Goal: Communication & Community: Answer question/provide support

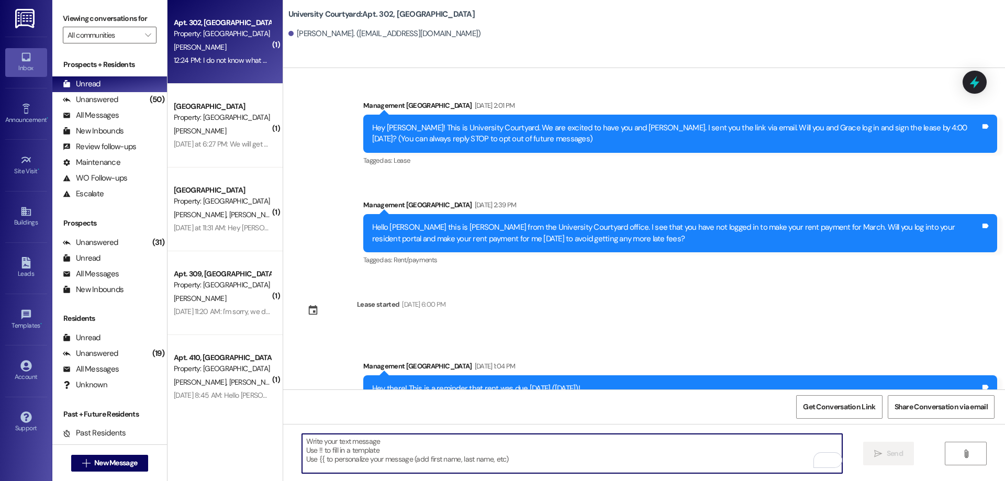
scroll to position [439, 0]
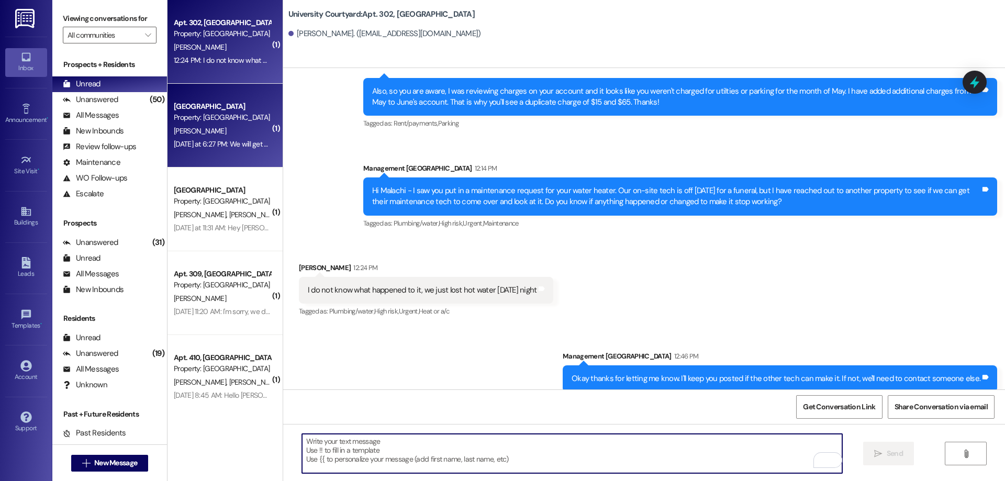
click at [230, 139] on div "[DATE] at 6:27 PM: We will get back to you on that. Also we got a temporary veh…" at bounding box center [341, 143] width 335 height 9
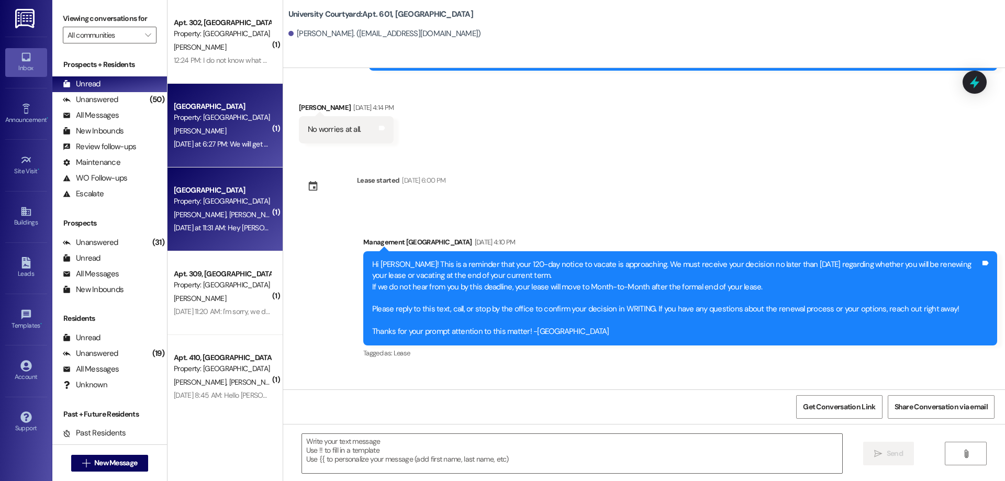
scroll to position [1648, 0]
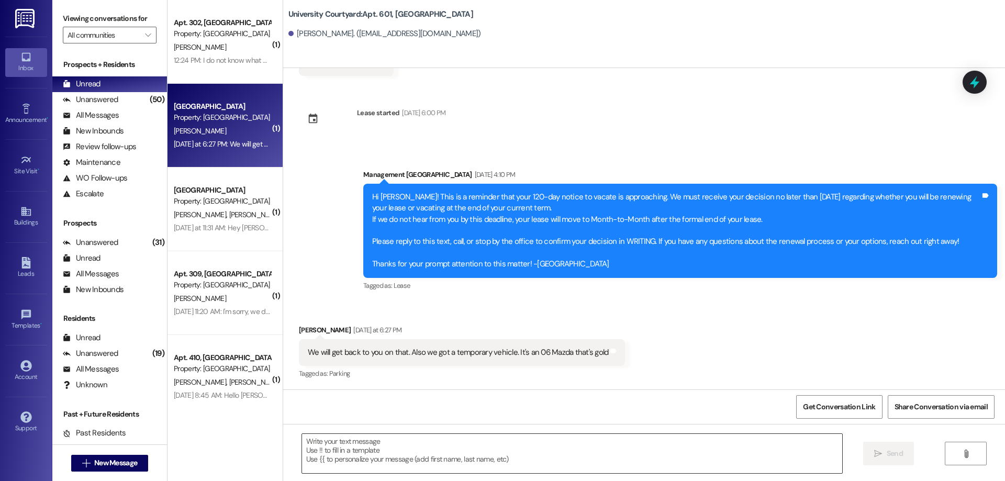
click at [412, 443] on textarea at bounding box center [572, 453] width 540 height 39
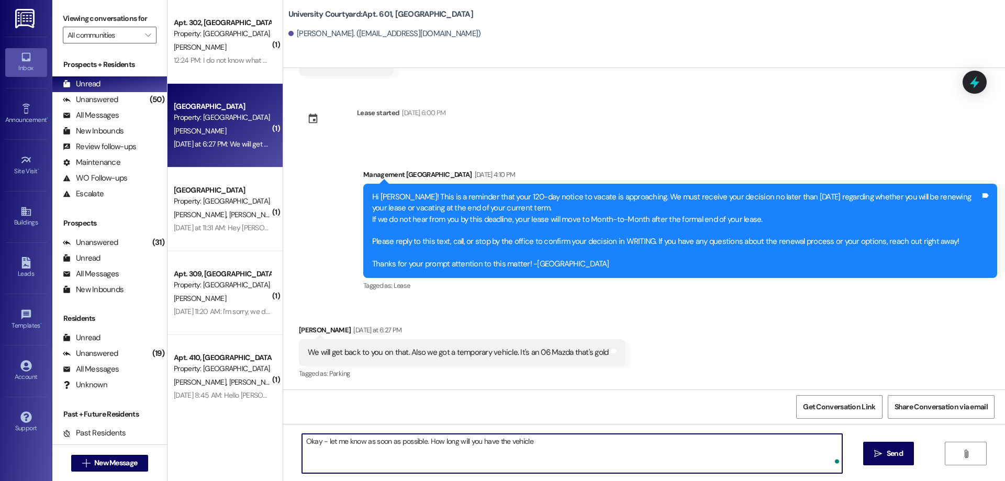
type textarea "Okay - let me know as soon as possible. How long will you have the vehicle?"
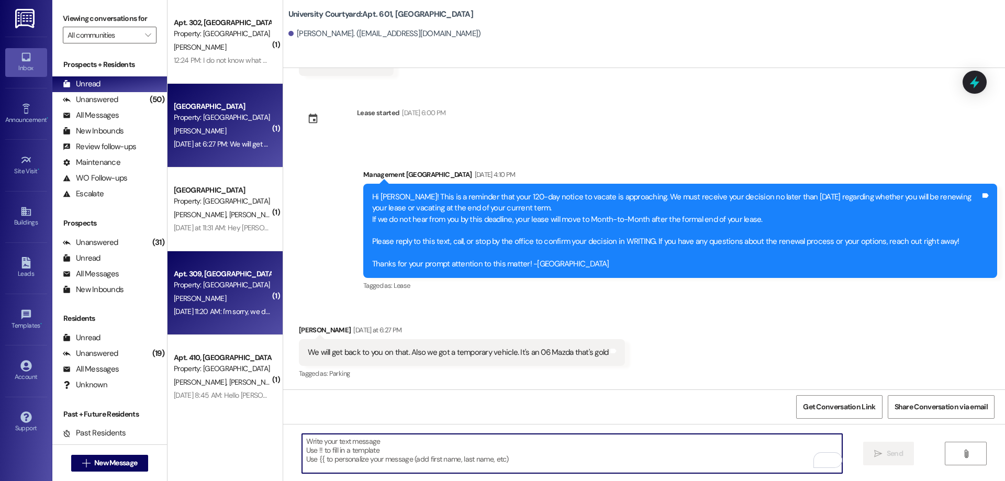
click at [199, 295] on div "[PERSON_NAME]" at bounding box center [222, 298] width 99 height 13
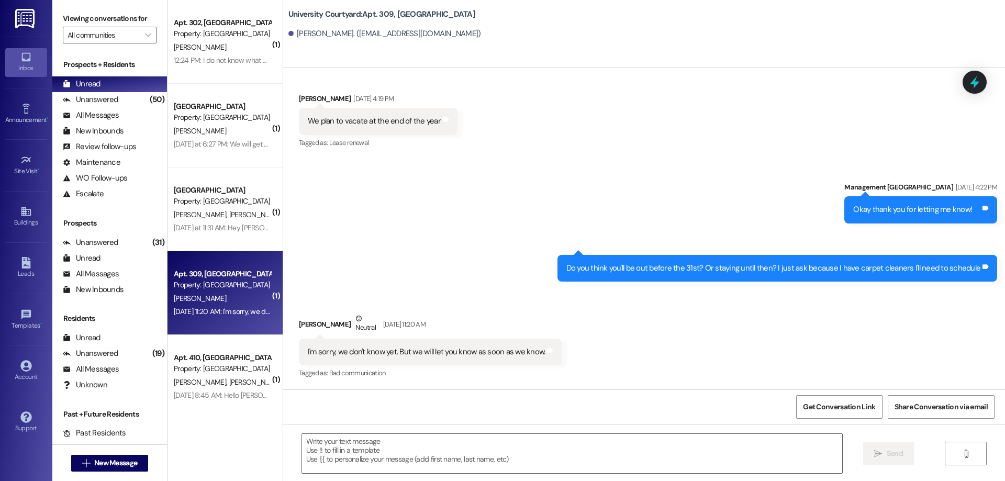
scroll to position [1319, 0]
click at [470, 469] on textarea at bounding box center [572, 453] width 540 height 39
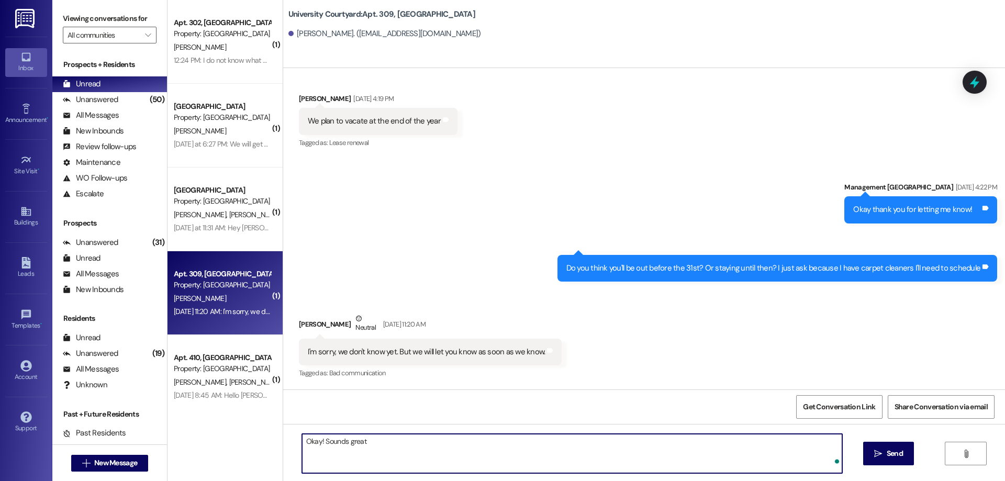
type textarea "Okay! Sounds great!"
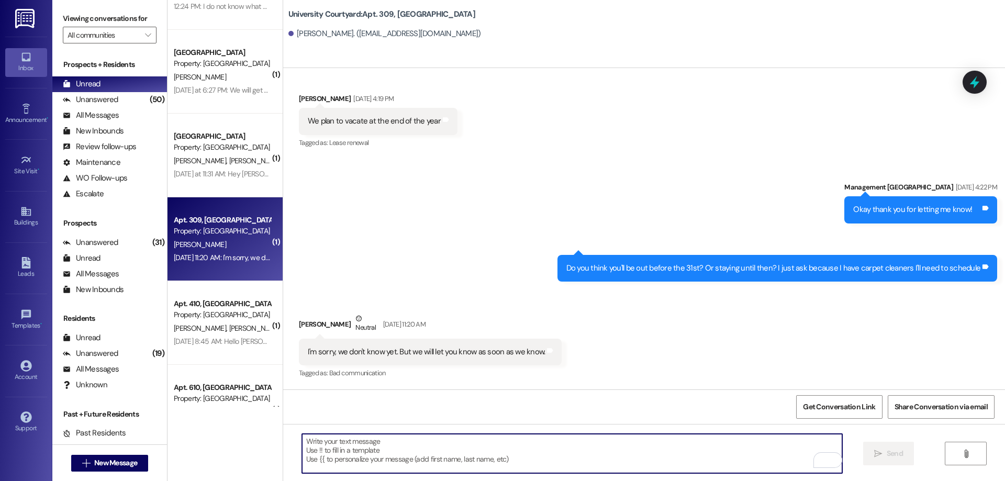
scroll to position [105, 0]
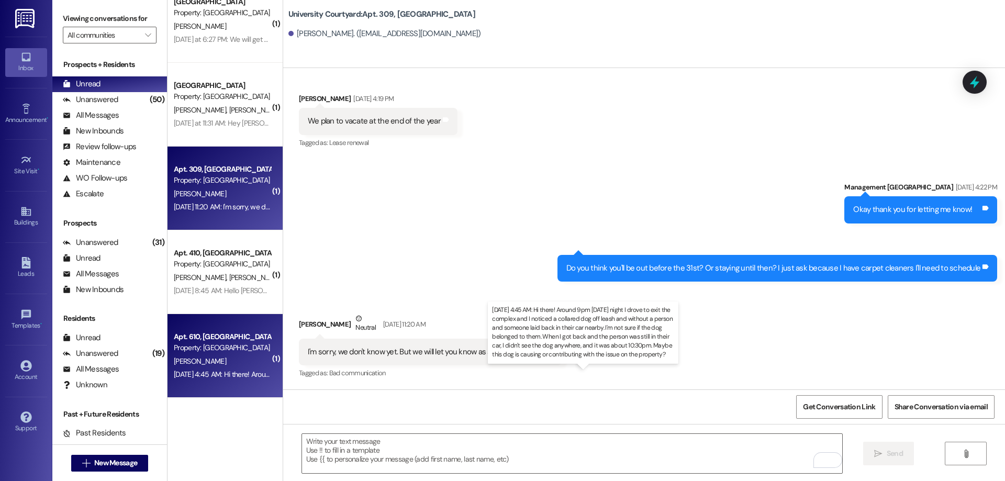
click at [215, 373] on div "[DATE] 4:45 AM: Hi there! Around 9pm [DATE] night I drove to exit the complex a…" at bounding box center [788, 373] width 1228 height 9
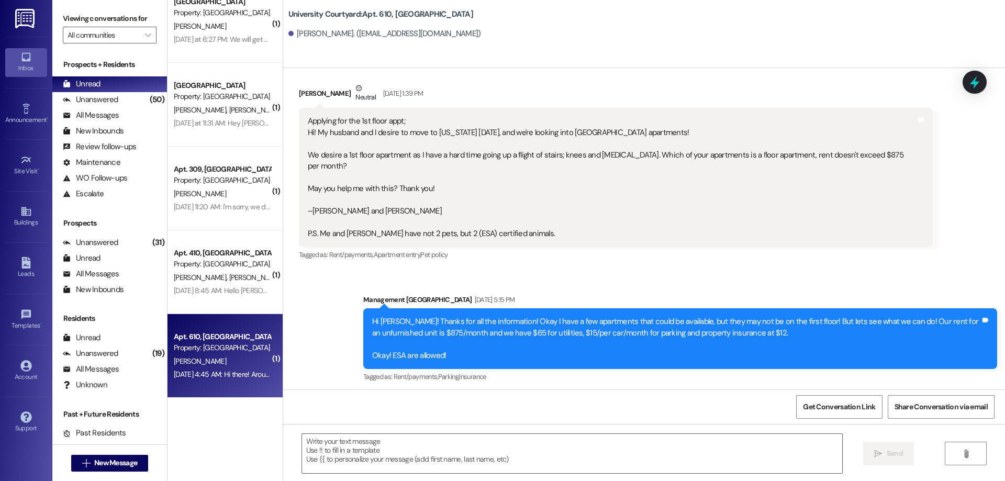
scroll to position [5171, 0]
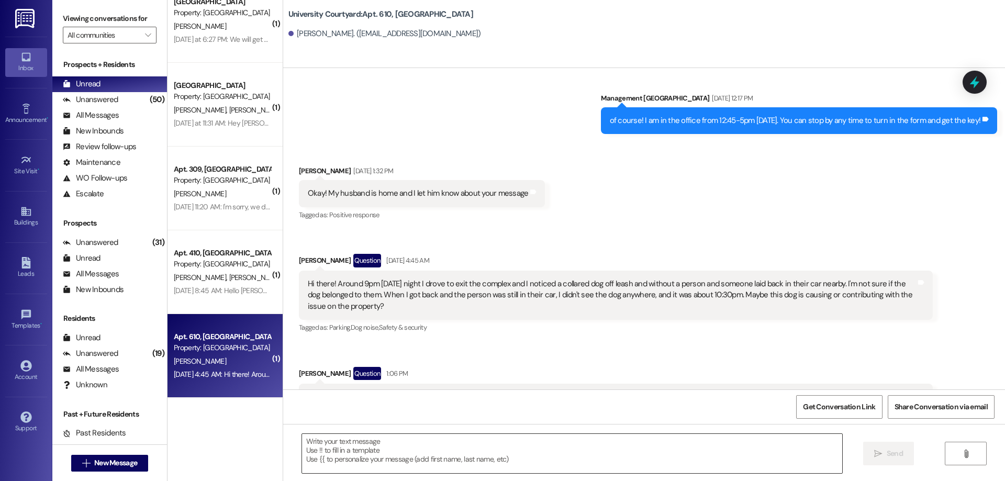
click at [396, 461] on textarea at bounding box center [572, 453] width 540 height 39
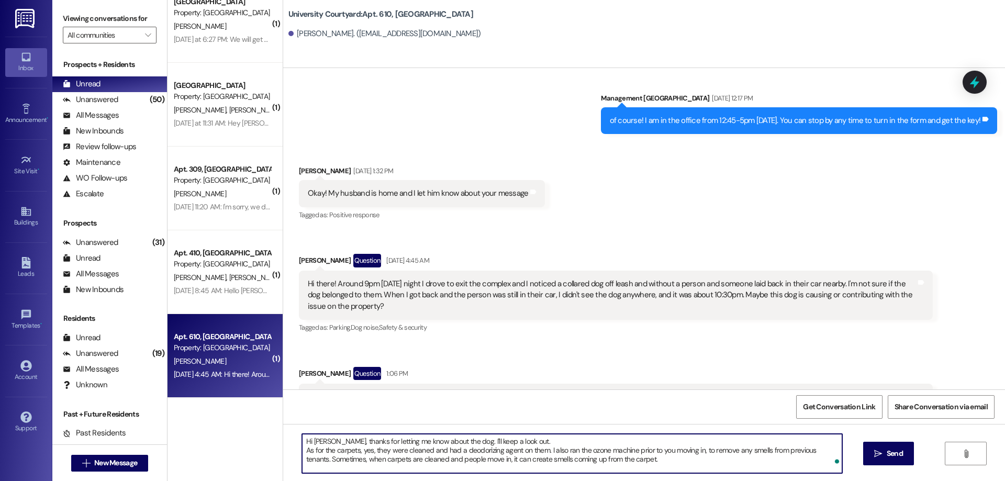
click at [518, 460] on textarea "Hi Micaela, thanks for letting me know about the dog. I'll keep a look out. As …" at bounding box center [572, 453] width 540 height 39
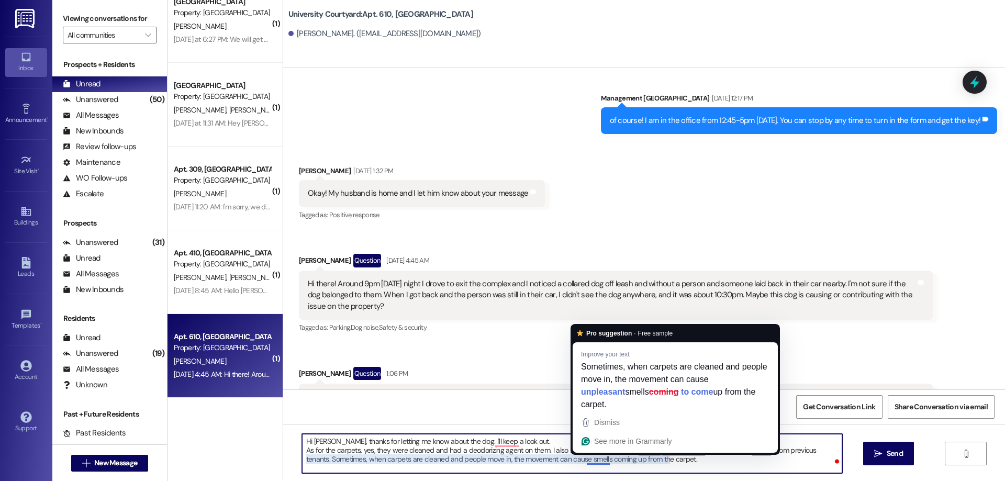
click at [577, 459] on textarea "Hi Micaela, thanks for letting me know about the dog. I'll keep a look out. As …" at bounding box center [572, 453] width 540 height 39
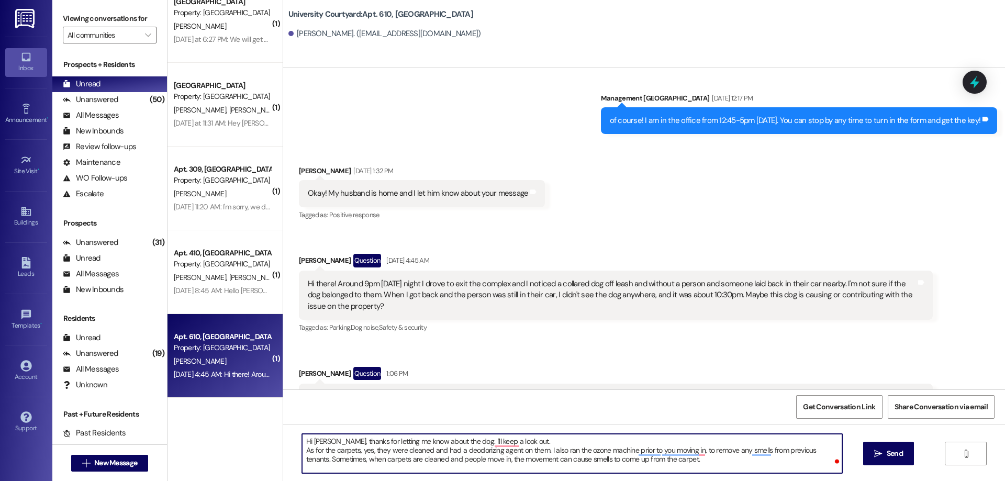
click at [558, 461] on textarea "Hi Micaela, thanks for letting me know about the dog. I'll keep a look out. As …" at bounding box center [572, 453] width 540 height 39
click at [715, 465] on textarea "Hi Micaela, thanks for letting me know about the dog. I'll keep a look out. As …" at bounding box center [572, 453] width 540 height 39
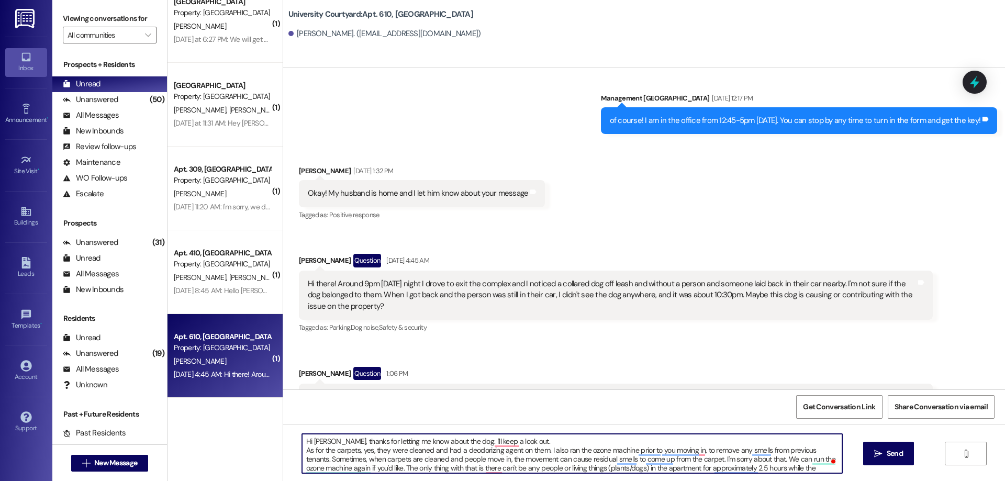
scroll to position [9, 0]
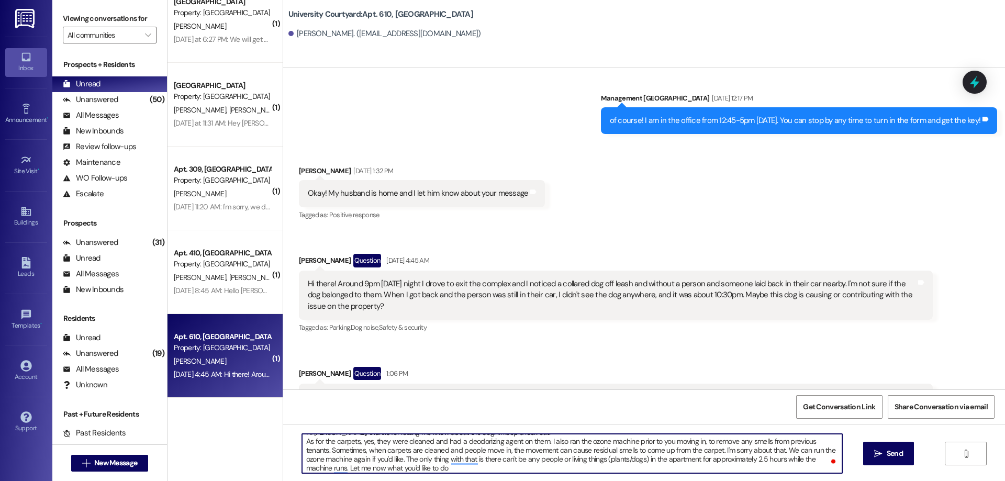
type textarea "Hi Micaela, thanks for letting me know about the dog. I'll keep a look out. As …"
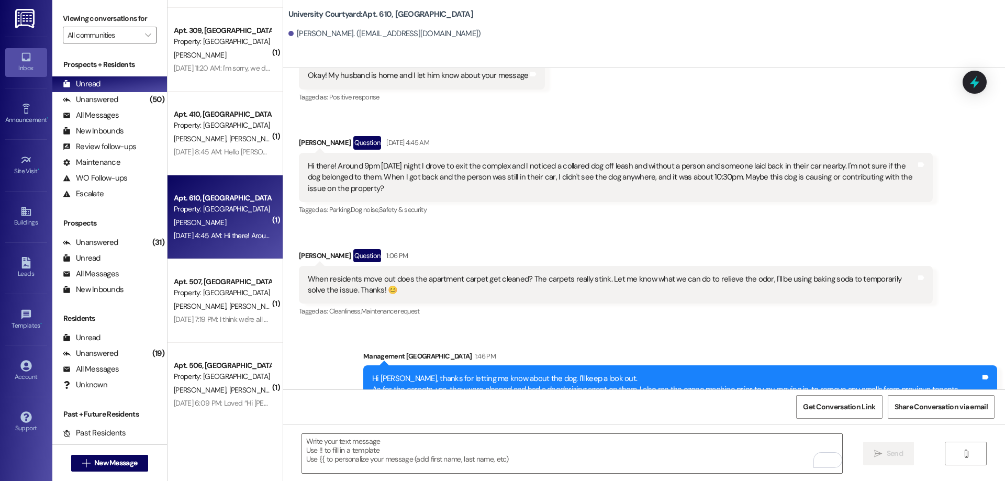
scroll to position [262, 0]
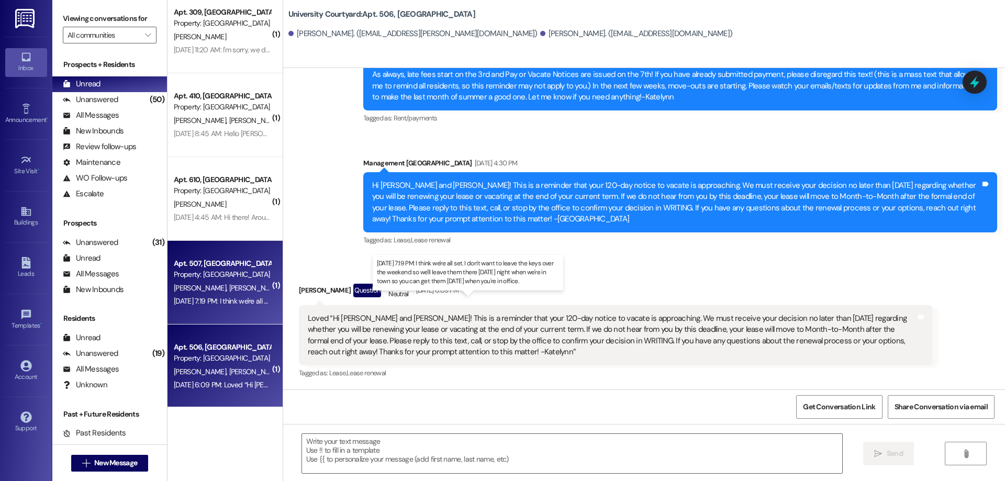
click at [231, 300] on div "Aug 08, 2025 at 7:19 PM: I think we're all set. I don't want to leave the keys …" at bounding box center [457, 300] width 567 height 9
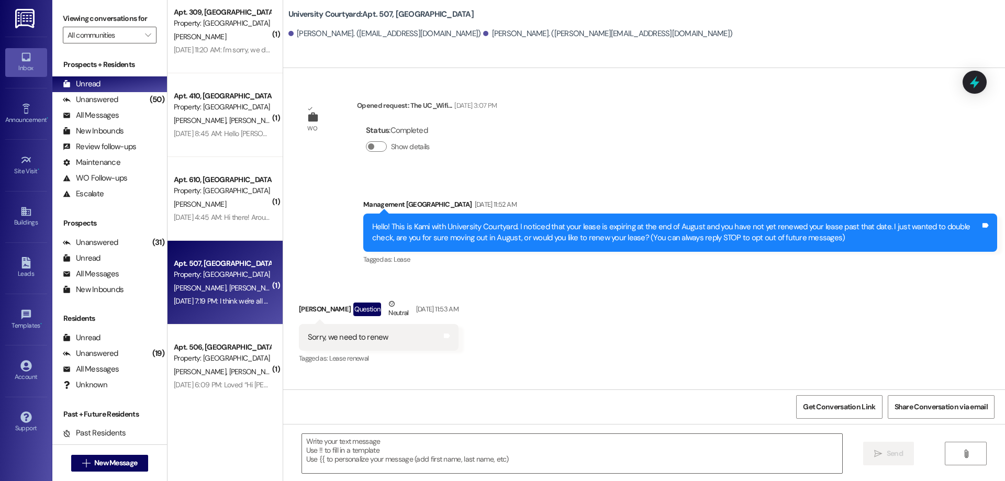
scroll to position [9404, 0]
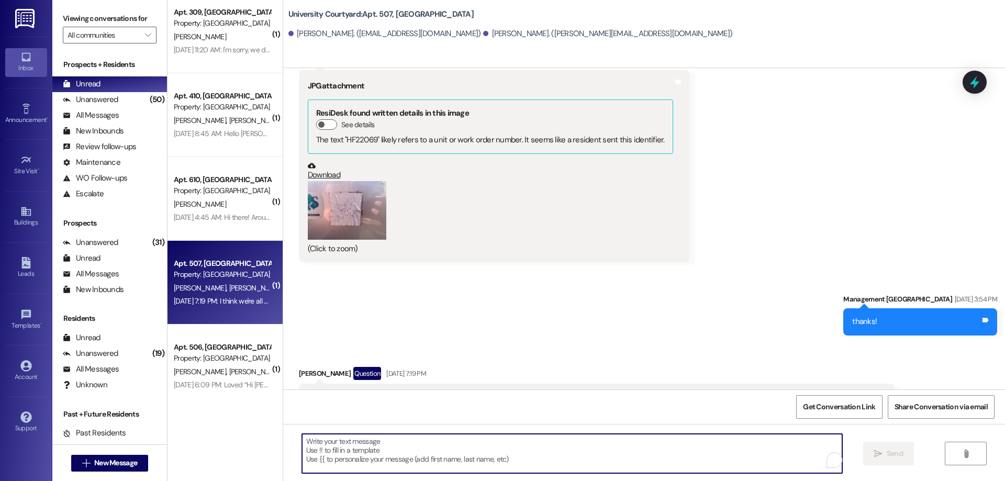
click at [458, 469] on textarea "To enrich screen reader interactions, please activate Accessibility in Grammarl…" at bounding box center [572, 453] width 540 height 39
type textarea "o"
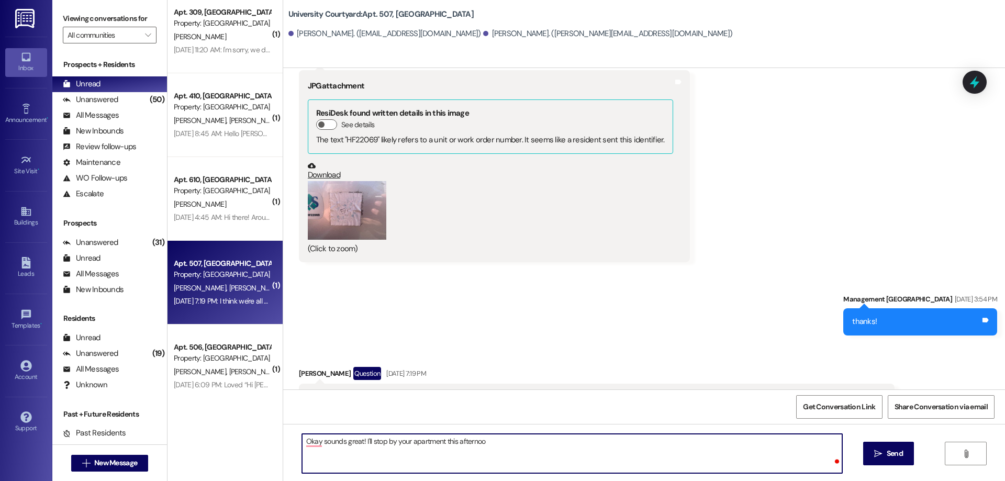
type textarea "Okay sounds great! I'll stop by your apartment this afternoon"
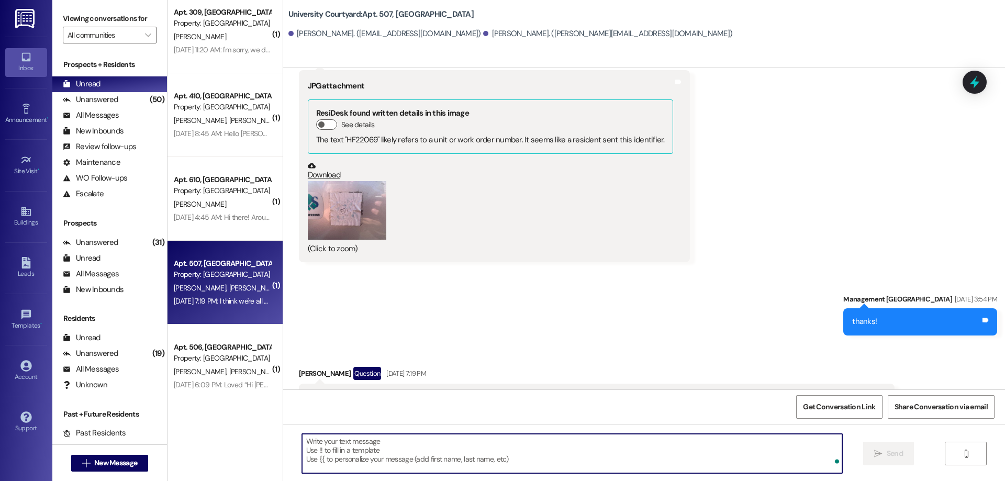
scroll to position [9404, 0]
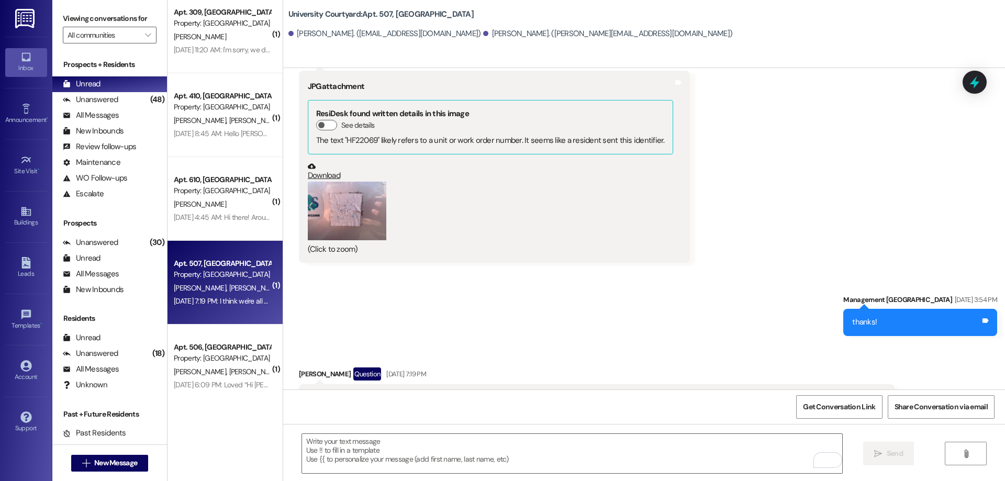
click at [921, 156] on div "Received via SMS Weston Ford Aug 08, 2025 at 3:22 PM JPG attachment ResiDesk fo…" at bounding box center [644, 151] width 722 height 238
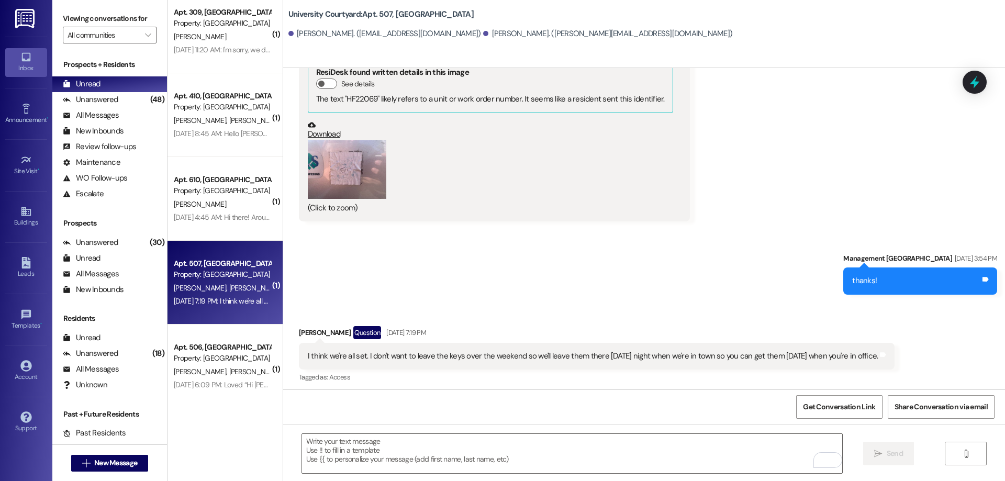
scroll to position [9477, 0]
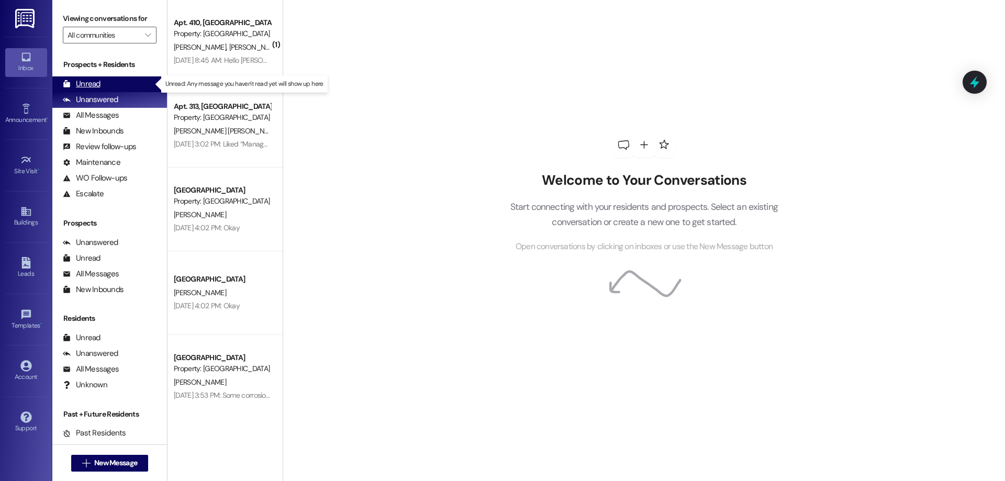
click at [96, 86] on div "Unread" at bounding box center [82, 83] width 38 height 11
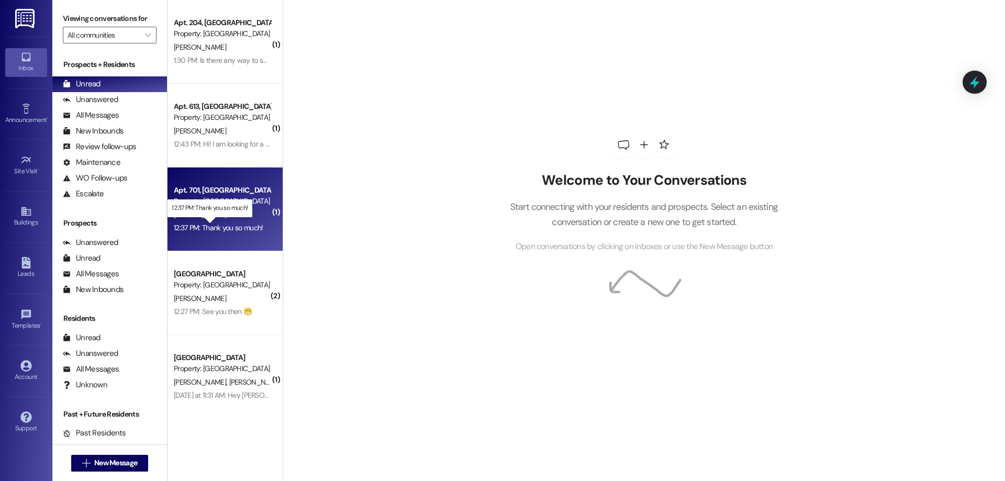
click at [174, 227] on div "12:37 PM: Thank you so much! 12:37 PM: Thank you so much!" at bounding box center [218, 227] width 89 height 9
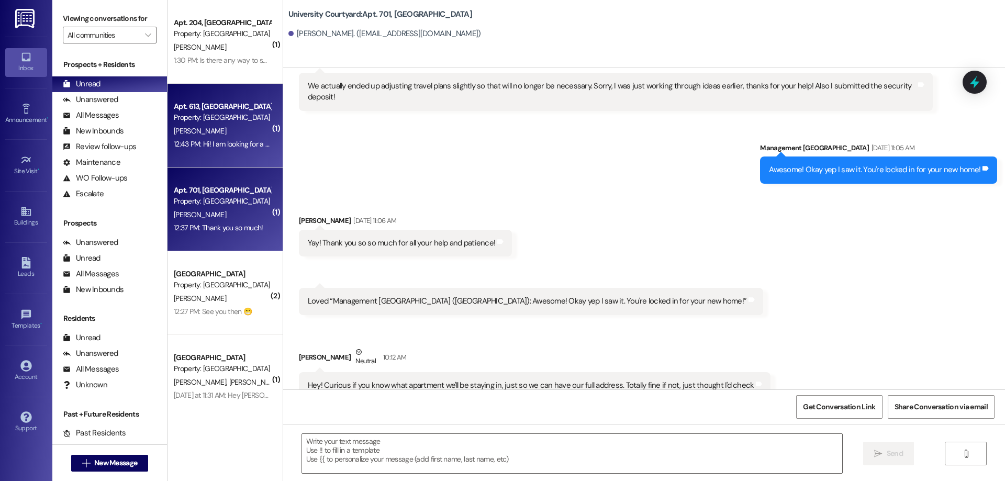
scroll to position [2438, 0]
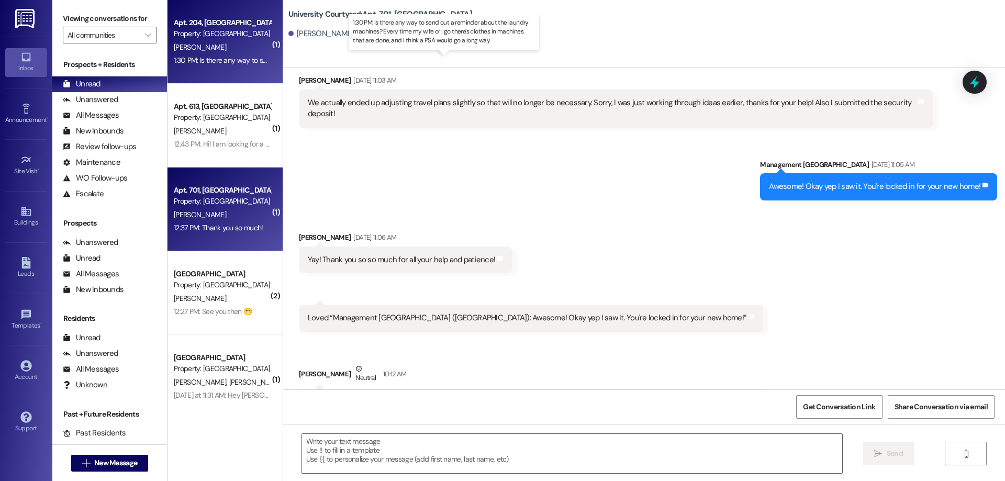
click at [219, 58] on div "1:30 PM: Is there any way to send out a reminder about the laundry machines? Ev…" at bounding box center [454, 59] width 561 height 9
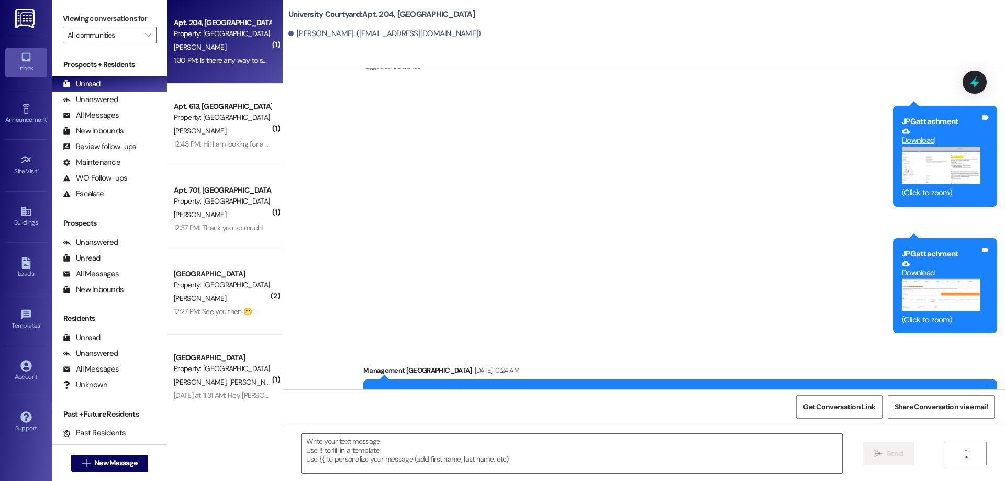
scroll to position [2278, 0]
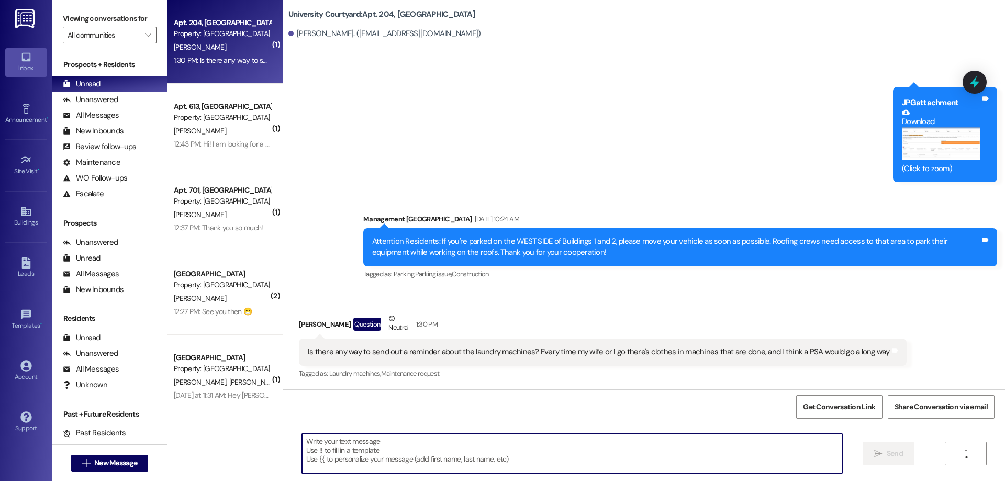
click at [668, 445] on textarea at bounding box center [572, 453] width 540 height 39
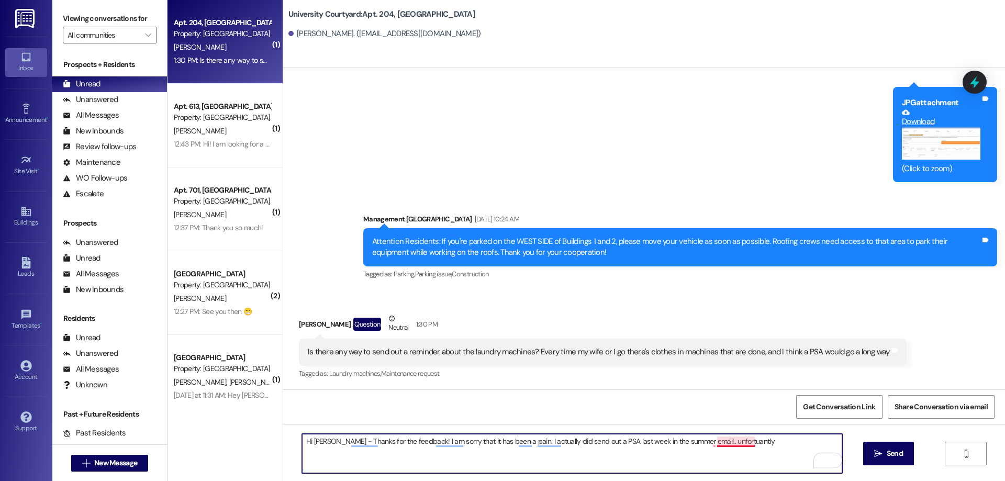
click at [732, 445] on textarea "Hi Christopher - Thanks for the feedback! I am sorry that it has been a pain. I…" at bounding box center [572, 453] width 540 height 39
click at [775, 438] on textarea "Hi Christopher - Thanks for the feedback! I am sorry that it has been a pain. I…" at bounding box center [572, 453] width 540 height 39
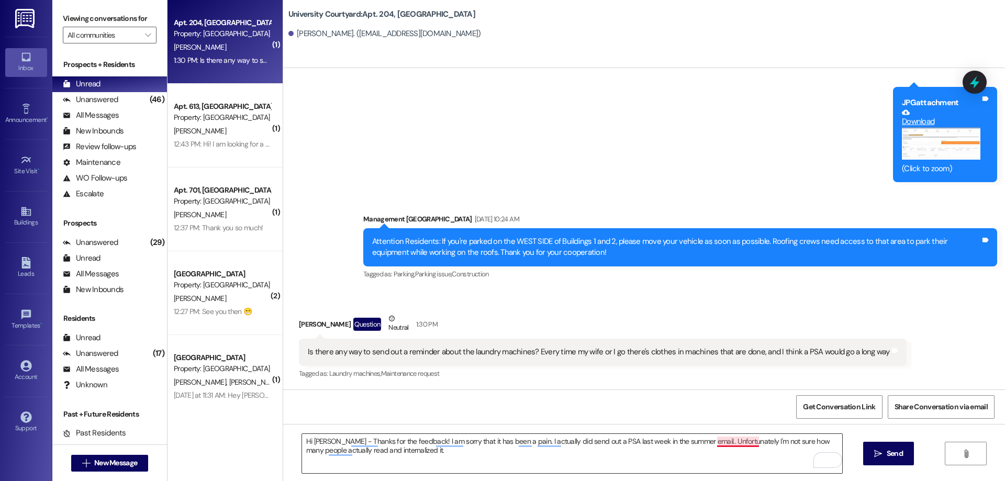
click at [743, 442] on textarea "Hi Christopher - Thanks for the feedback! I am sorry that it has been a pain. I…" at bounding box center [572, 453] width 540 height 39
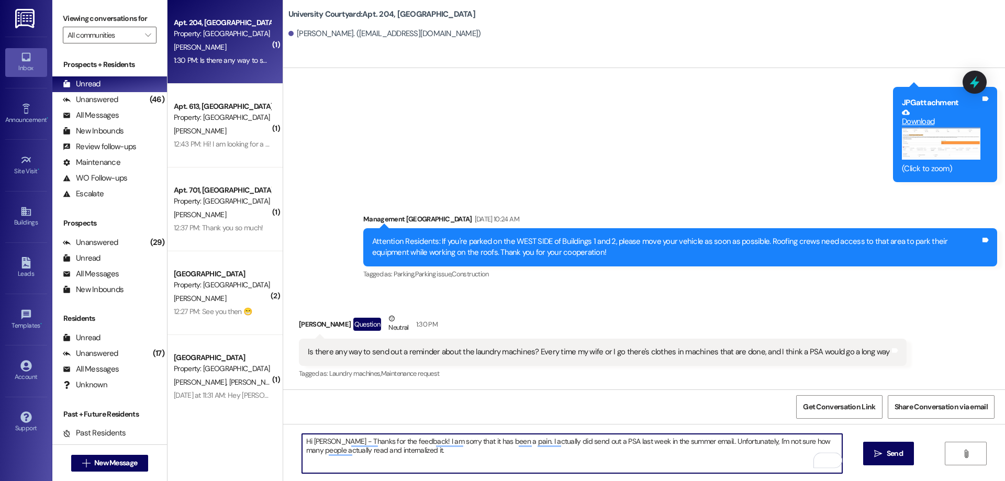
click at [452, 450] on textarea "Hi Christopher - Thanks for the feedback! I am sorry that it has been a pain. I…" at bounding box center [572, 453] width 540 height 39
click at [415, 449] on textarea "Hi Christopher - Thanks for the feedback! I am sorry that it has been a pain. I…" at bounding box center [572, 453] width 540 height 39
type textarea "Hi Christopher - Thanks for the feedback! I am sorry that it has been a pain. I…"
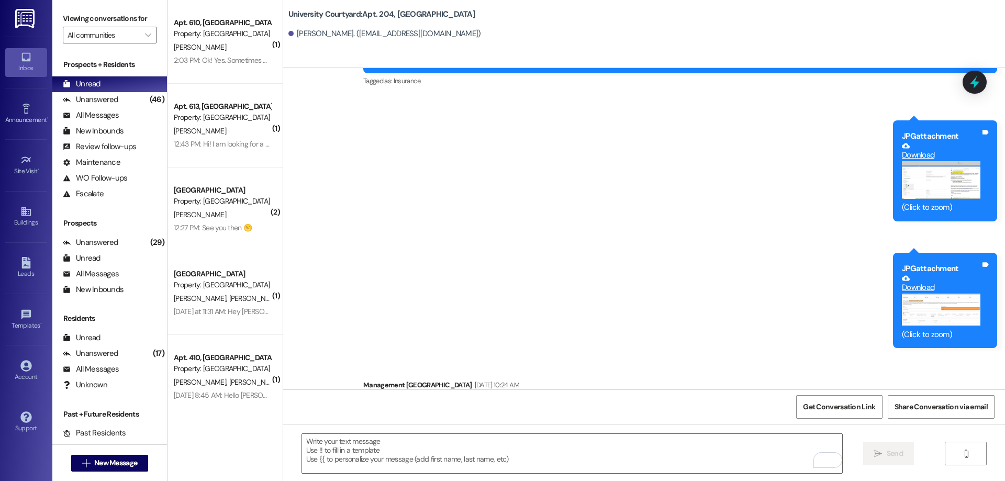
scroll to position [1944, 0]
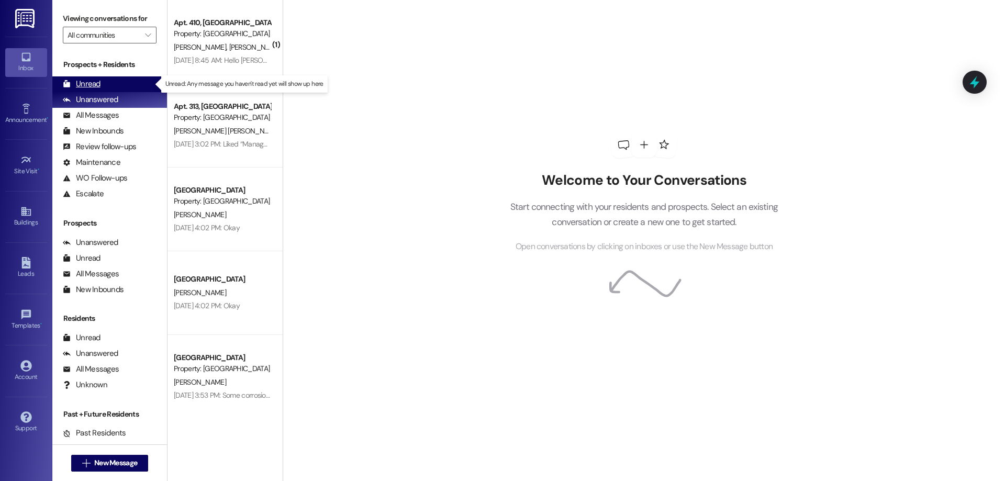
click at [120, 80] on div "Unread (0)" at bounding box center [109, 84] width 115 height 16
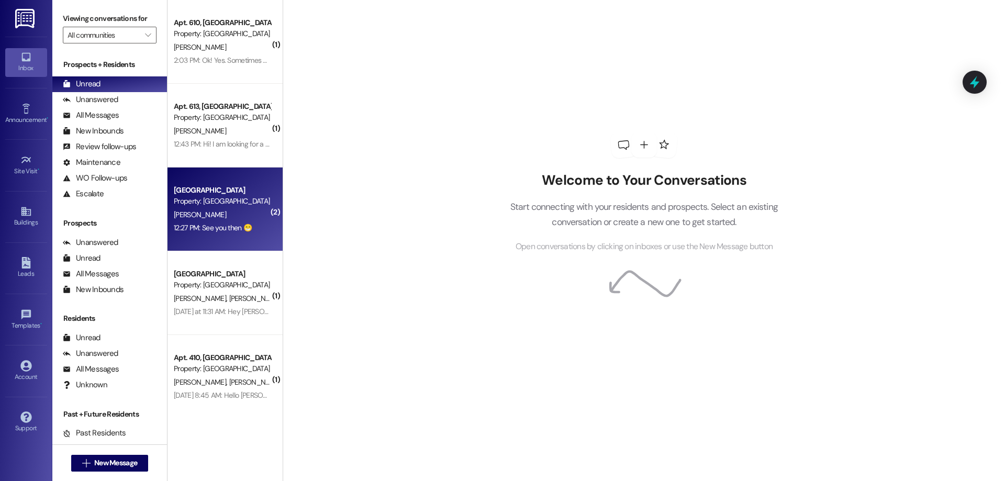
click at [251, 220] on div "[PERSON_NAME]" at bounding box center [222, 214] width 99 height 13
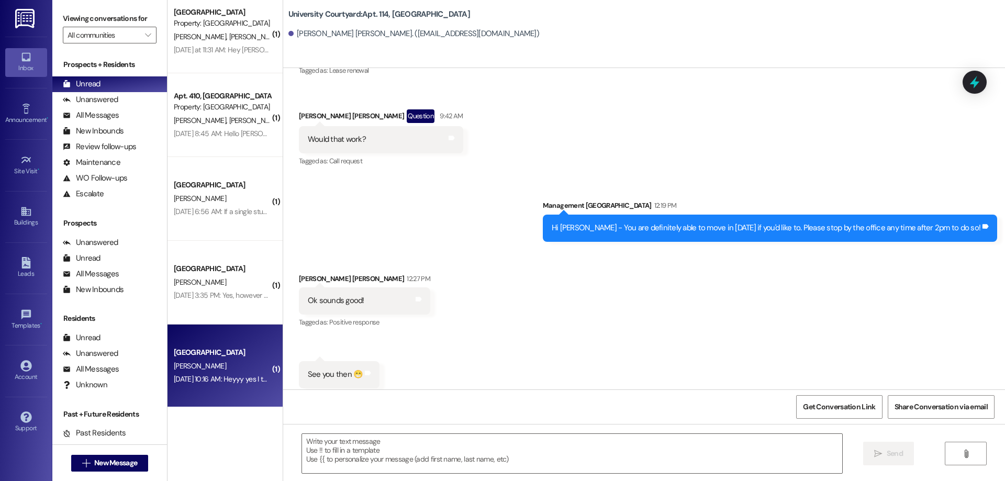
scroll to position [431, 0]
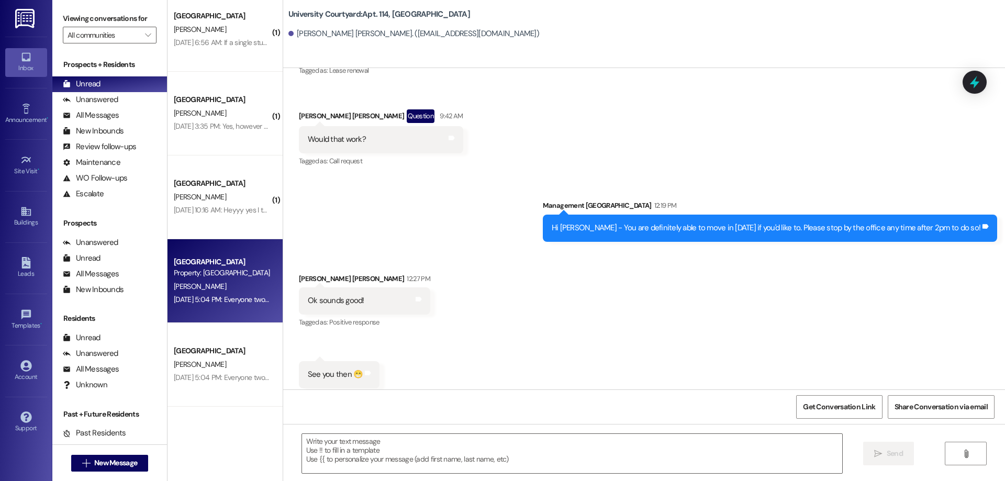
click at [227, 285] on div "[PERSON_NAME]" at bounding box center [222, 286] width 99 height 13
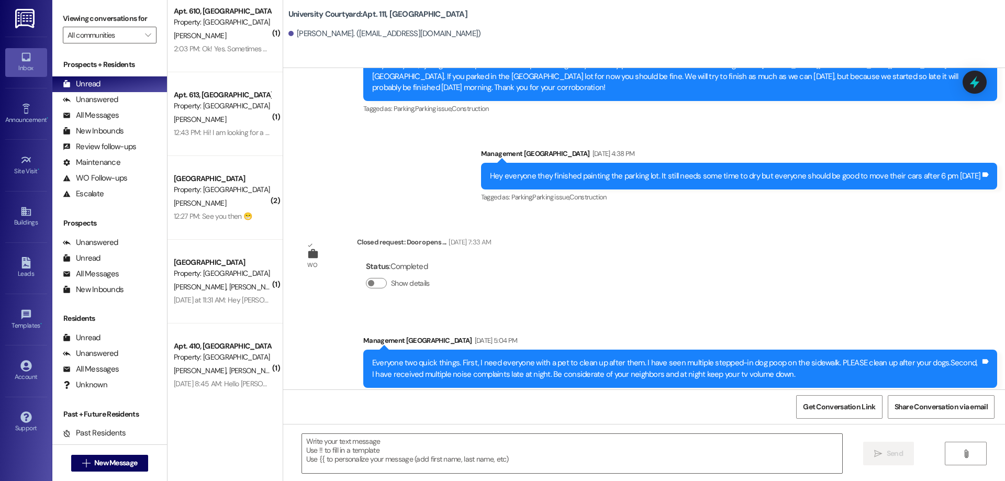
scroll to position [0, 0]
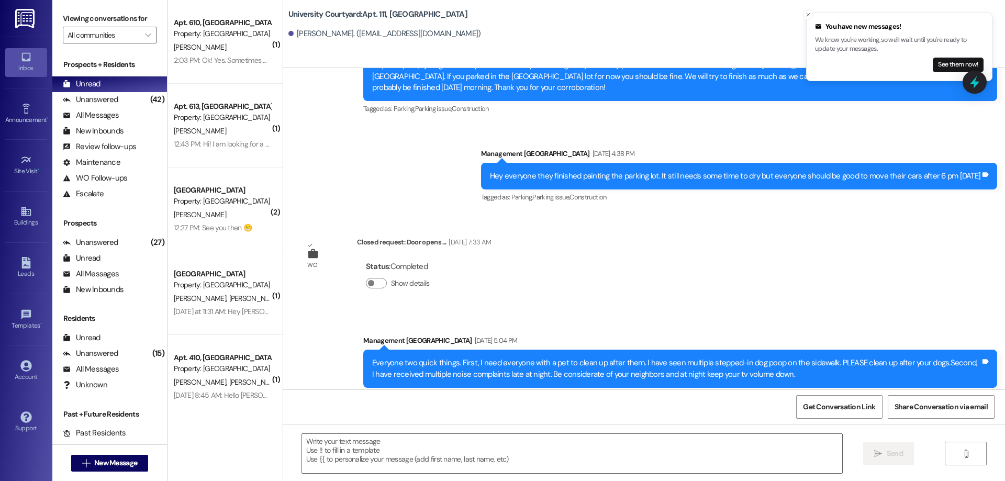
click at [921, 112] on div "Announcement, sent via SMS Management University Courtyard Sep 05, 2024 at 5:05…" at bounding box center [644, 7] width 722 height 409
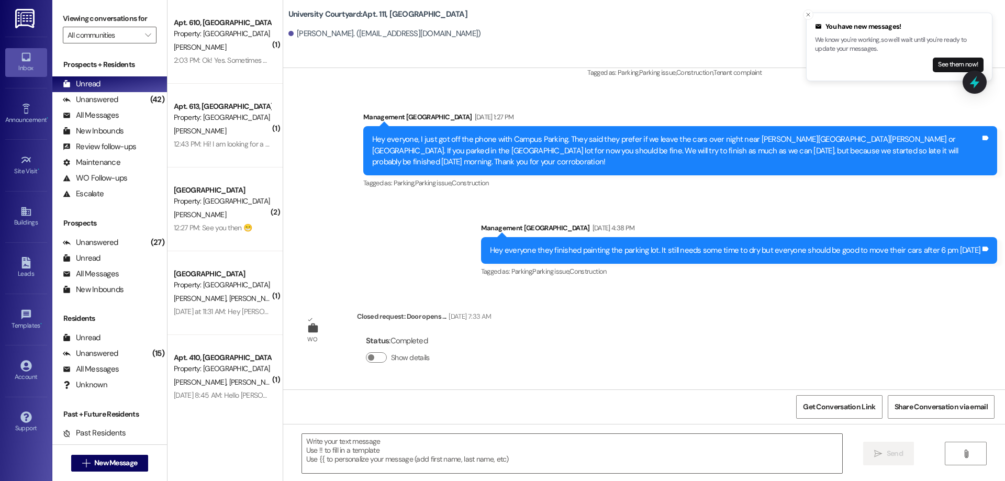
scroll to position [12754, 0]
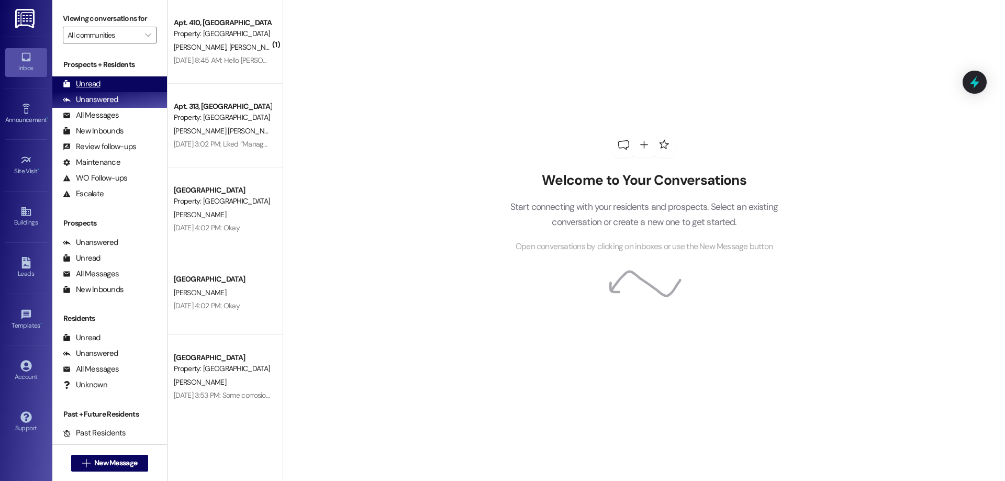
click at [74, 80] on div "Unread" at bounding box center [82, 83] width 38 height 11
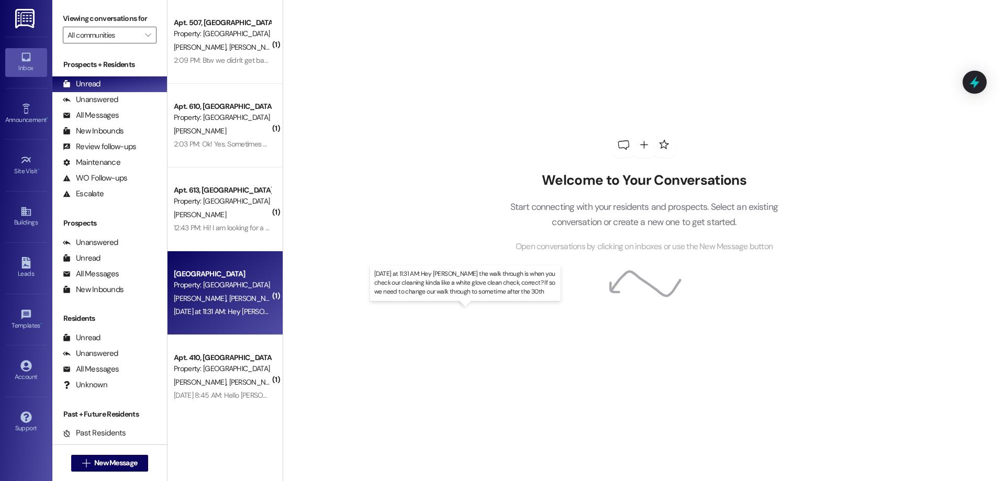
click at [245, 309] on div "Yesterday at 11:31 AM: Hey Katelynn the walk through is when you check our clea…" at bounding box center [483, 311] width 618 height 9
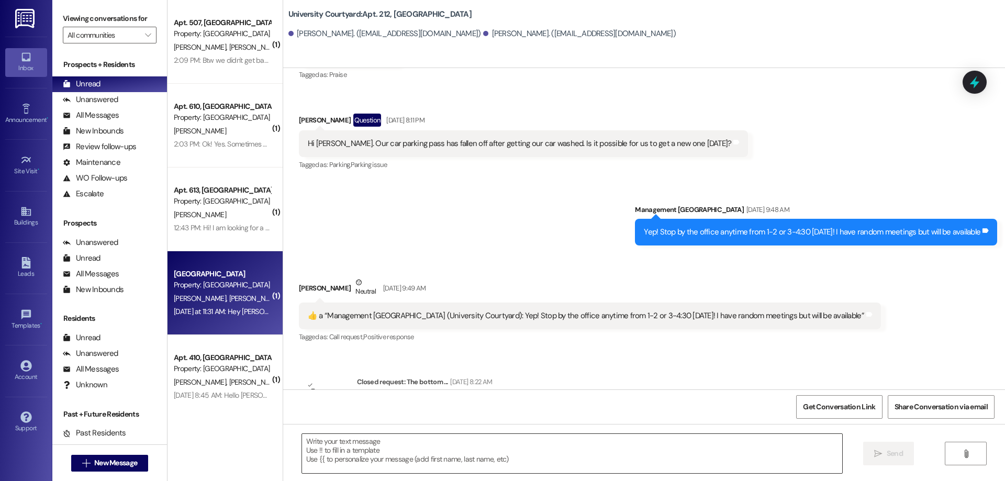
scroll to position [3191, 0]
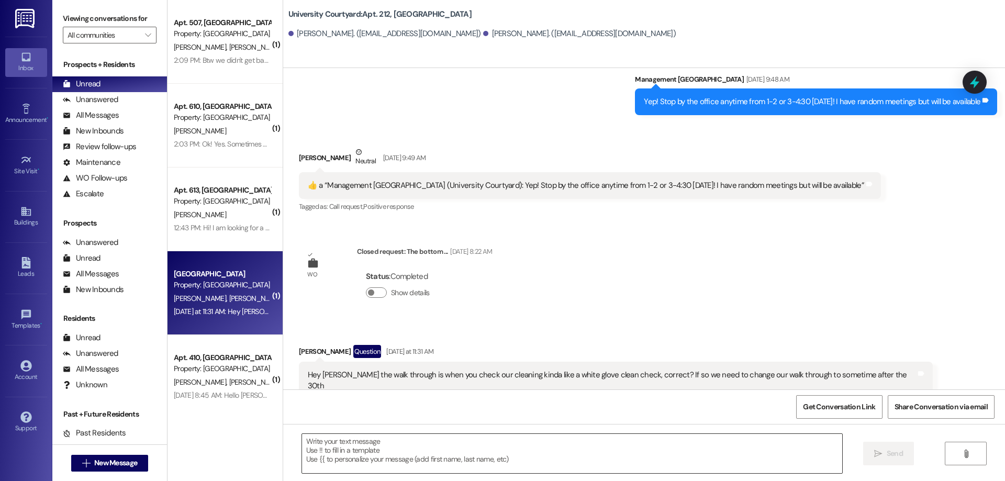
click at [441, 457] on textarea at bounding box center [572, 453] width 540 height 39
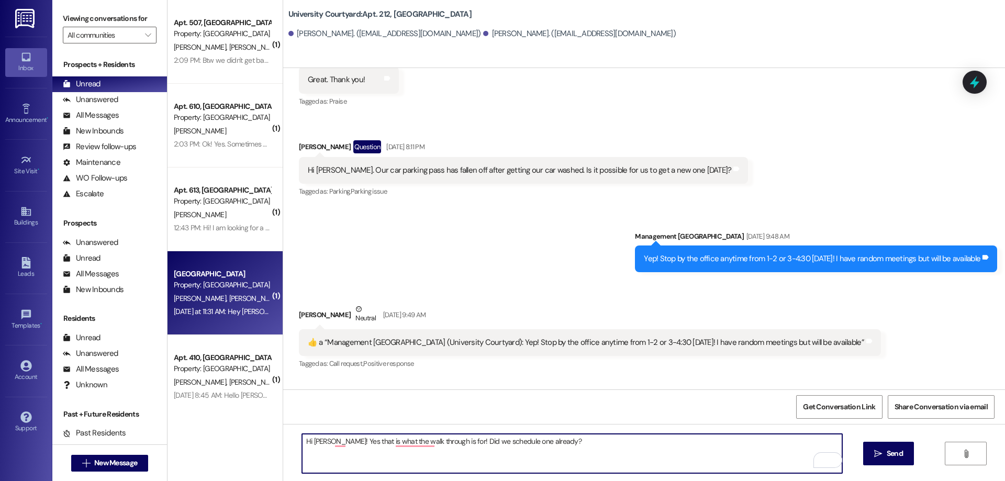
scroll to position [3192, 0]
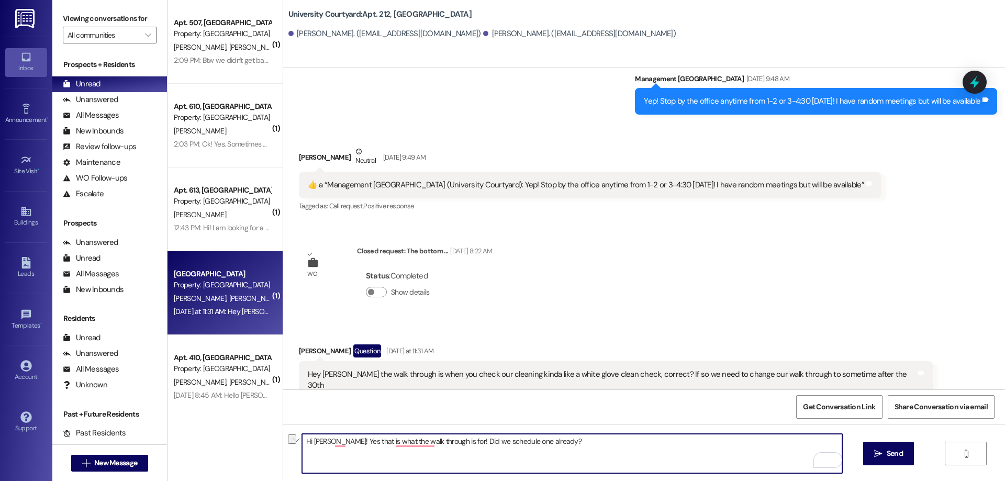
drag, startPoint x: 558, startPoint y: 443, endPoint x: 447, endPoint y: 446, distance: 111.5
click at [445, 446] on textarea "Hi Jenny! Yes that is what the walk through is for! Did we schedule one already?" at bounding box center [572, 453] width 540 height 39
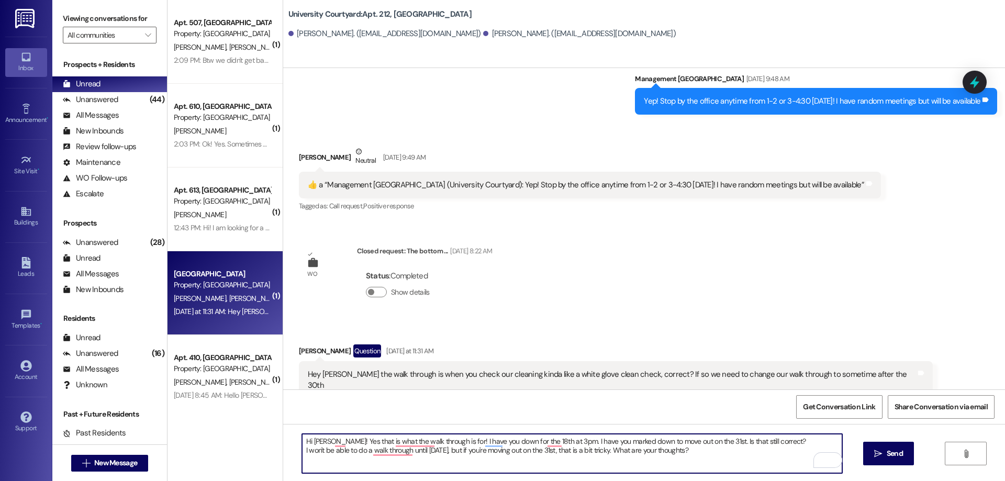
click at [703, 440] on textarea "Hi Jenny! Yes that is what the walk through is for! I have you down for the 18t…" at bounding box center [572, 453] width 540 height 39
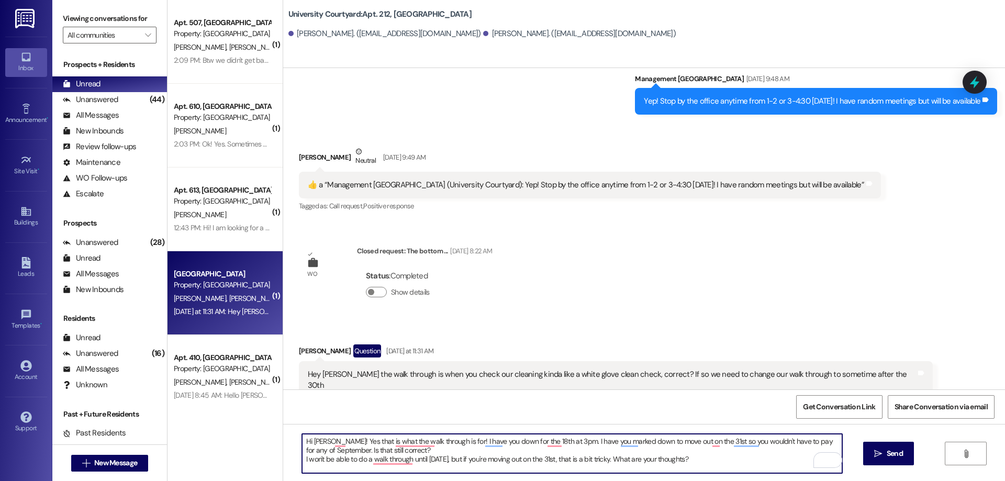
type textarea "Hi Jenny! Yes that is what the walk through is for! I have you down for the 18t…"
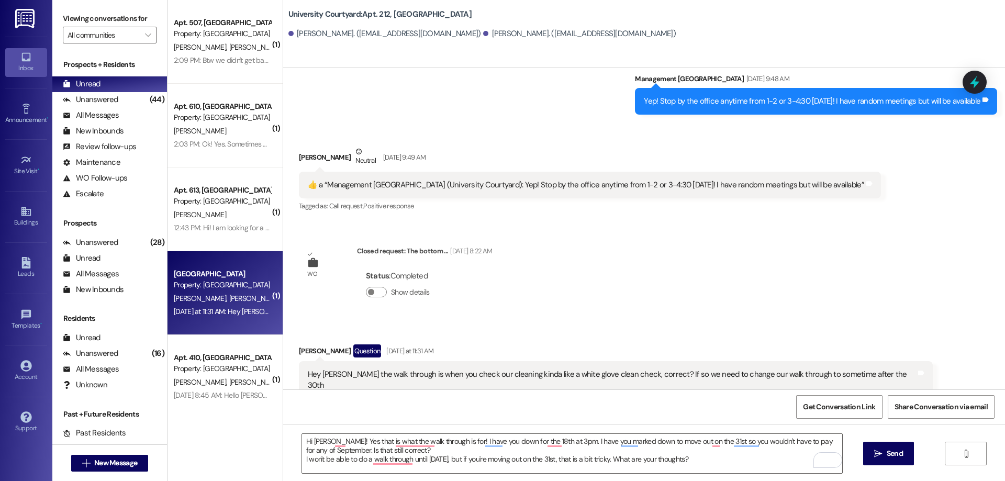
click at [755, 321] on div "Received via SMS Jenny Walker Question Yesterday at 11:31 AM Hey Katelynn the w…" at bounding box center [644, 372] width 722 height 102
click at [888, 450] on span "Send" at bounding box center [895, 453] width 16 height 11
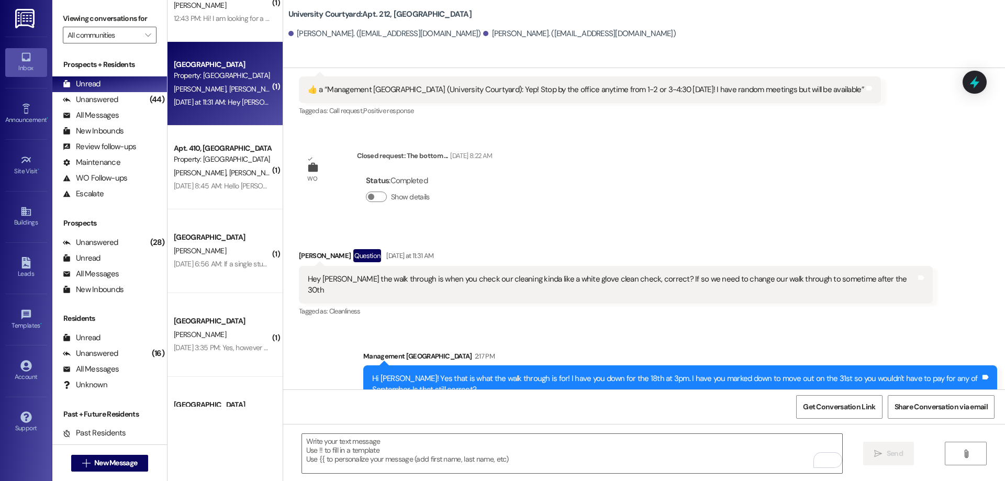
scroll to position [0, 0]
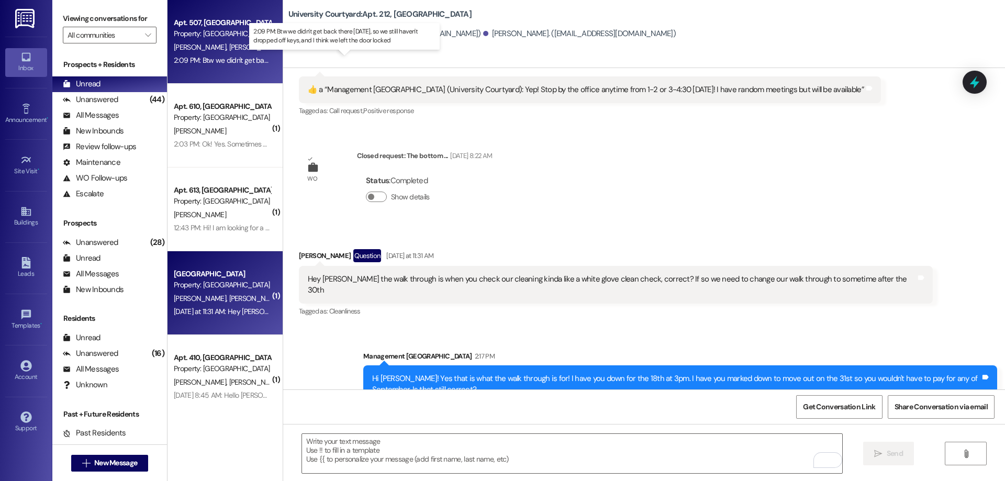
click at [212, 61] on div "2:09 PM: Btw we didn't get back there yesterday, so we still haven't dropped of…" at bounding box center [349, 59] width 351 height 9
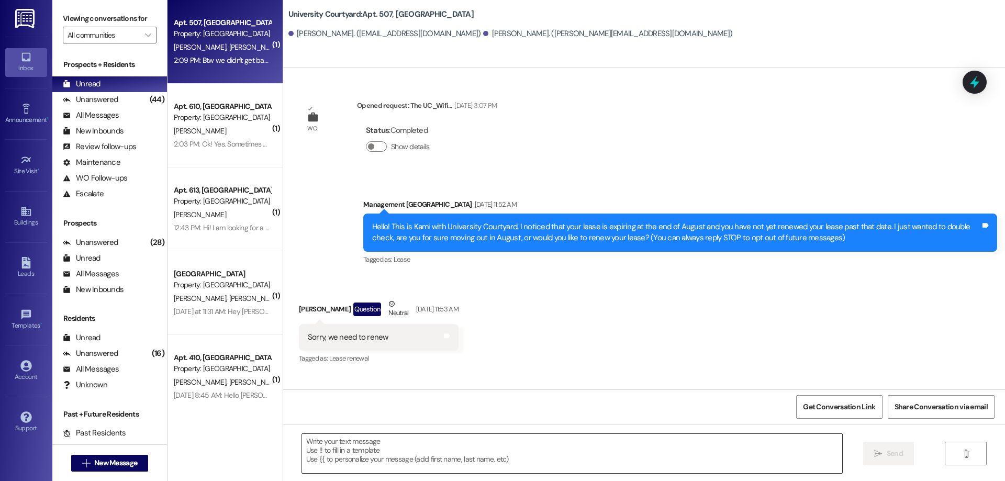
click at [398, 460] on textarea at bounding box center [572, 453] width 540 height 39
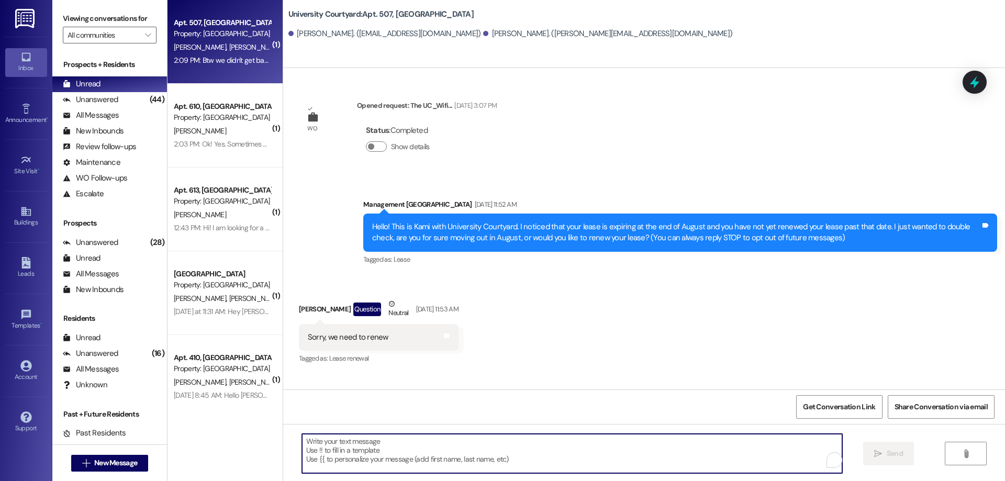
scroll to position [9565, 0]
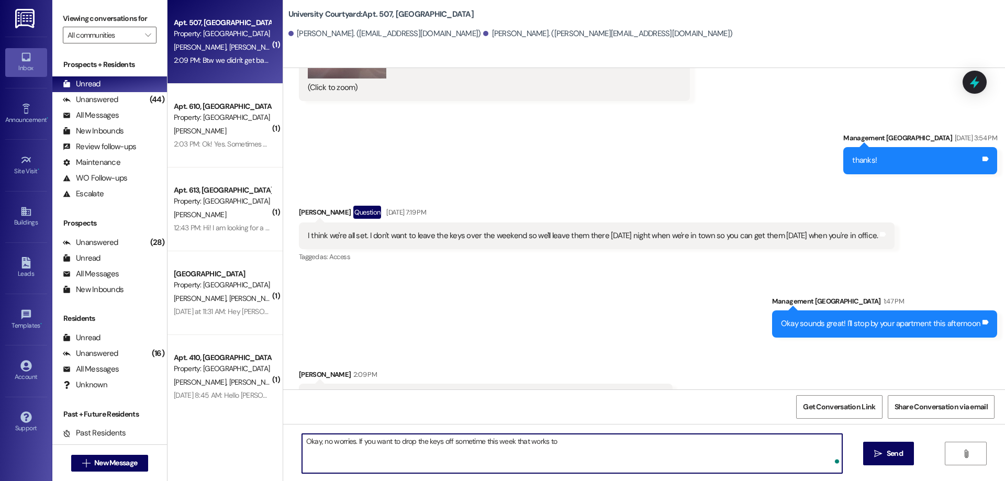
type textarea "Okay, no worries. If you want to drop the keys off sometime this week that work…"
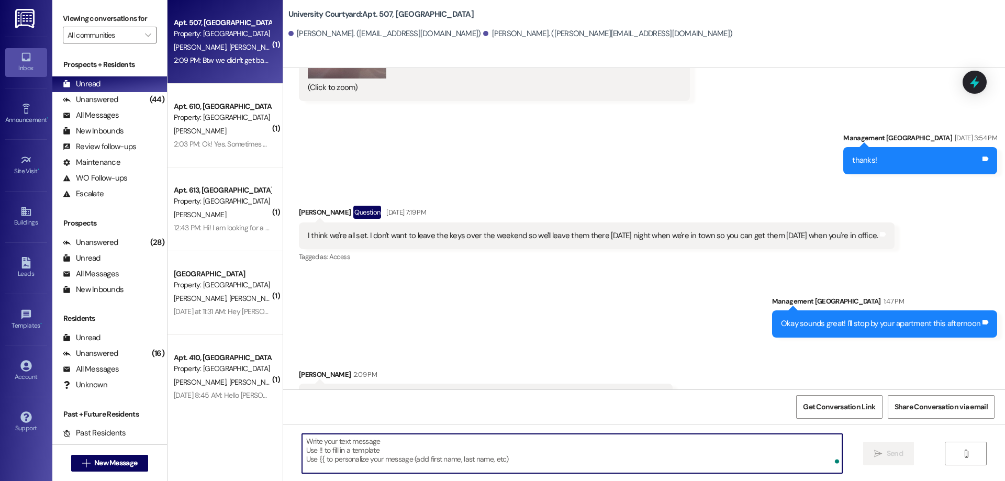
scroll to position [9565, 0]
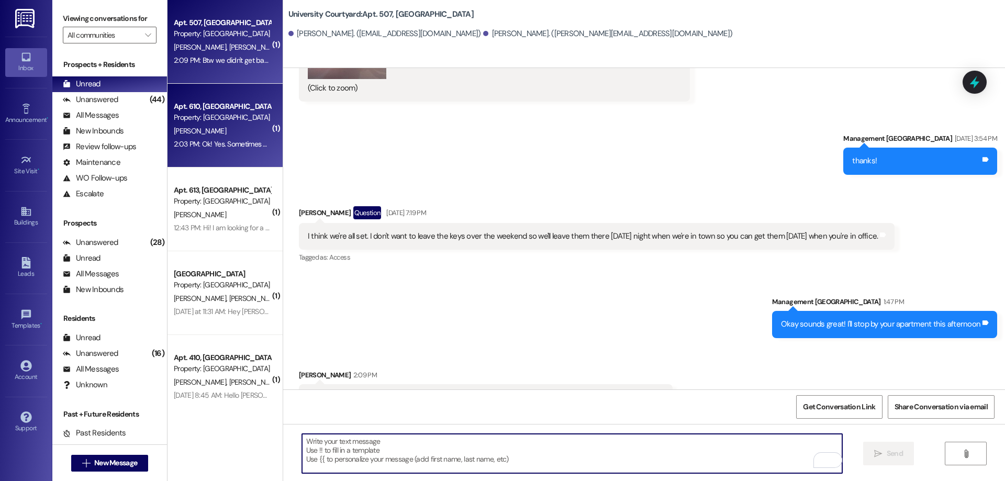
click at [205, 141] on div "2:03 PM: Ok! Yes. Sometimes even a couple days depending on the chemical agents…" at bounding box center [428, 143] width 508 height 9
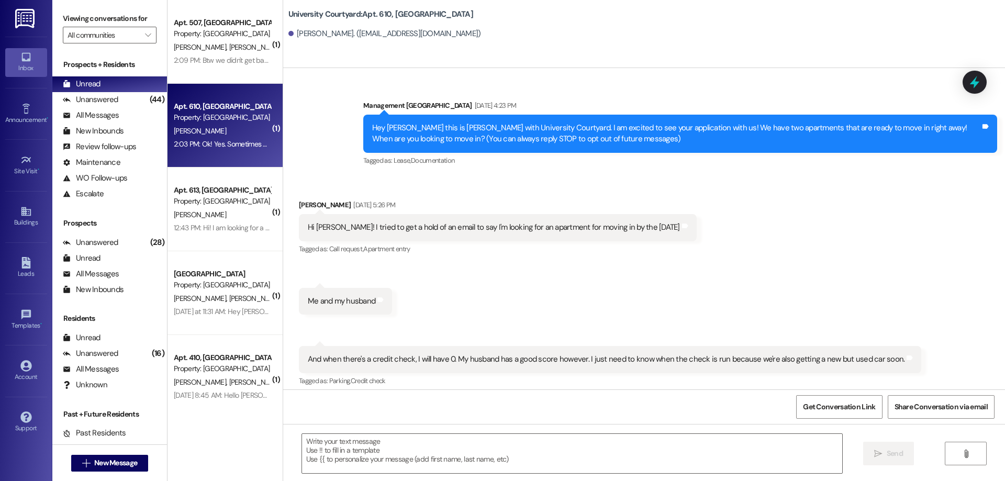
scroll to position [5377, 0]
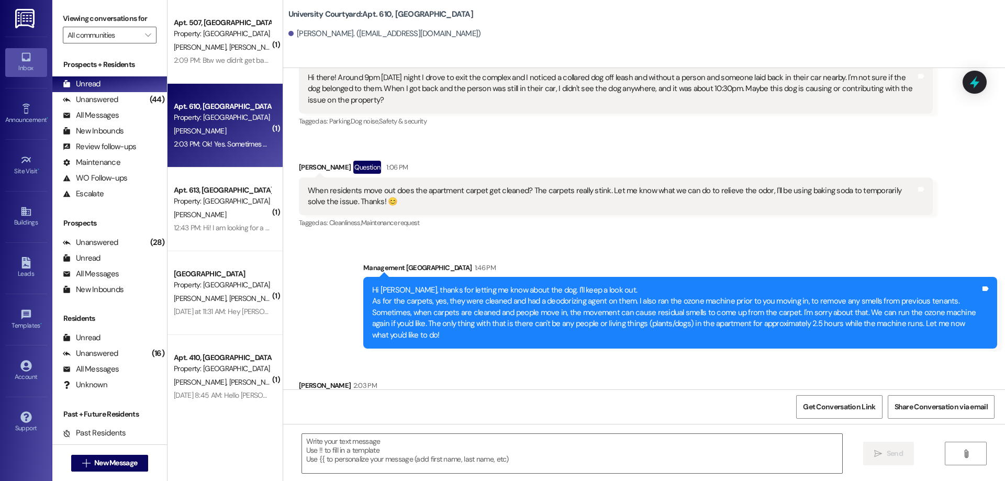
click at [499, 431] on div " Send " at bounding box center [644, 463] width 722 height 78
click at [502, 450] on textarea at bounding box center [572, 453] width 540 height 39
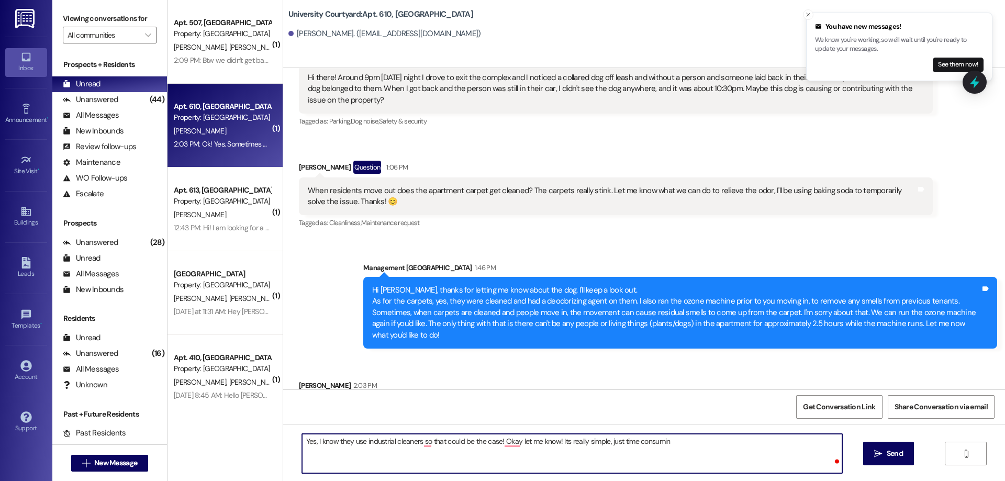
type textarea "Yes, I know they use industrial cleaners so that could be the case! Okay let me…"
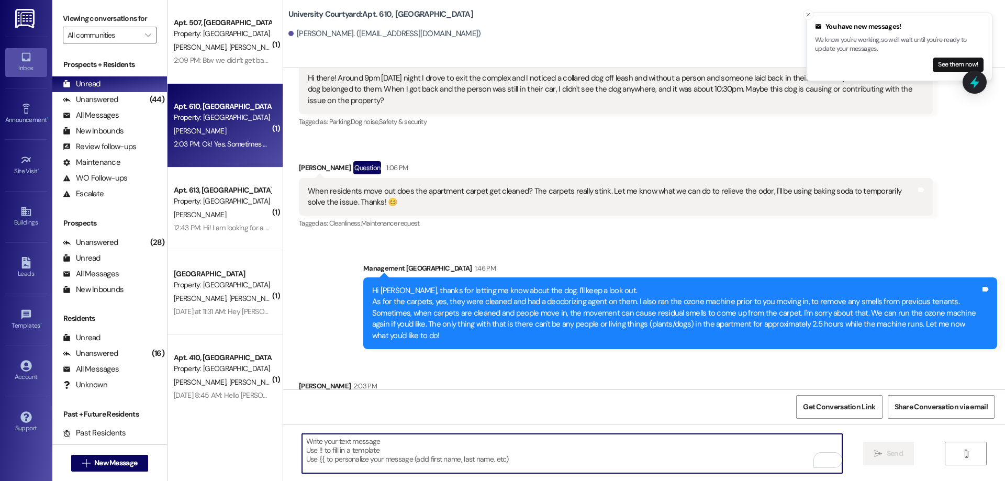
scroll to position [5449, 0]
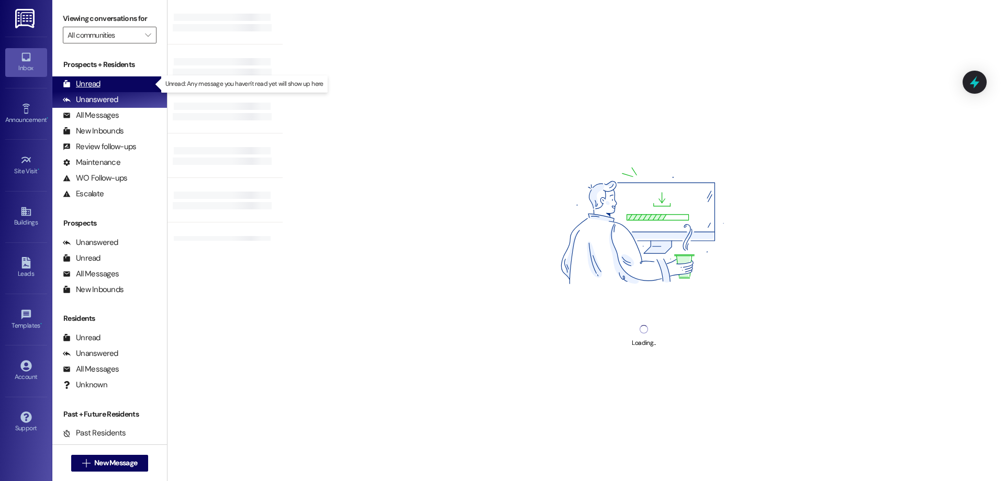
click at [95, 81] on div "Unread" at bounding box center [82, 83] width 38 height 11
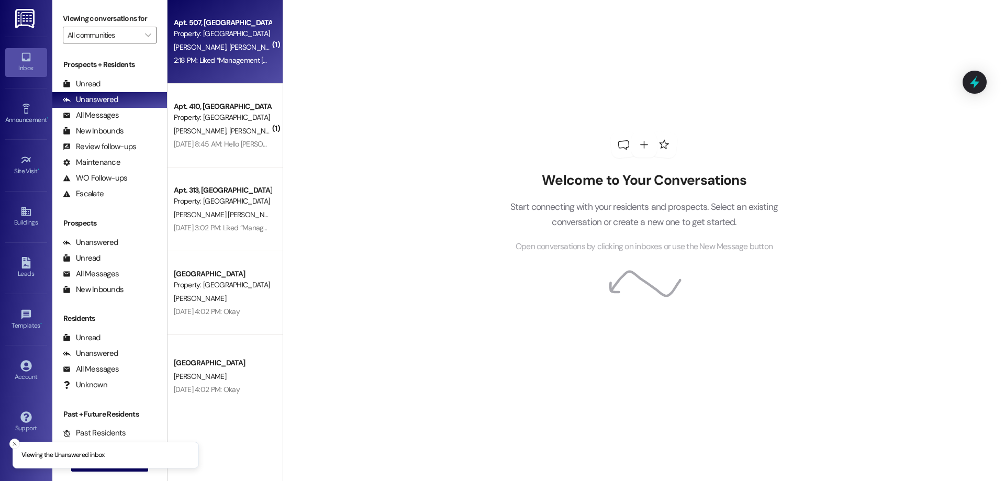
click at [203, 57] on div "2:18 PM: Liked “Management [GEOGRAPHIC_DATA] ([GEOGRAPHIC_DATA]): Okay, no worr…" at bounding box center [417, 59] width 487 height 9
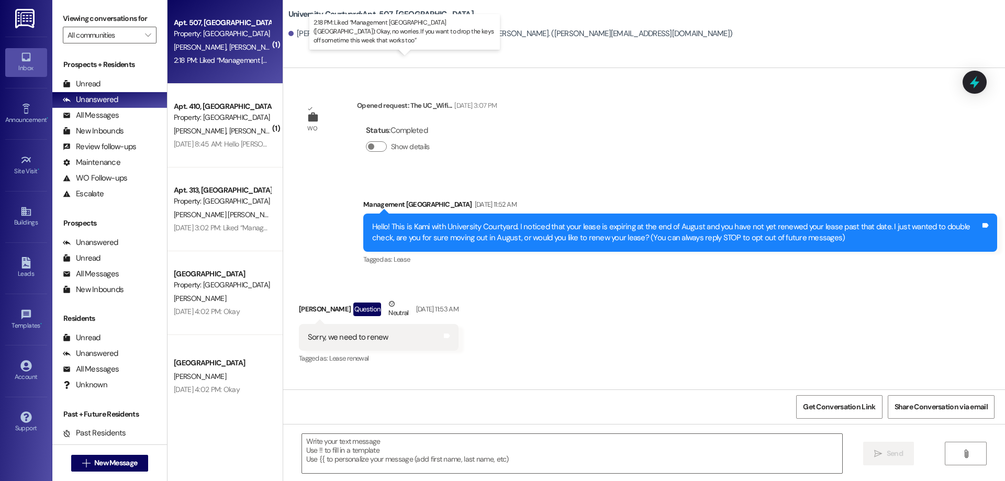
scroll to position [9729, 0]
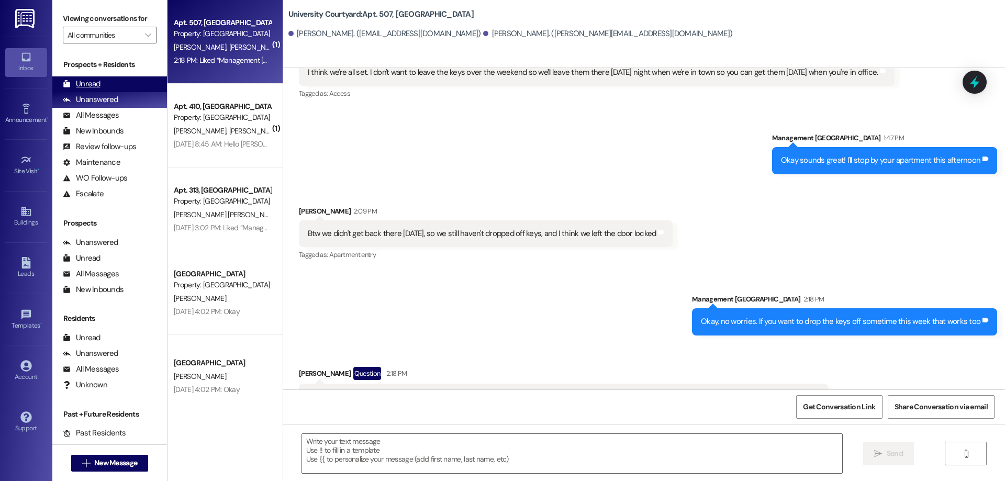
click at [97, 81] on div "Unread" at bounding box center [82, 83] width 38 height 11
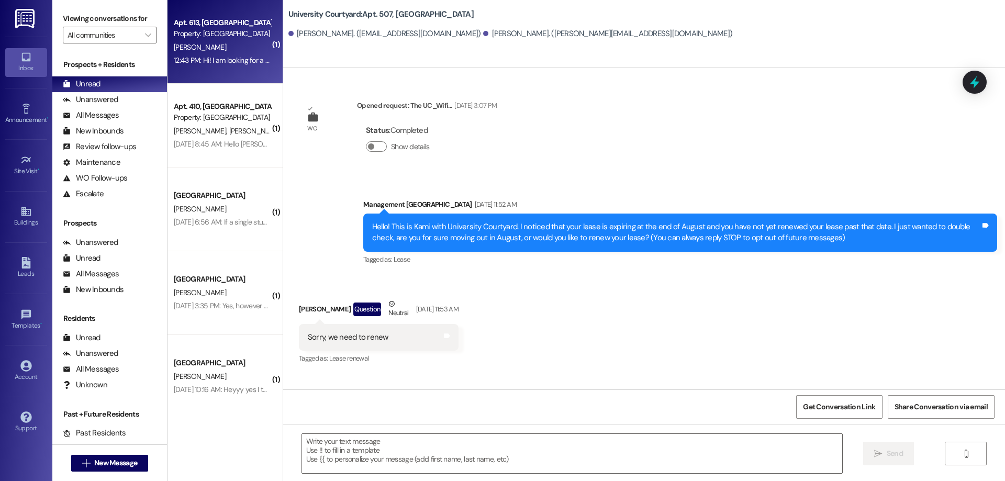
scroll to position [9728, 0]
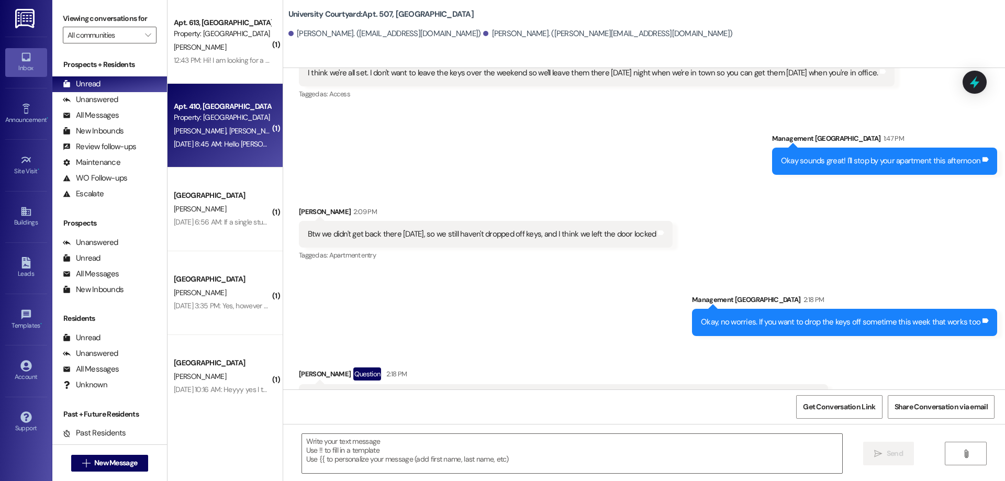
click at [229, 128] on span "[PERSON_NAME]" at bounding box center [255, 130] width 52 height 9
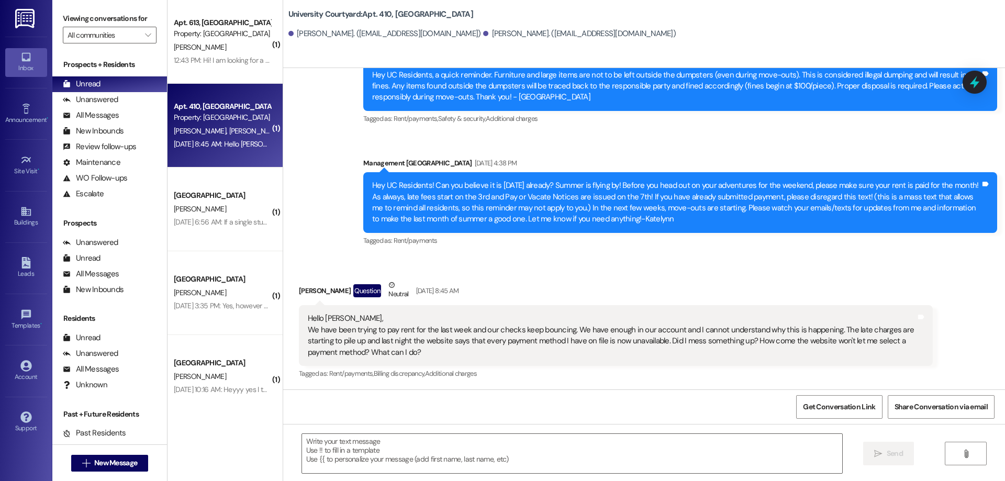
scroll to position [1164, 0]
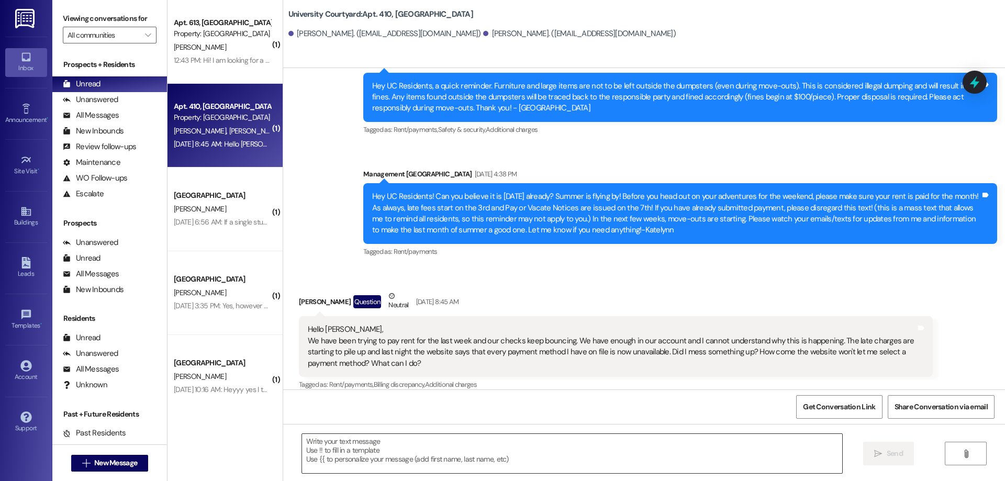
click at [390, 464] on textarea at bounding box center [572, 453] width 540 height 39
click at [327, 458] on textarea "To enrich screen reader interactions, please activate Accessibility in Grammarl…" at bounding box center [572, 453] width 540 height 39
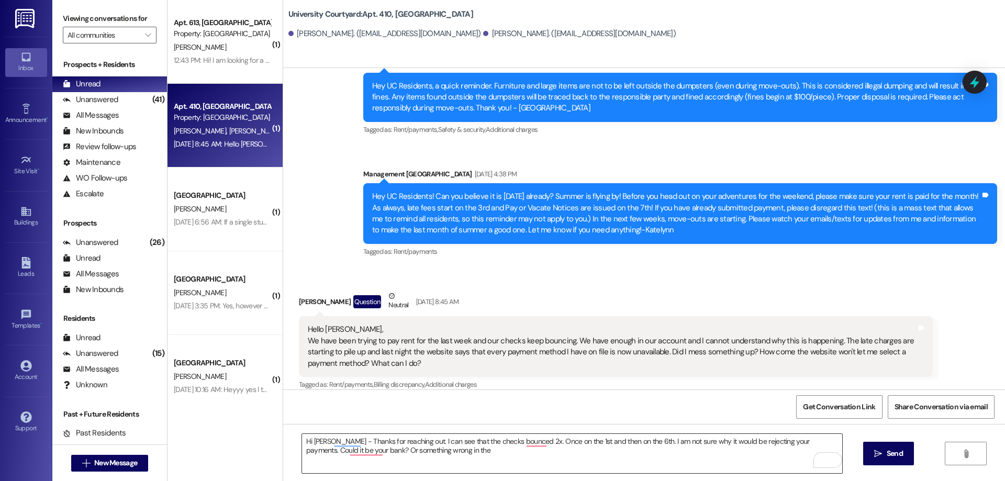
click at [437, 450] on textarea "Hi Jacob - Thanks for reaching out. I can see that the checks bounced 2x. Once …" at bounding box center [572, 453] width 540 height 39
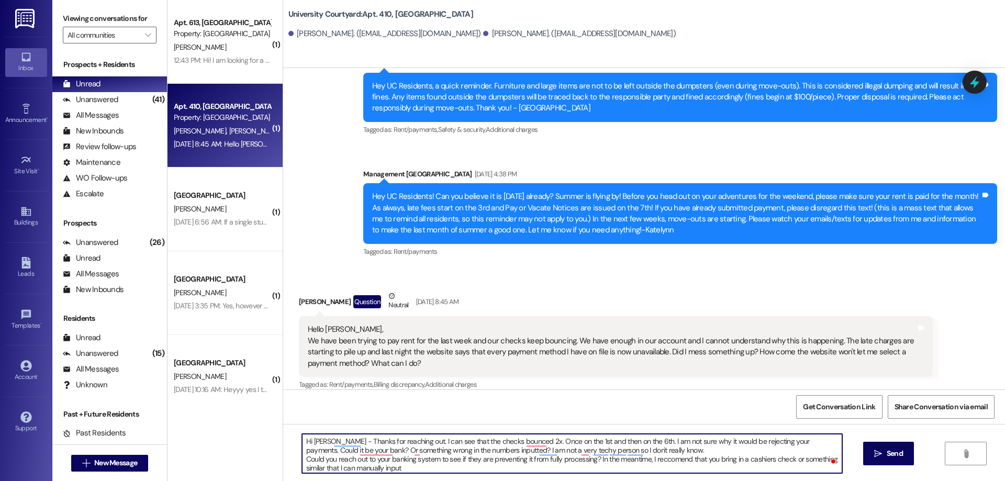
type textarea "Hi Jacob - Thanks for reaching out. I can see that the checks bounced 2x. Once …"
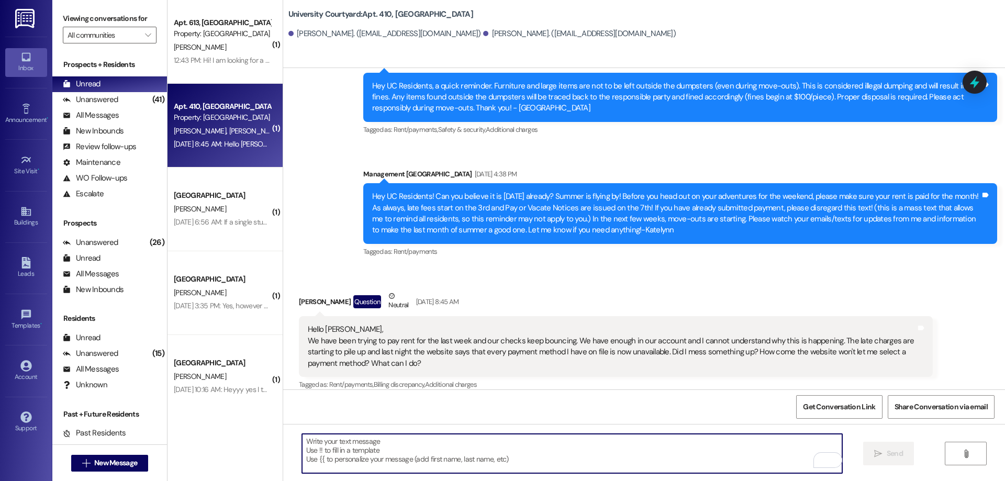
click at [478, 449] on textarea "To enrich screen reader interactions, please activate Accessibility in Grammarl…" at bounding box center [572, 453] width 540 height 39
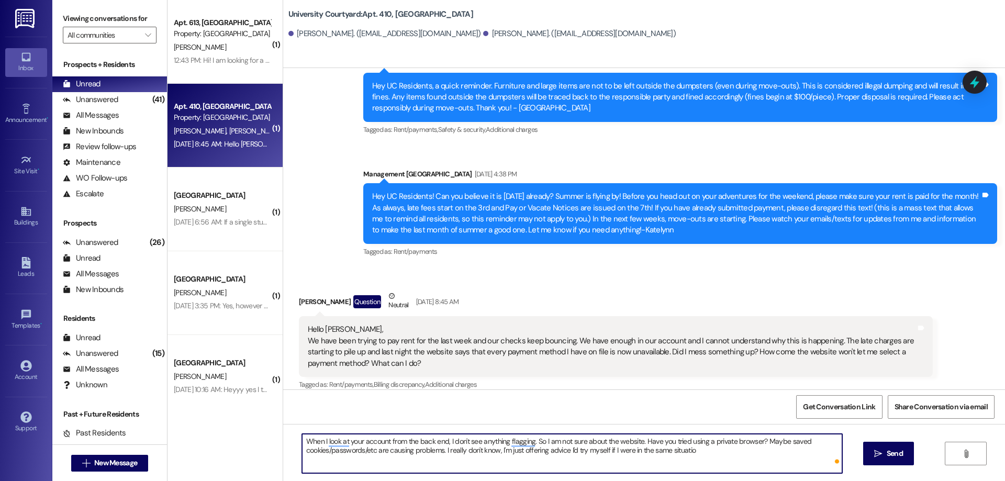
type textarea "When I look at your account from the back end, I don't see anything flagging. S…"
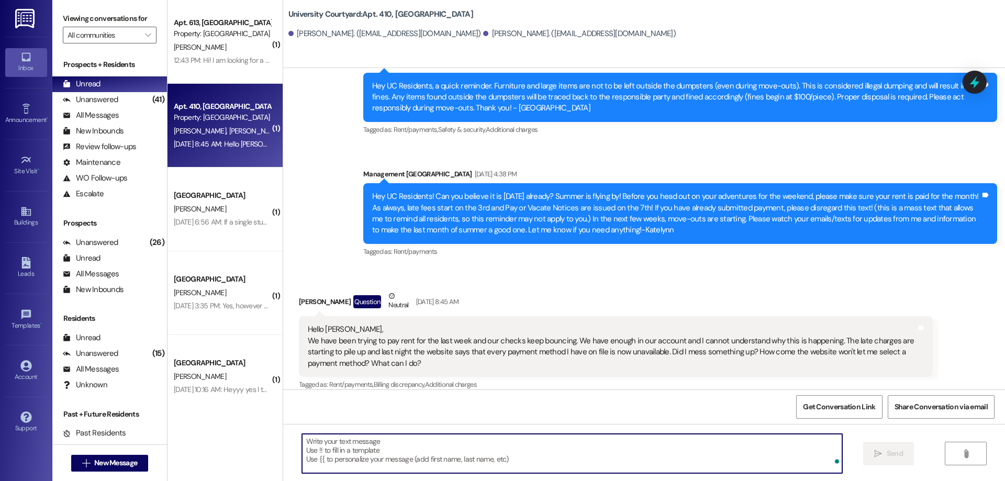
scroll to position [1355, 0]
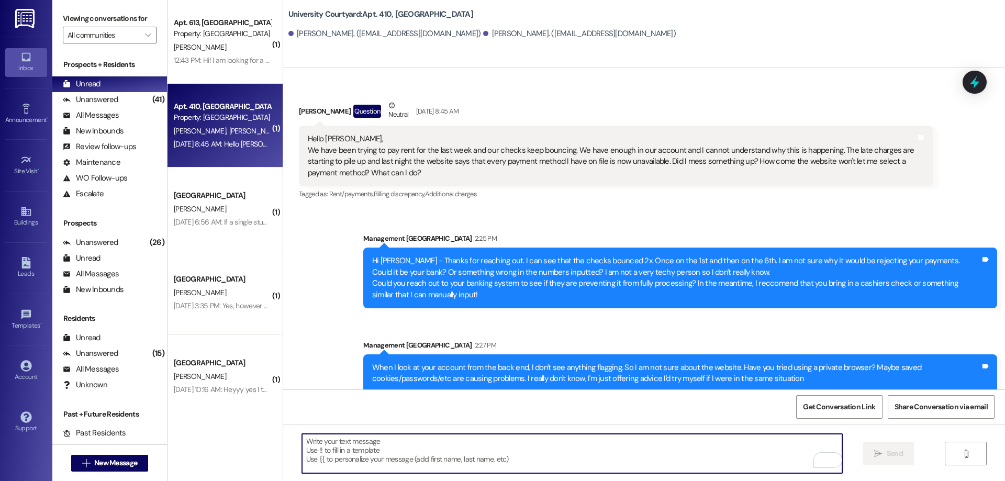
click at [507, 464] on textarea "To enrich screen reader interactions, please activate Accessibility in Grammarl…" at bounding box center [572, 453] width 540 height 39
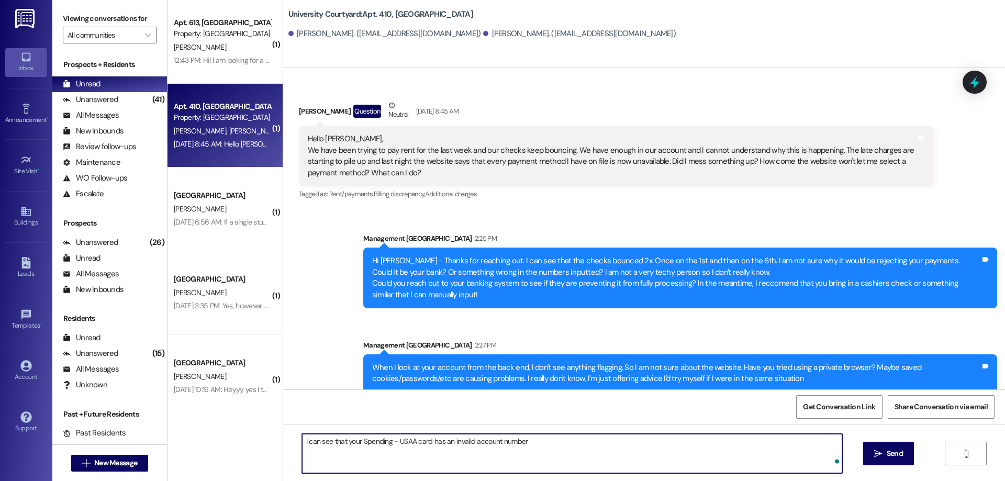
type textarea "I can see that your Spending - USAA card has an invalid account number?"
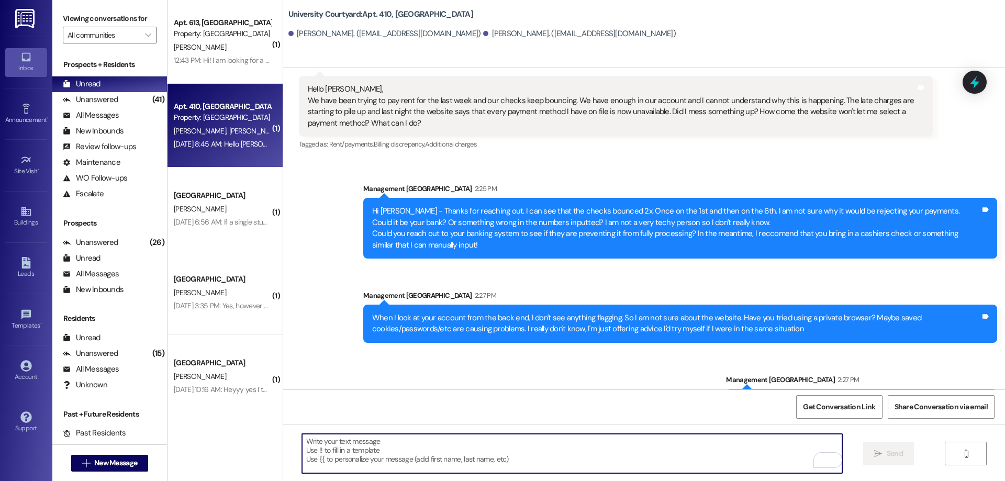
scroll to position [1428, 0]
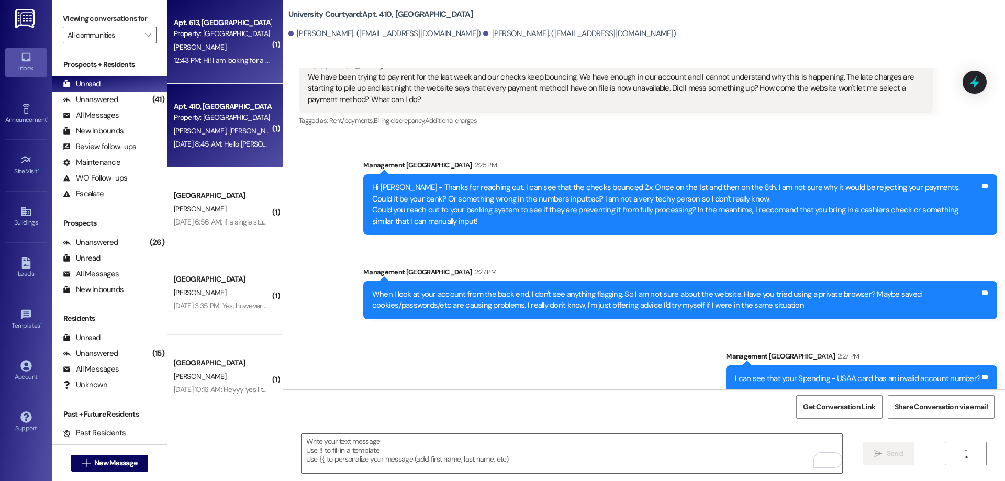
click at [200, 59] on div "12:43 PM: Hi! I am looking for a package of mine that says it was delivered. It…" at bounding box center [323, 59] width 298 height 9
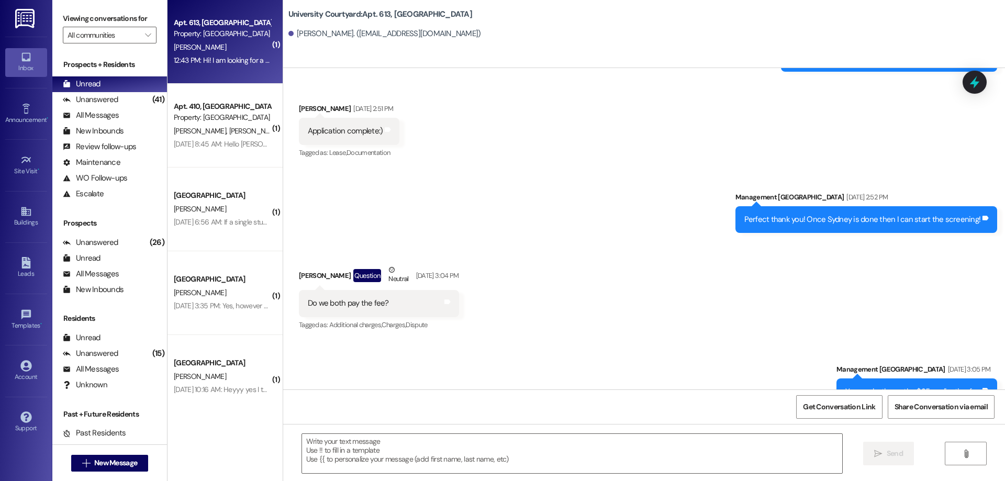
scroll to position [3749, 0]
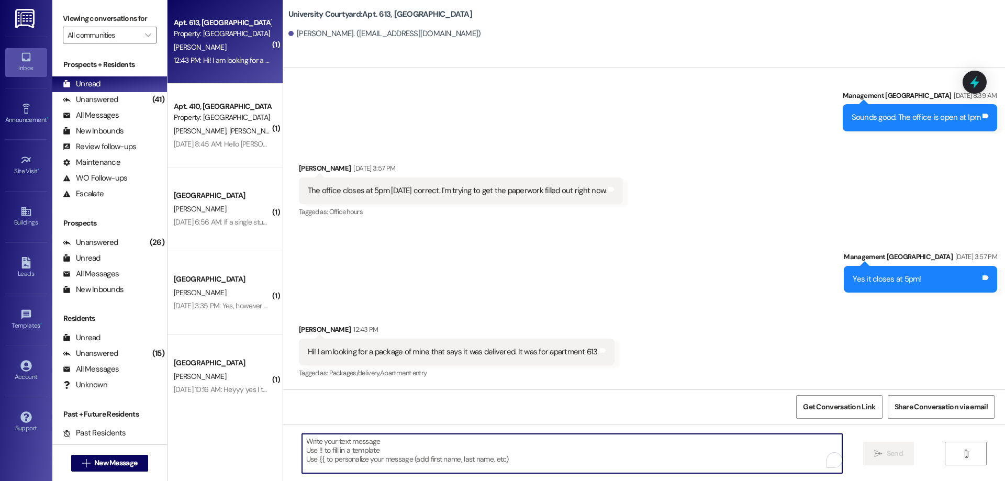
click at [467, 458] on textarea "To enrich screen reader interactions, please activate Accessibility in Grammarl…" at bounding box center [572, 453] width 540 height 39
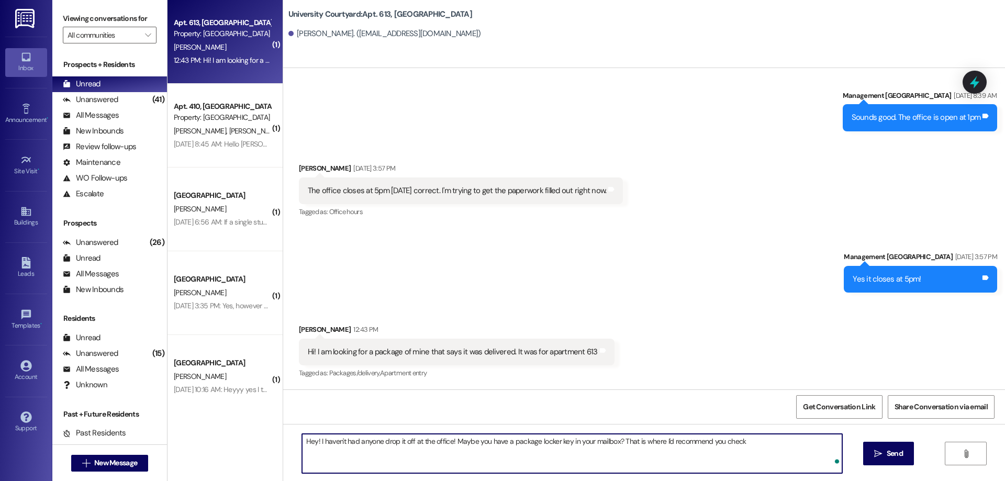
type textarea "Hey! I haven't had anyone drop it off at the office! Maybe you have a package l…"
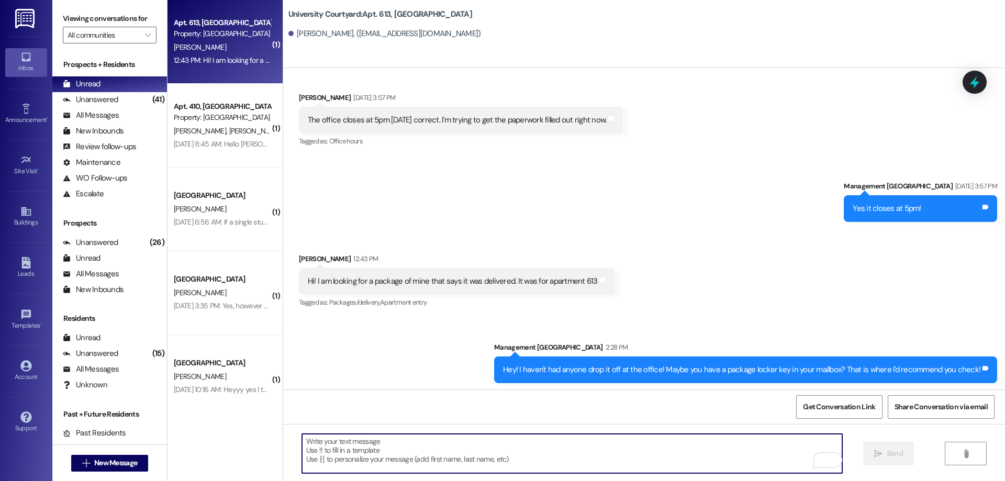
scroll to position [3821, 0]
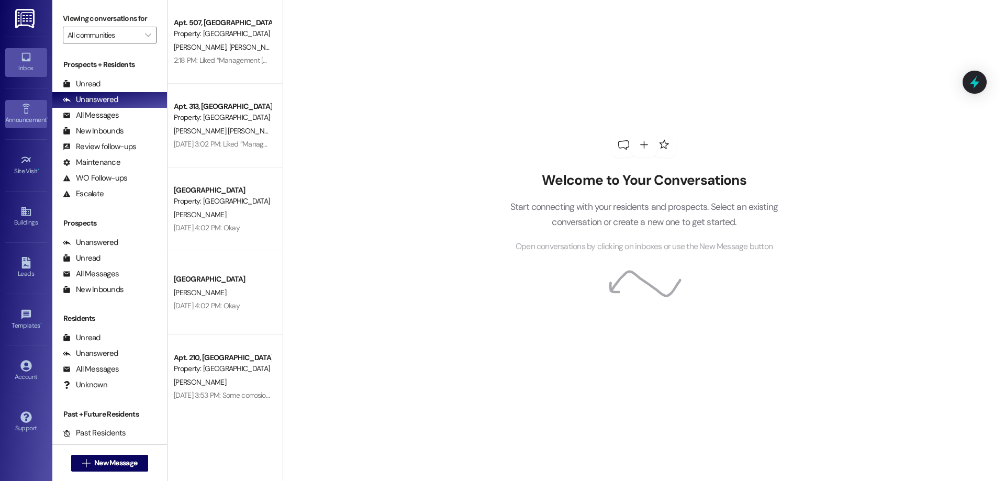
click at [8, 125] on div "Announcement •" at bounding box center [26, 120] width 52 height 10
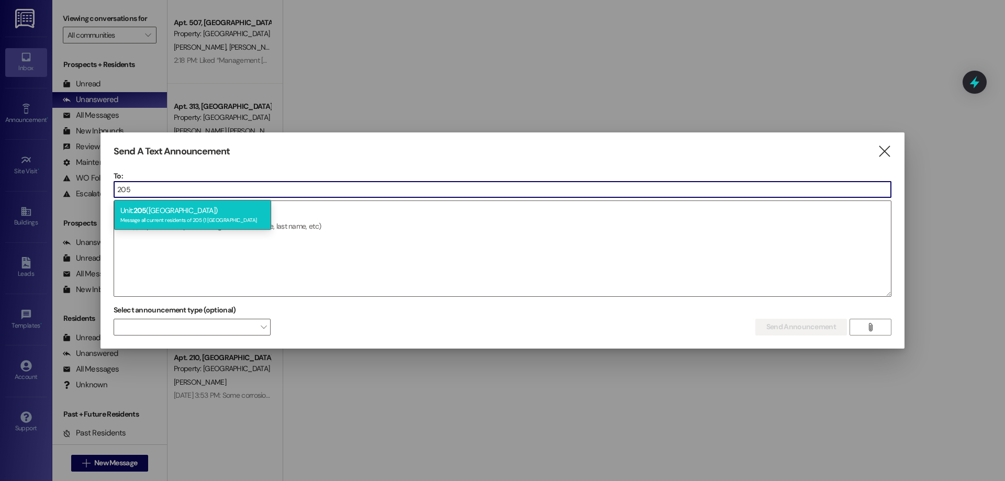
type input "205"
click at [188, 212] on div "Unit: 205 (1 University Courtyard) Message all current residents of 205 (1 Univ…" at bounding box center [192, 215] width 157 height 30
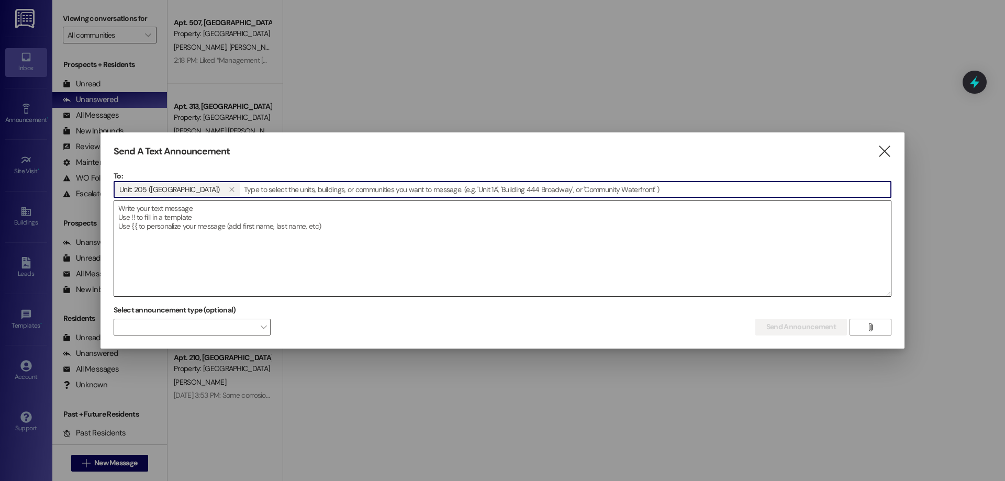
click at [219, 246] on textarea at bounding box center [502, 248] width 777 height 95
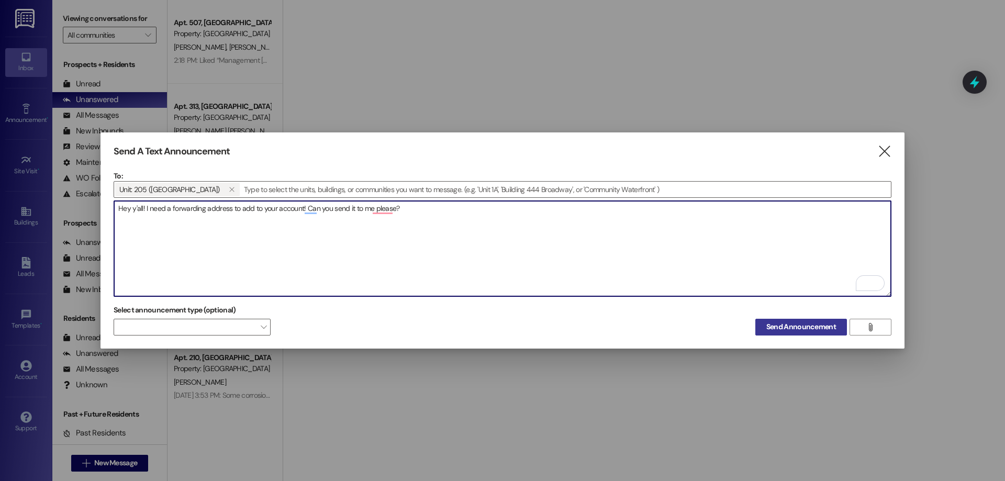
type textarea "Hey y'all! I need a forwarding address to add to your account! Can you send it …"
click at [817, 328] on span "Send Announcement" at bounding box center [801, 326] width 70 height 11
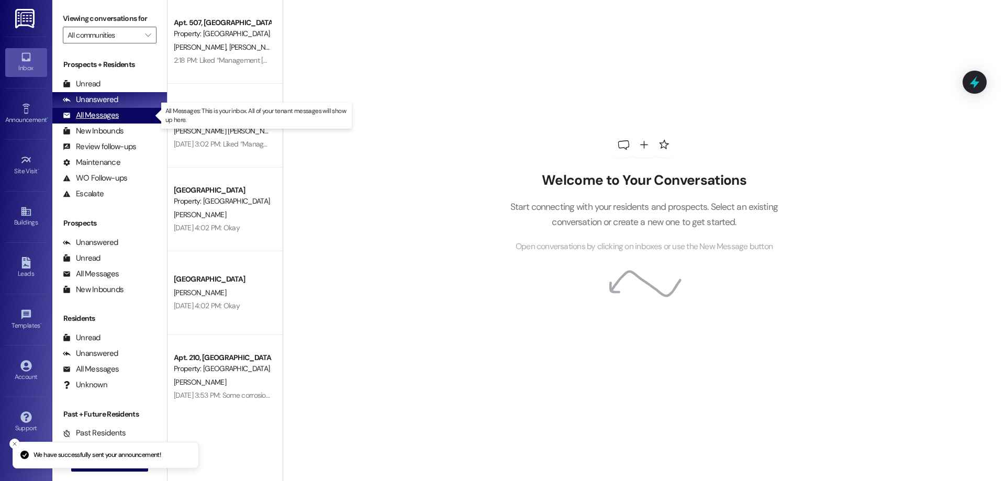
click at [75, 111] on div "All Messages" at bounding box center [91, 115] width 56 height 11
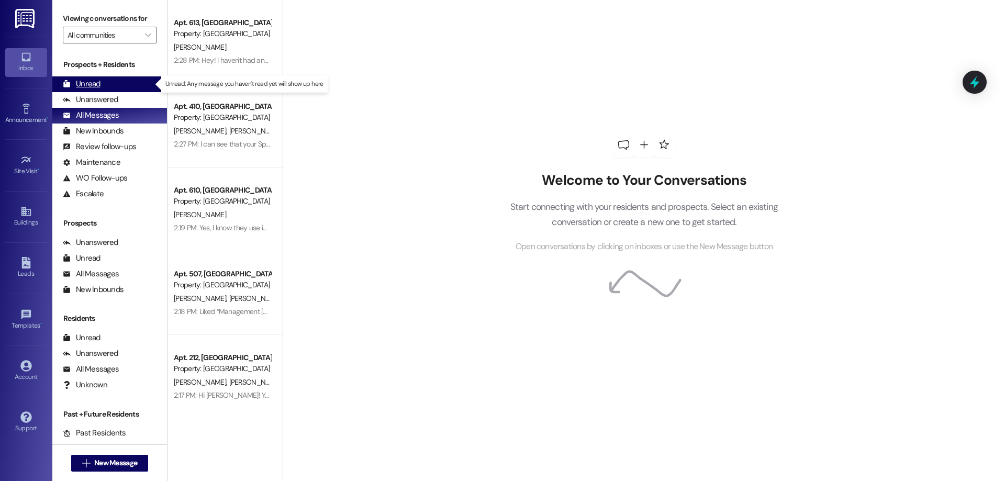
click at [107, 84] on div "Unread (0)" at bounding box center [109, 84] width 115 height 16
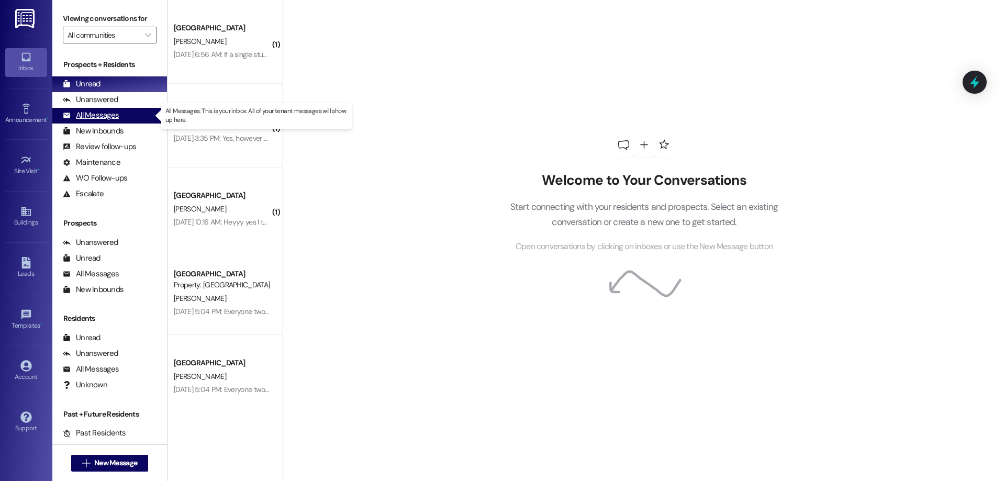
click at [128, 111] on div "All Messages (undefined)" at bounding box center [109, 116] width 115 height 16
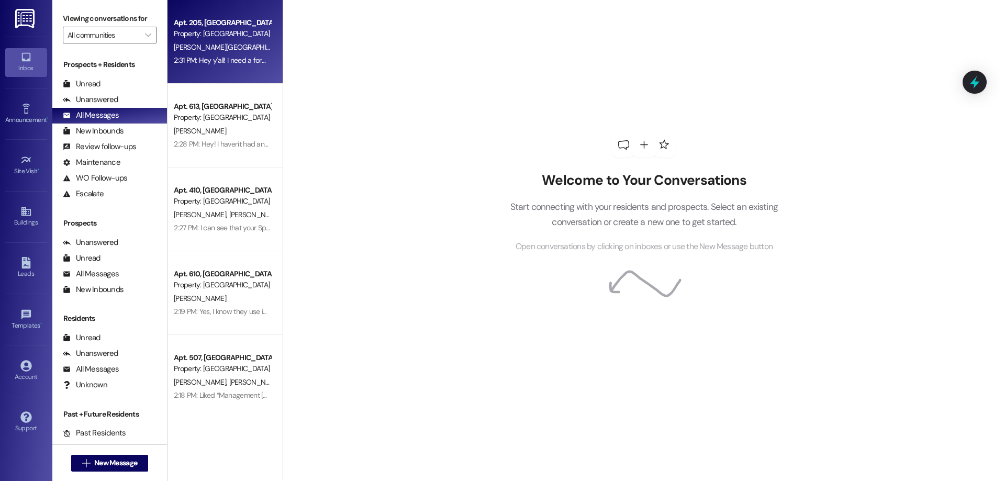
click at [232, 53] on div "E. Lancaster W. Bindrup" at bounding box center [222, 47] width 99 height 13
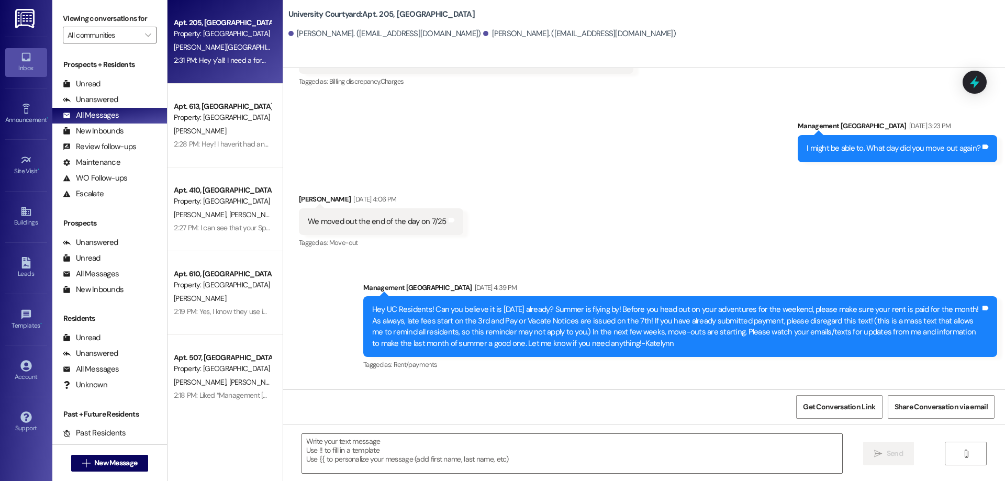
scroll to position [3708, 0]
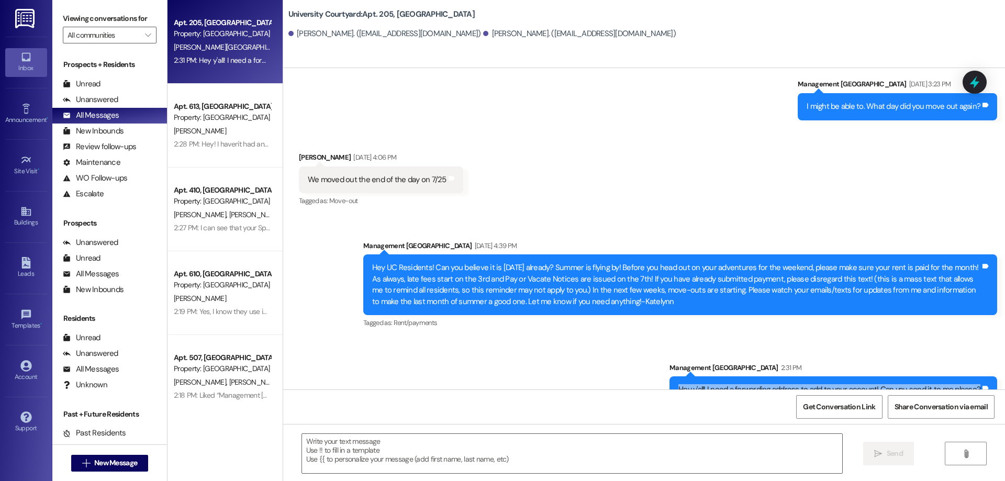
drag, startPoint x: 671, startPoint y: 366, endPoint x: 976, endPoint y: 377, distance: 305.3
click at [976, 377] on div "Hey y'all! I need a forwarding address to add to your account! Can you send it …" at bounding box center [833, 389] width 328 height 27
copy div "Hey y'all! I need a forwarding address to add to your account! Can you send it …"
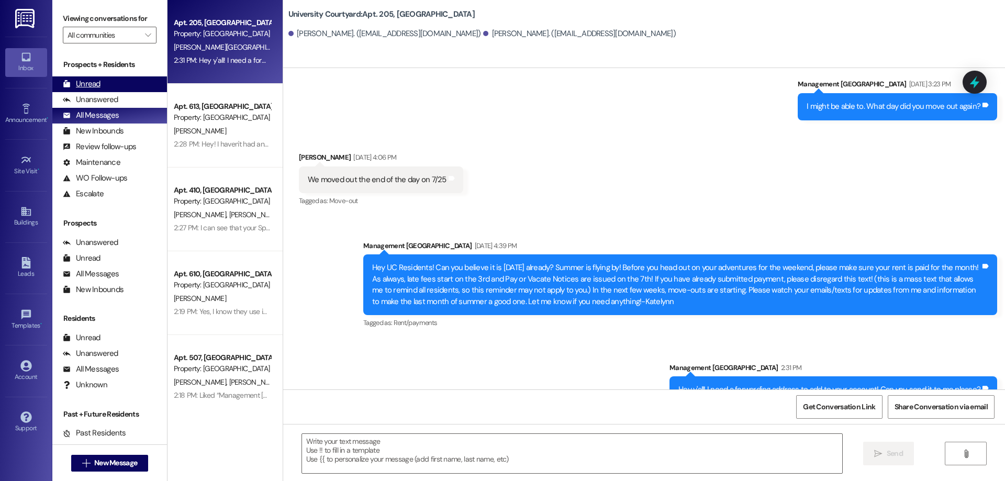
click at [69, 82] on icon at bounding box center [67, 84] width 8 height 8
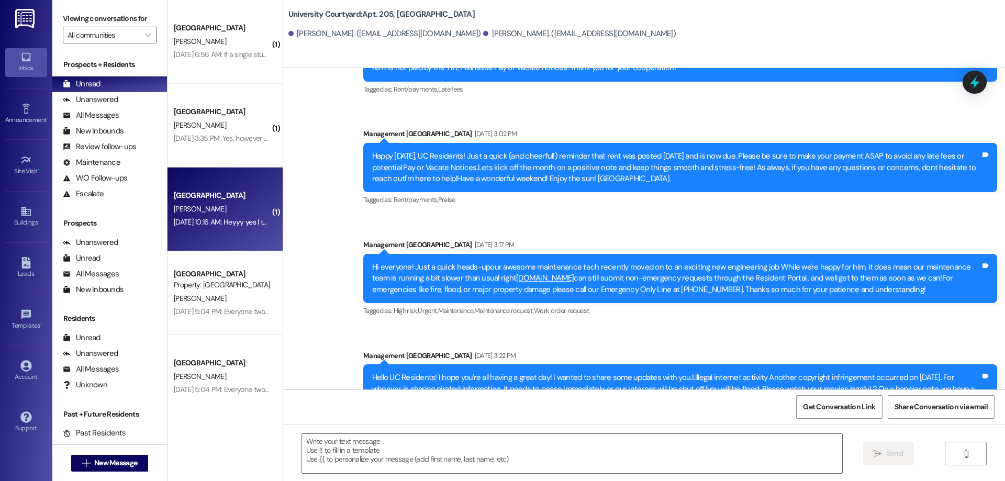
click at [233, 207] on div "[PERSON_NAME]" at bounding box center [222, 209] width 99 height 13
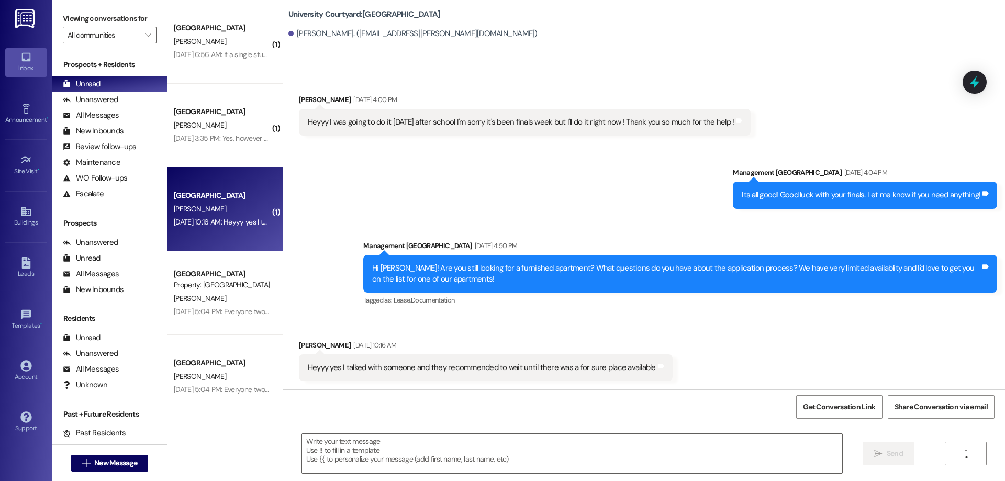
scroll to position [714, 0]
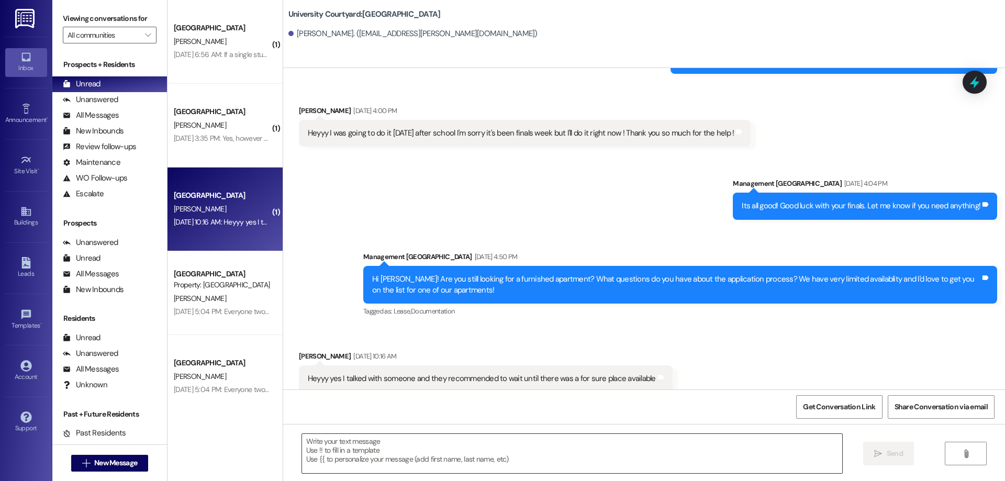
click at [487, 435] on textarea at bounding box center [572, 453] width 540 height 39
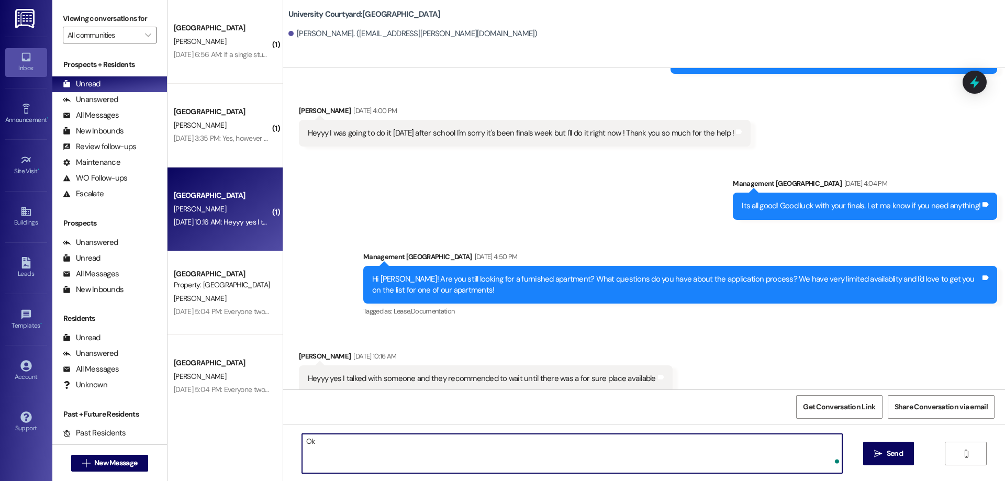
type textarea "O"
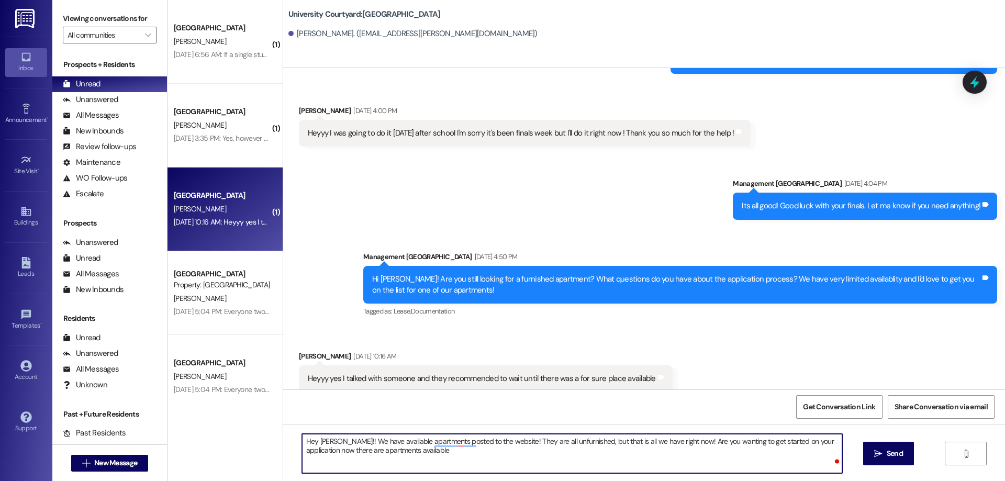
type textarea "Hey Abeni!! We have available apartments posted to the website! They are all un…"
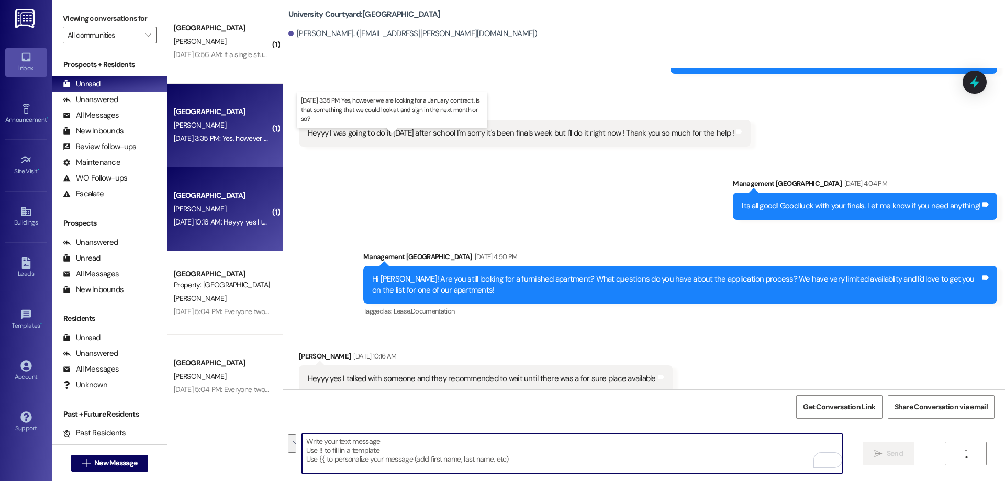
click at [229, 134] on div "Aug 05, 2025 at 3:35 PM: Yes, however we are looking for a January contract, is…" at bounding box center [386, 137] width 425 height 9
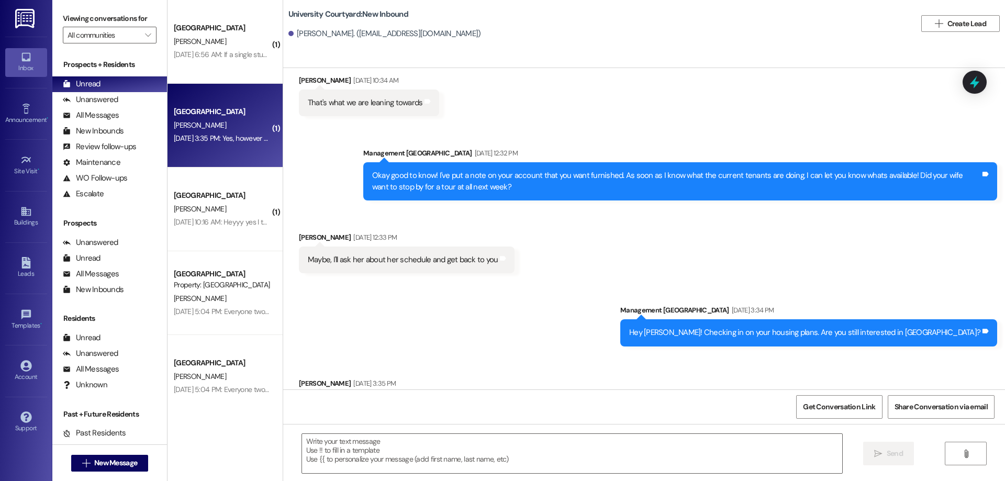
scroll to position [746, 0]
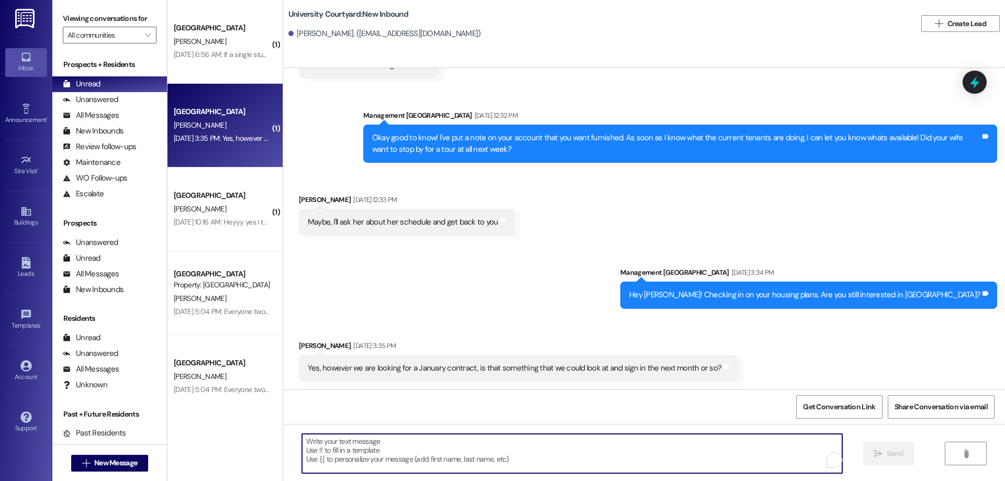
click at [483, 454] on textarea "To enrich screen reader interactions, please activate Accessibility in Grammarl…" at bounding box center [572, 453] width 540 height 39
paste textarea "Hey Abeni!! We have available apartments posted to the website! They are all un…"
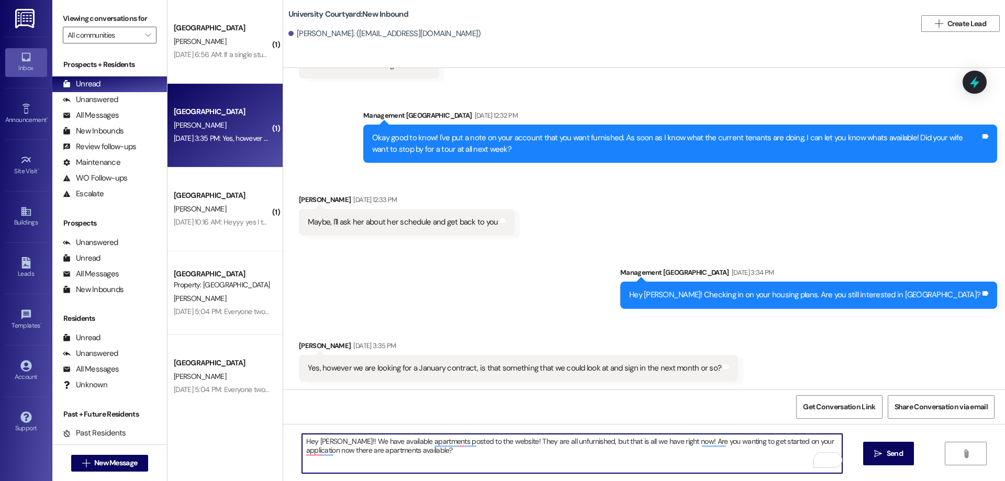
drag, startPoint x: 334, startPoint y: 440, endPoint x: 289, endPoint y: 442, distance: 45.6
click at [296, 442] on div "Hey Abeni!! We have available apartments posted to the website! They are all un…" at bounding box center [566, 453] width 541 height 40
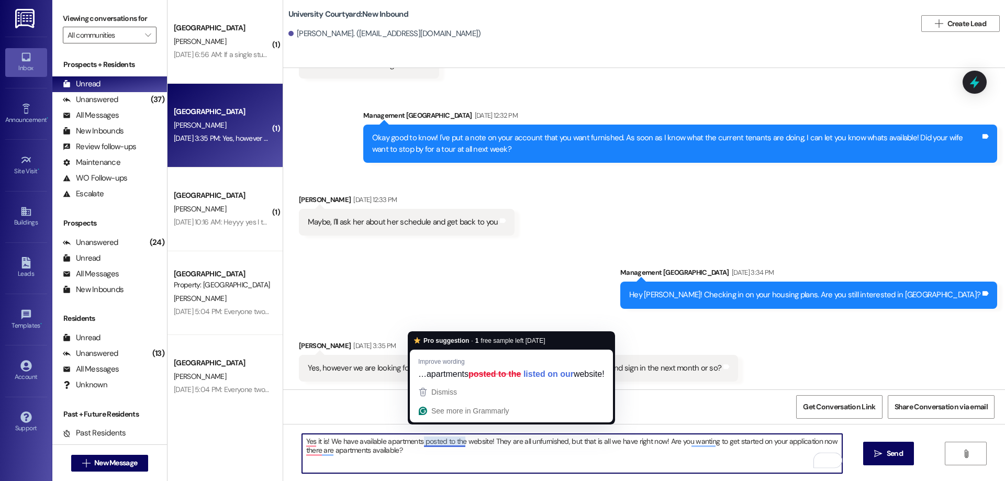
click at [417, 439] on textarea "Yes it is! We have available apartments posted to the website! They are all unf…" at bounding box center [572, 453] width 540 height 39
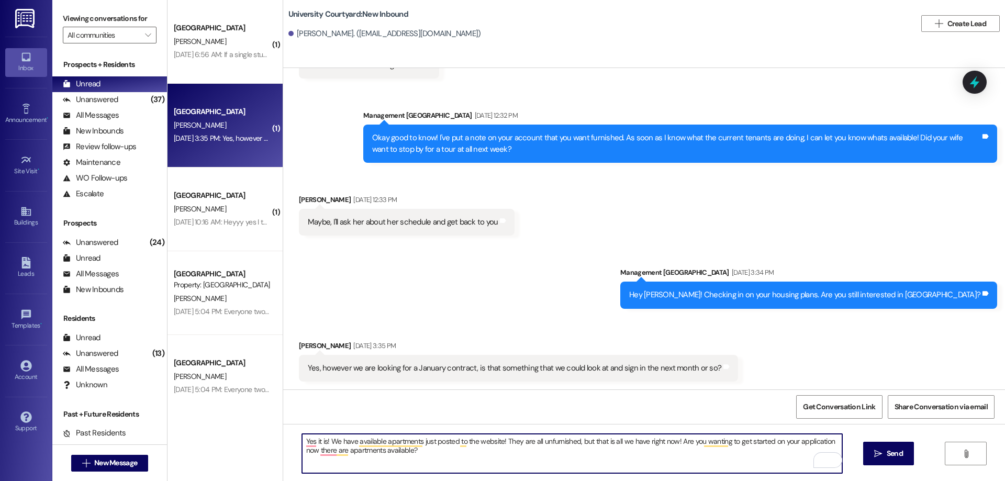
click at [324, 441] on textarea "Yes it is! We have available apartments just posted to the website! They are al…" at bounding box center [572, 453] width 540 height 39
click at [485, 440] on textarea "Yes it is! I recommend applying as soon as possible! We have available apartmen…" at bounding box center [572, 453] width 540 height 39
drag, startPoint x: 582, startPoint y: 451, endPoint x: 229, endPoint y: 440, distance: 353.4
click at [229, 440] on div "( 1 ) University Courtyard Prospect A. Kartchner Aug 08, 2025 at 6:56 AM: If a …" at bounding box center [585, 240] width 837 height 481
type textarea "Yes it is! I recommend applying as soon as possible! We have only 3 available a…"
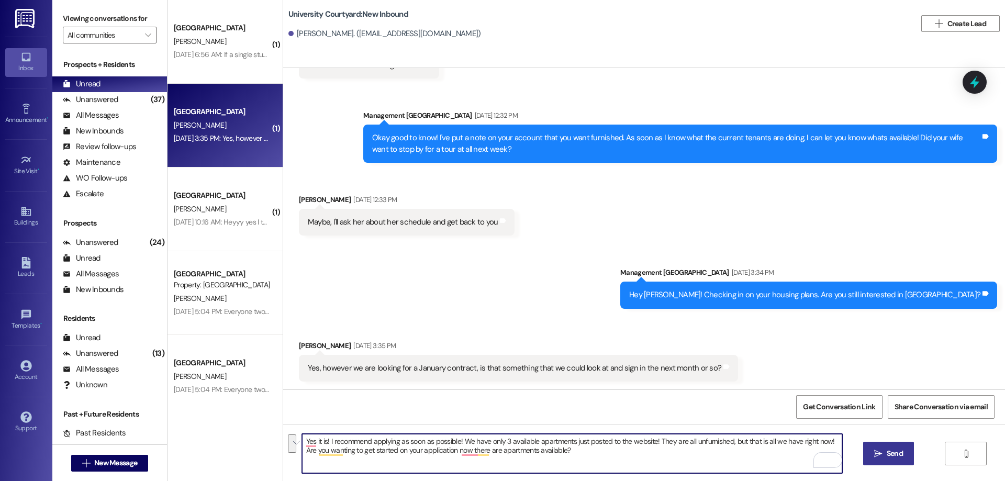
click at [889, 448] on span "Send" at bounding box center [895, 453] width 16 height 11
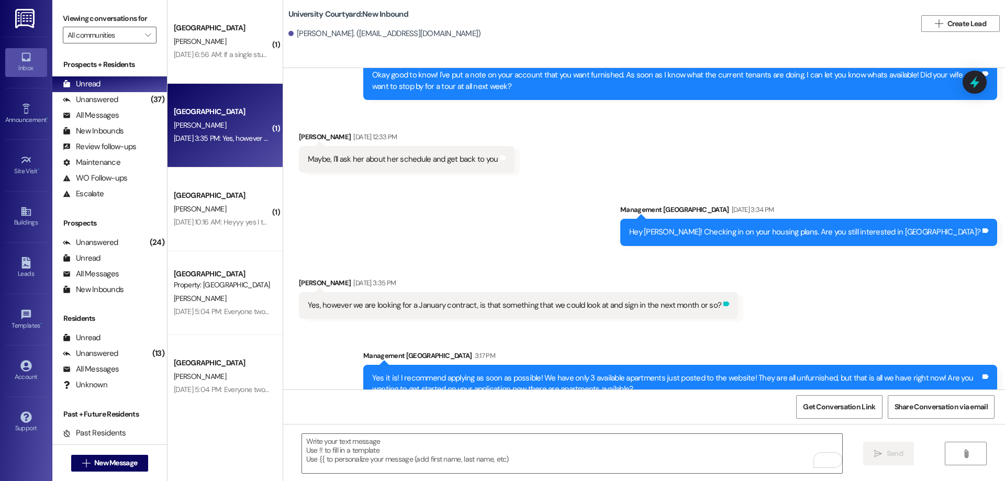
scroll to position [831, 0]
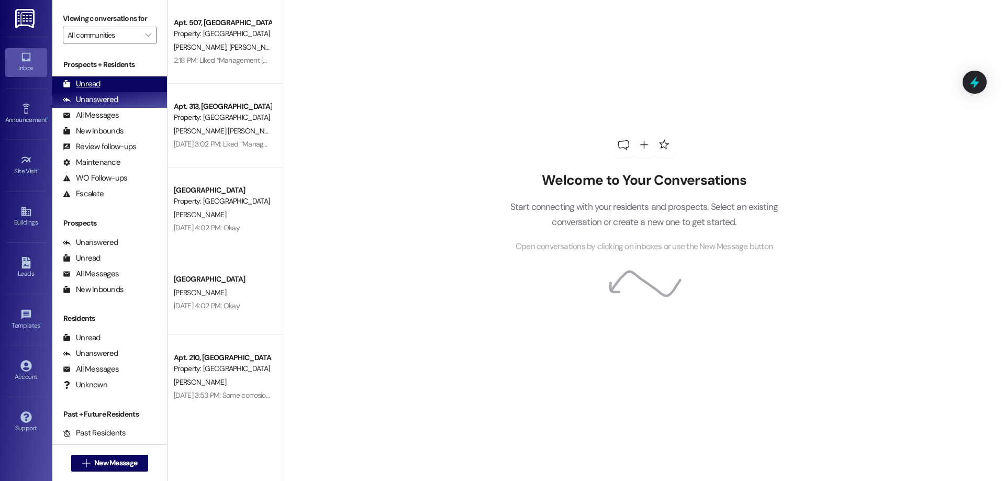
click at [95, 88] on div "Unread" at bounding box center [82, 83] width 38 height 11
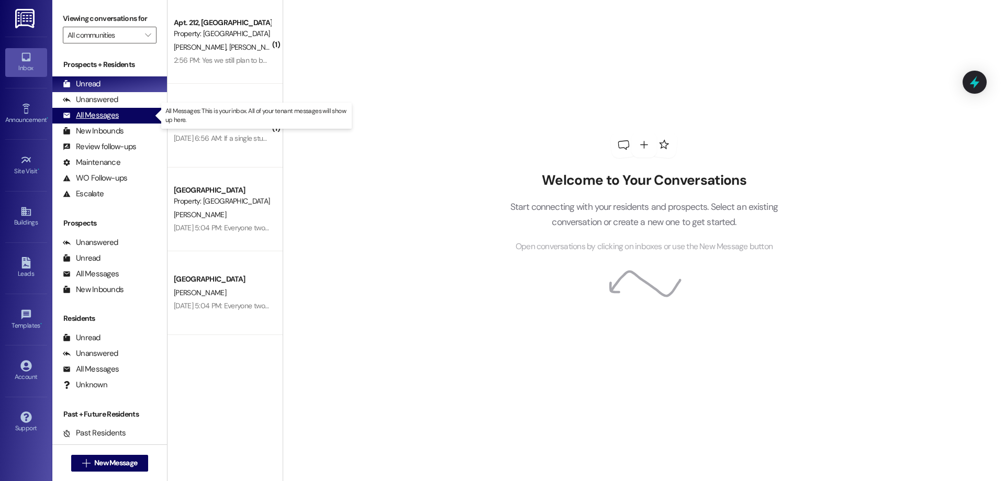
click at [104, 112] on div "All Messages" at bounding box center [91, 115] width 56 height 11
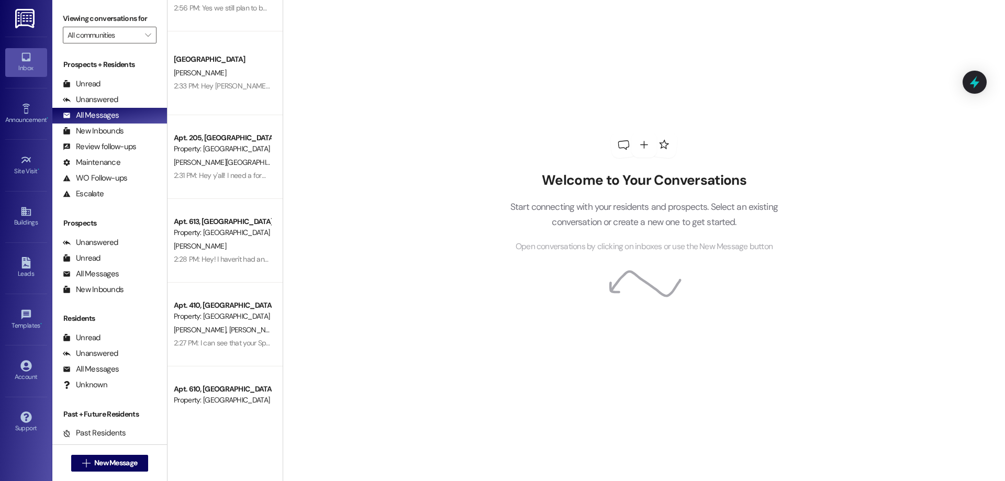
scroll to position [105, 0]
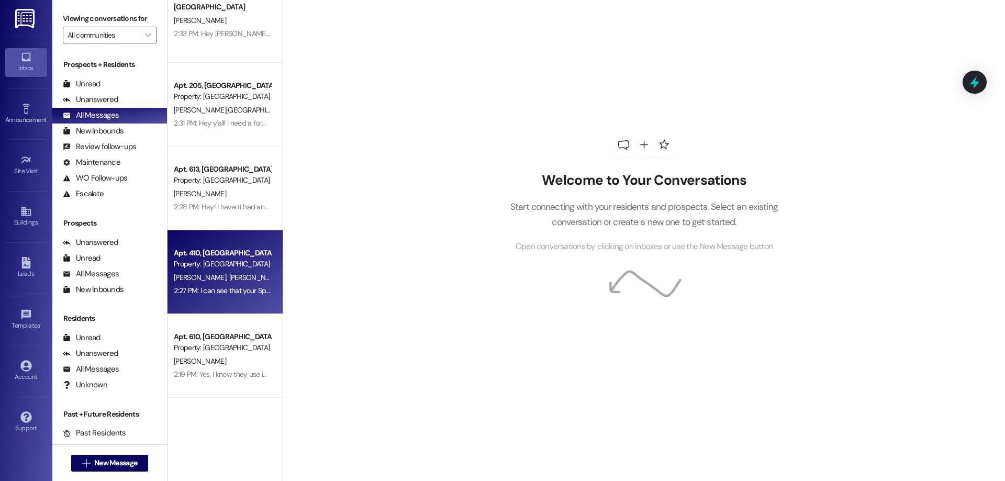
click at [235, 282] on div "[PERSON_NAME] [PERSON_NAME]" at bounding box center [222, 277] width 99 height 13
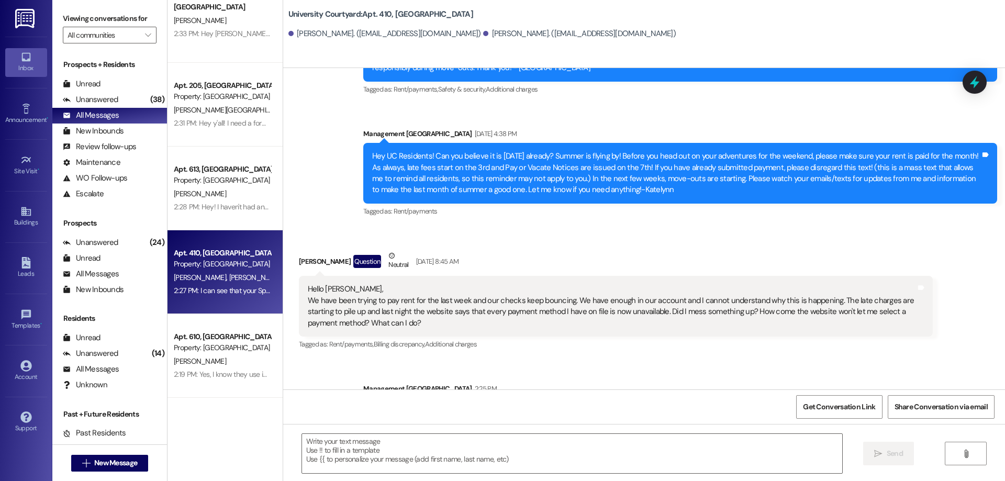
scroll to position [1414, 0]
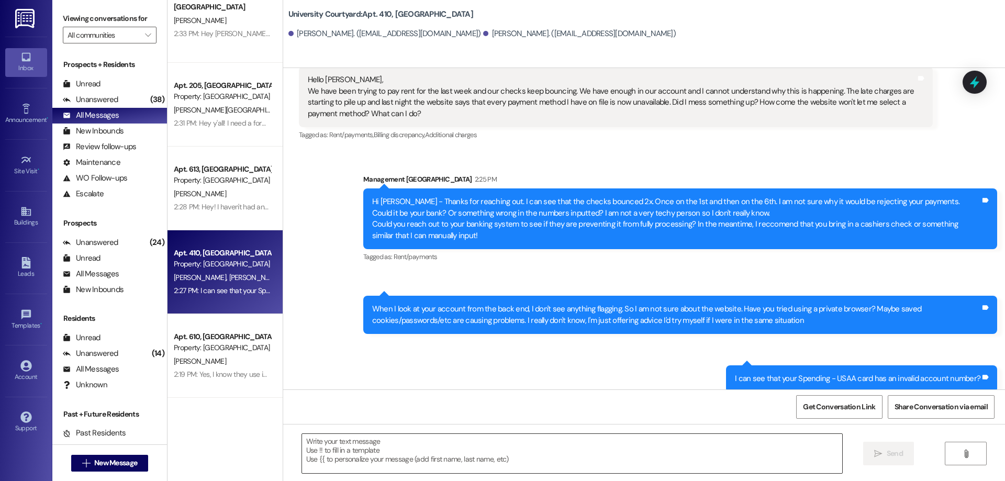
click at [550, 448] on textarea at bounding box center [572, 453] width 540 height 39
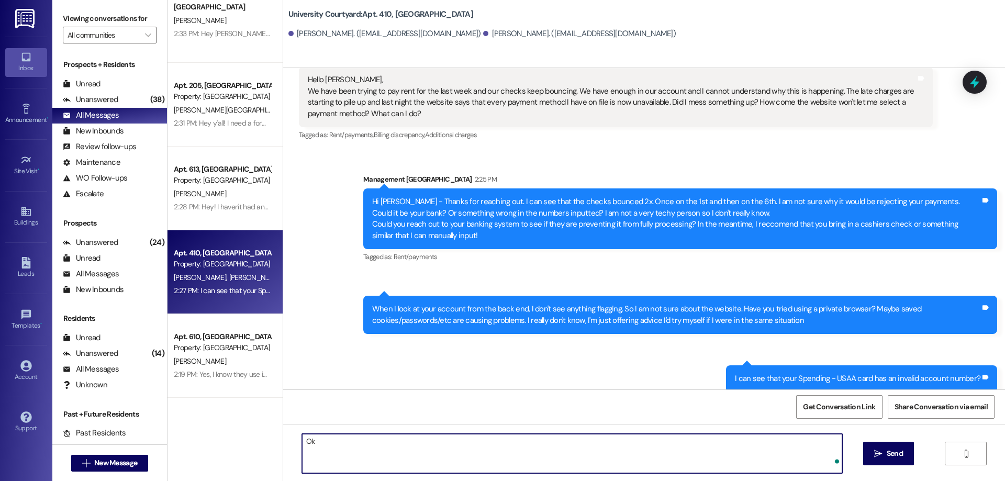
type textarea "O"
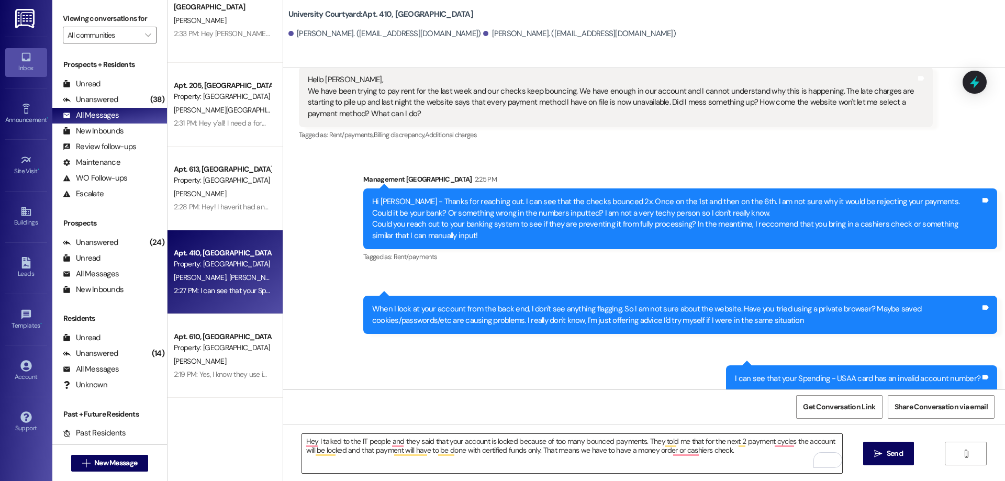
click at [729, 455] on textarea "Hey I talked to the IT people and they said that your account is locked because…" at bounding box center [572, 453] width 540 height 39
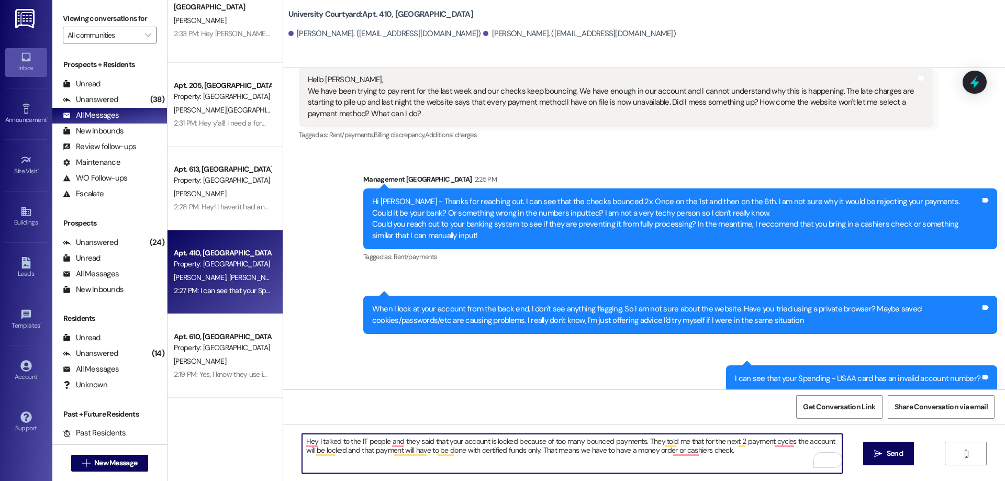
click at [720, 454] on textarea "Hey I talked to the IT people and they said that your account is locked because…" at bounding box center [572, 453] width 540 height 39
type textarea "Hey I talked to the IT people and they said that your account is locked because…"
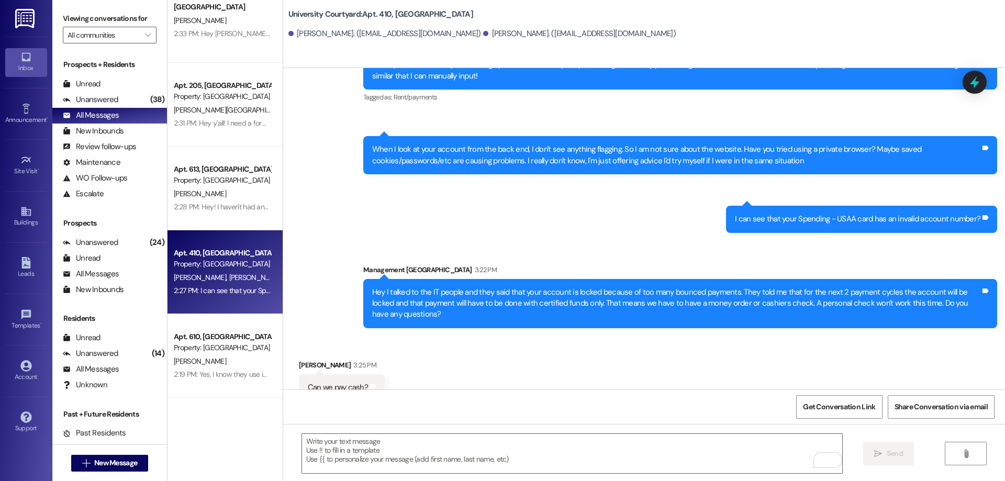
scroll to position [1582, 0]
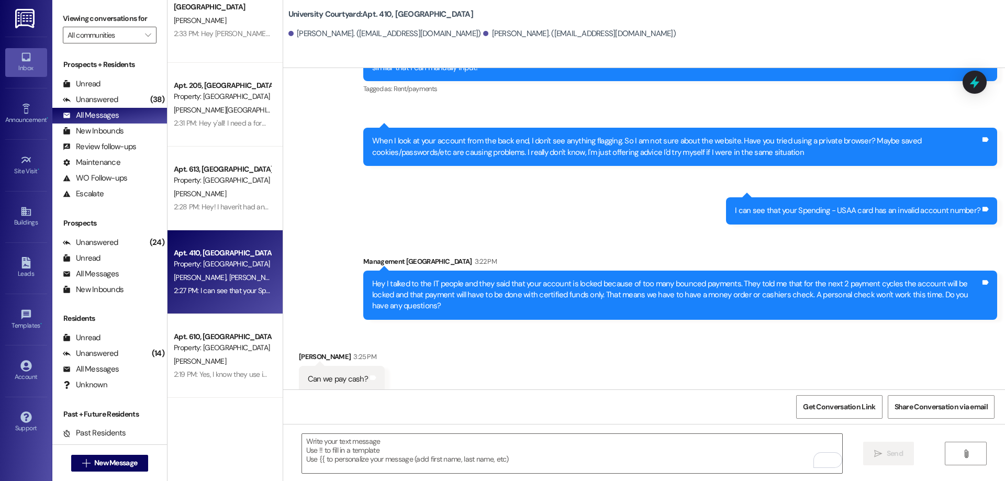
click at [982, 337] on div "Received via SMS [PERSON_NAME] 3:25 PM Can we pay cash? Tags and notes" at bounding box center [644, 364] width 722 height 73
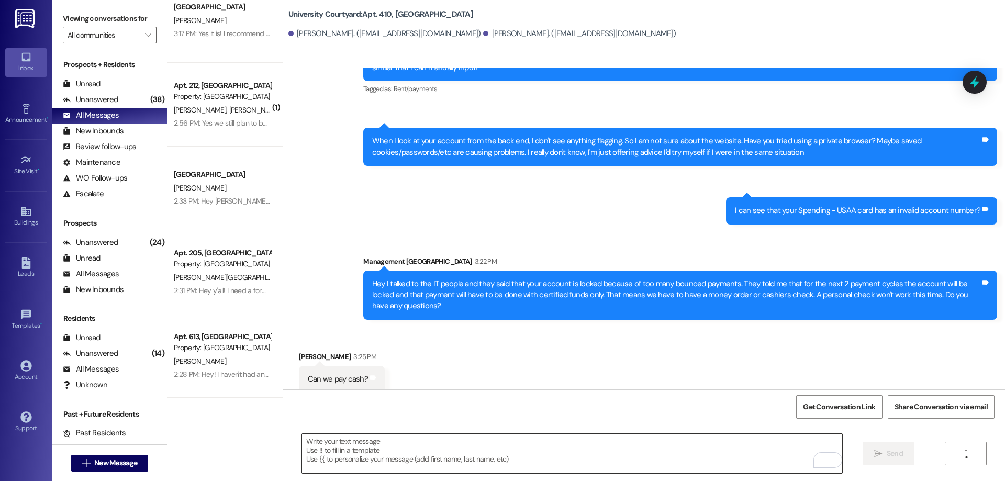
click at [438, 455] on textarea "To enrich screen reader interactions, please activate Accessibility in Grammarl…" at bounding box center [572, 453] width 540 height 39
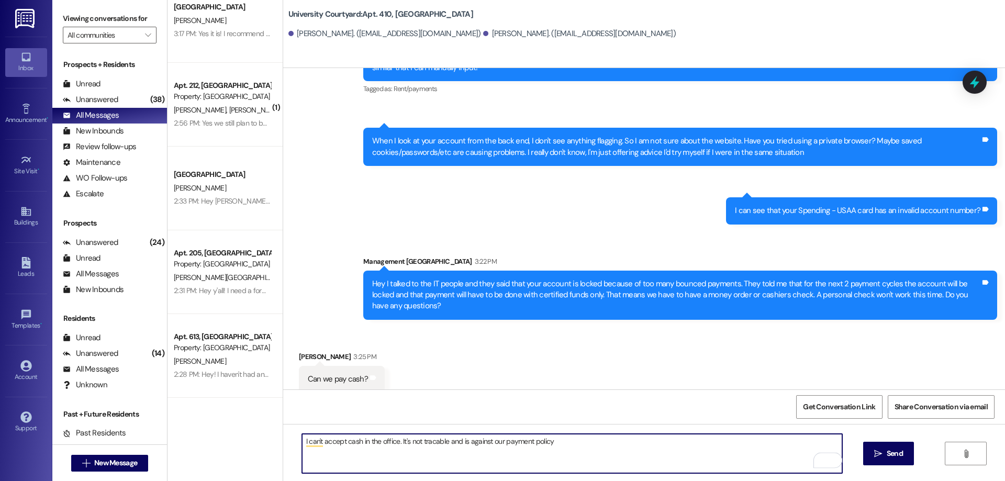
click at [429, 438] on textarea "I can't accept cash in the office. It's not tracable and is against our payment…" at bounding box center [572, 453] width 540 height 39
click at [302, 441] on textarea "I can't accept cash in the office. It's not traceable and is against our paymen…" at bounding box center [572, 453] width 540 height 39
click at [336, 445] on textarea "No, unforutnately I can't accept cash in the office. It's not traceable and is …" at bounding box center [572, 453] width 540 height 39
drag, startPoint x: 697, startPoint y: 457, endPoint x: 518, endPoint y: 444, distance: 178.9
click at [518, 444] on textarea "No, unfortunately I can't accept cash in the office. It's not traceable and is …" at bounding box center [572, 453] width 540 height 39
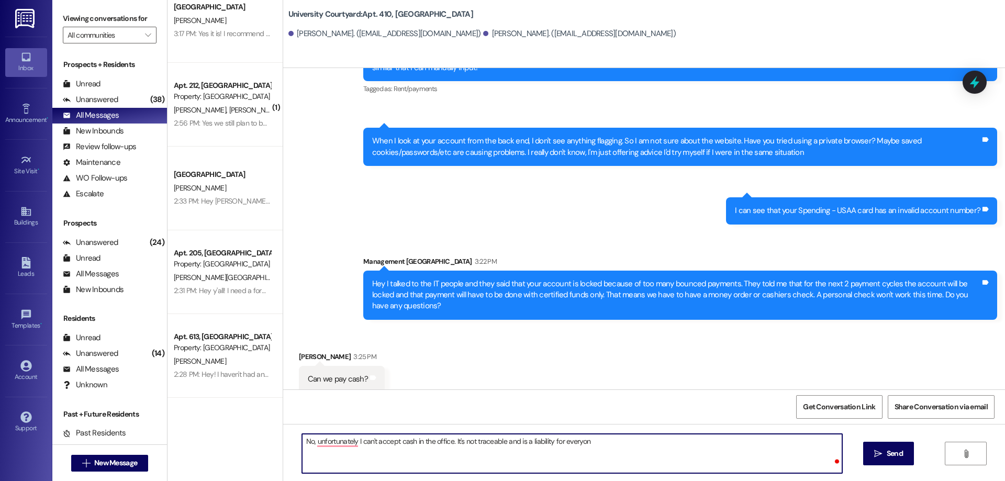
type textarea "No, unfortunately I can't accept cash in the office. It's not traceable and is …"
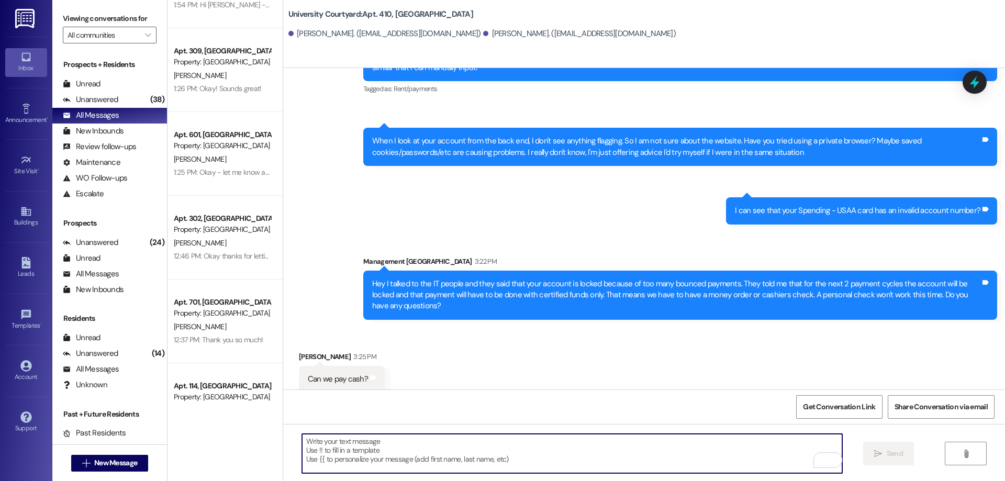
scroll to position [733, 0]
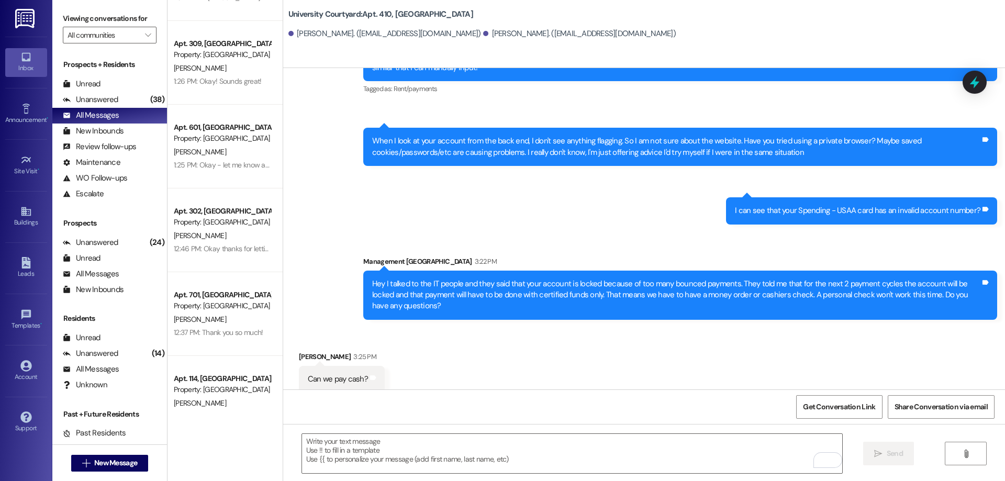
click at [252, 226] on div "Property: [GEOGRAPHIC_DATA]" at bounding box center [222, 222] width 97 height 11
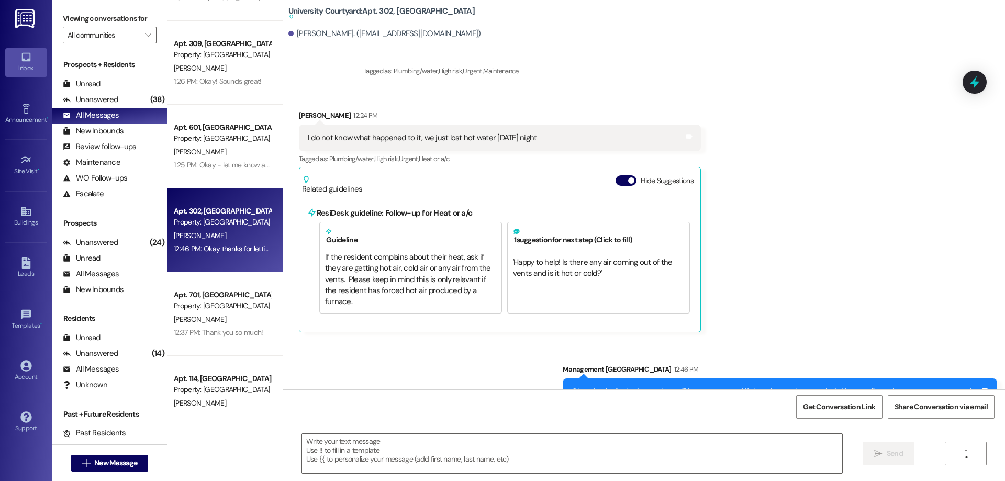
scroll to position [592, 0]
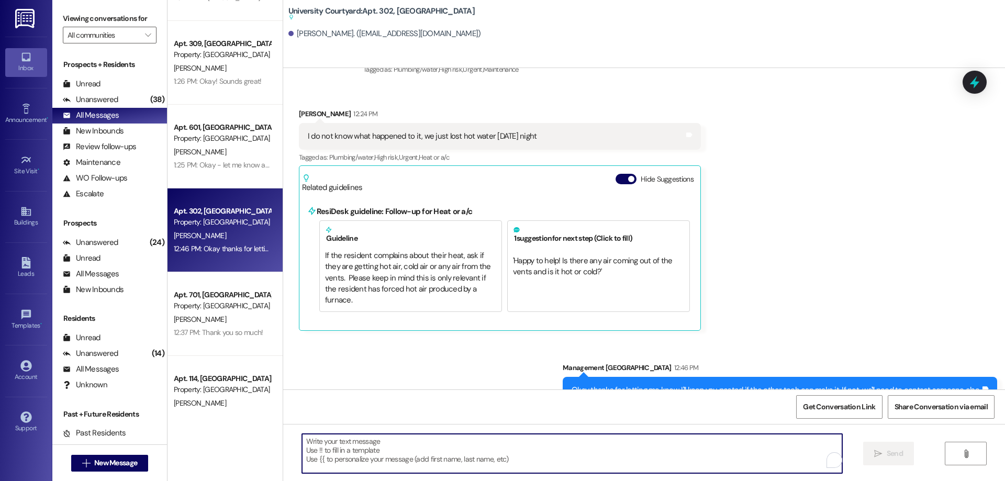
click at [436, 450] on textarea "To enrich screen reader interactions, please activate Accessibility in Grammarl…" at bounding box center [572, 453] width 540 height 39
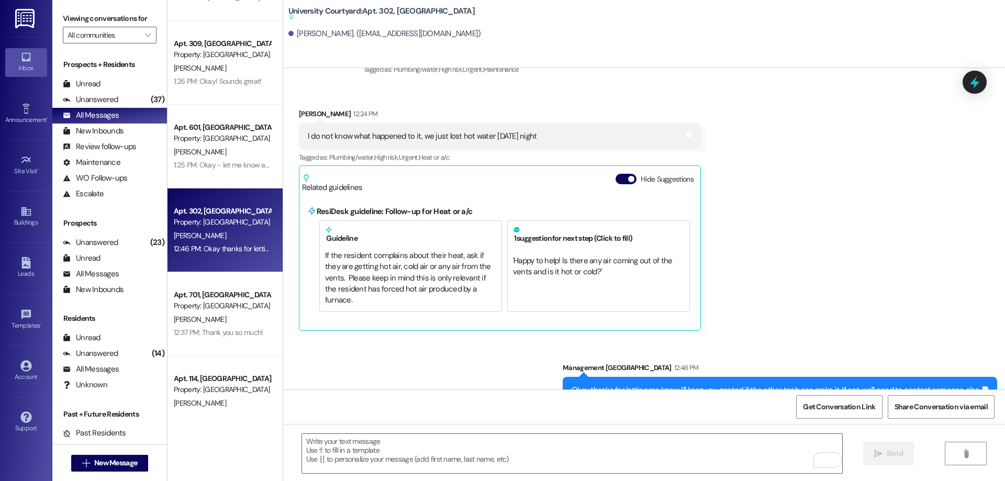
click at [951, 164] on div "Received via SMS Malachi Ryan 12:24 PM I do not know what happened to it, we ju…" at bounding box center [644, 212] width 722 height 254
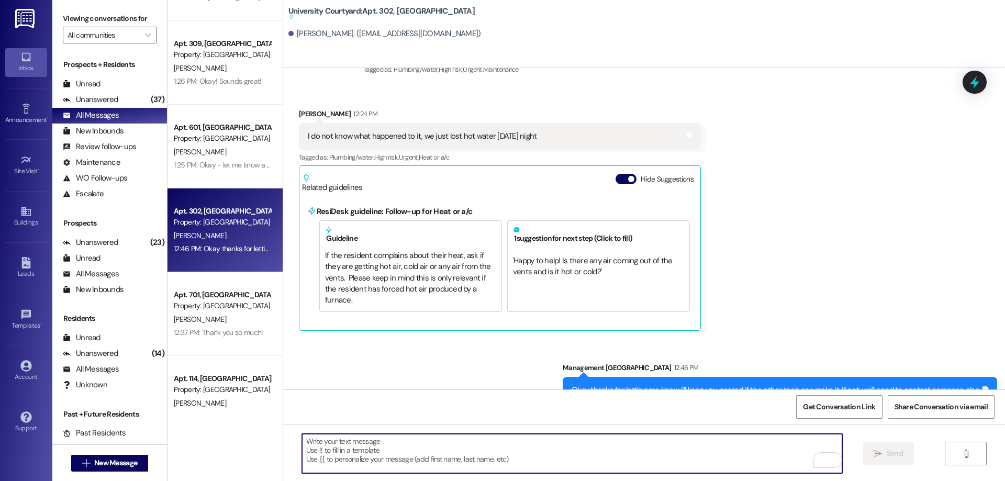
click at [345, 463] on textarea "To enrich screen reader interactions, please activate Accessibility in Grammarl…" at bounding box center [572, 453] width 540 height 39
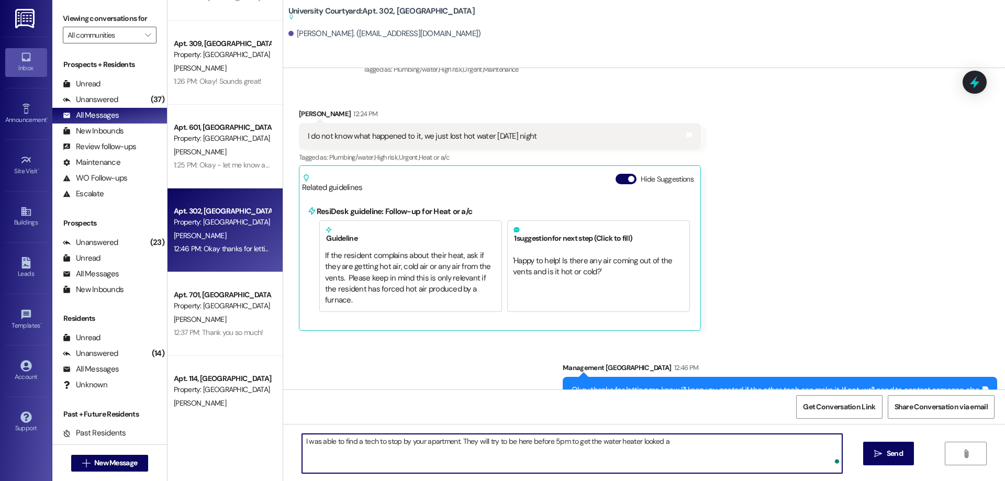
type textarea "I was able to find a tech to stop by your apartment. They will try to be here b…"
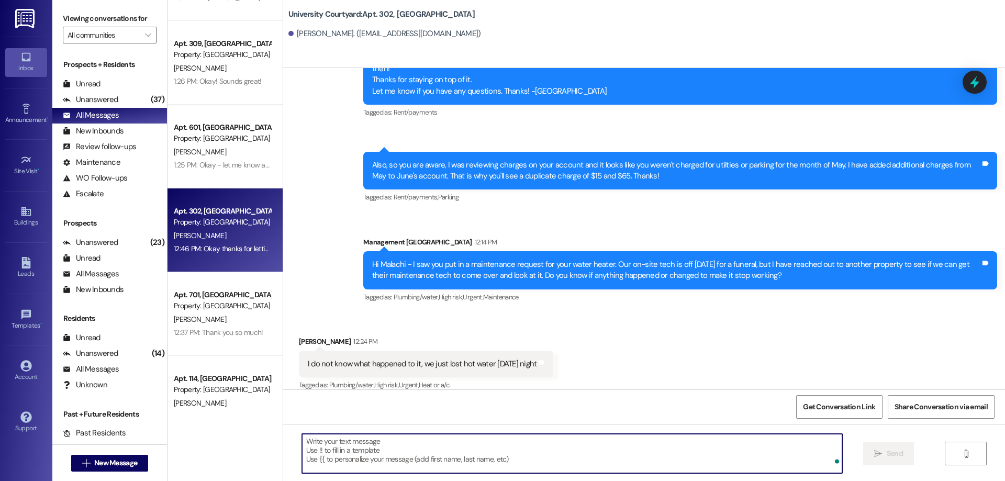
scroll to position [511, 0]
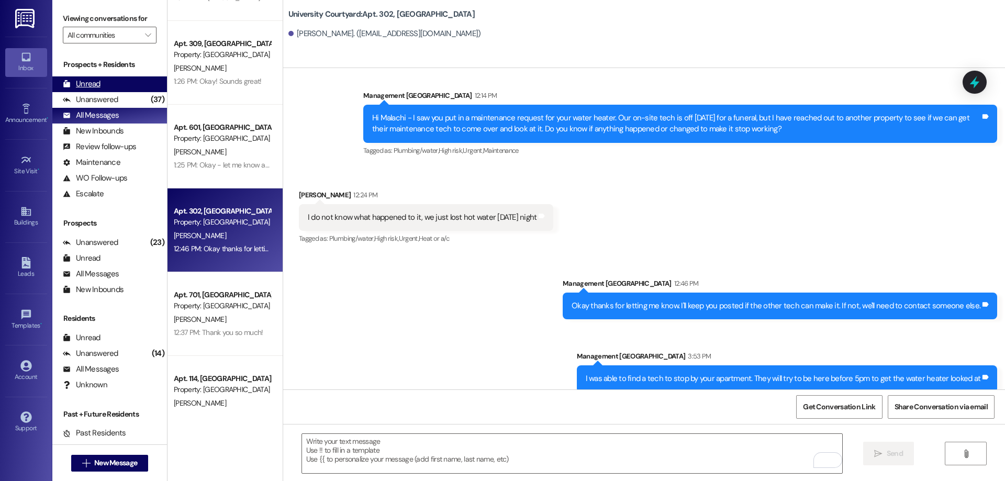
click at [97, 83] on div "Unread" at bounding box center [82, 83] width 38 height 11
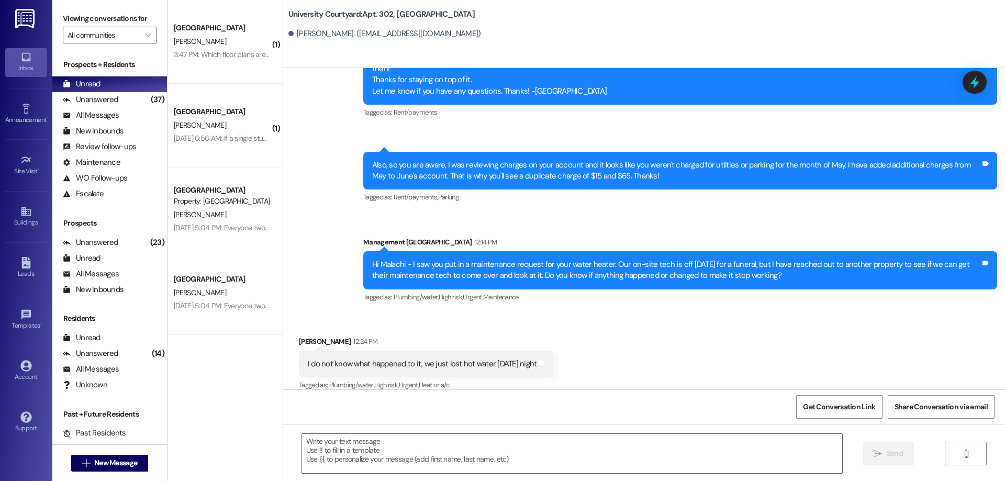
scroll to position [527, 0]
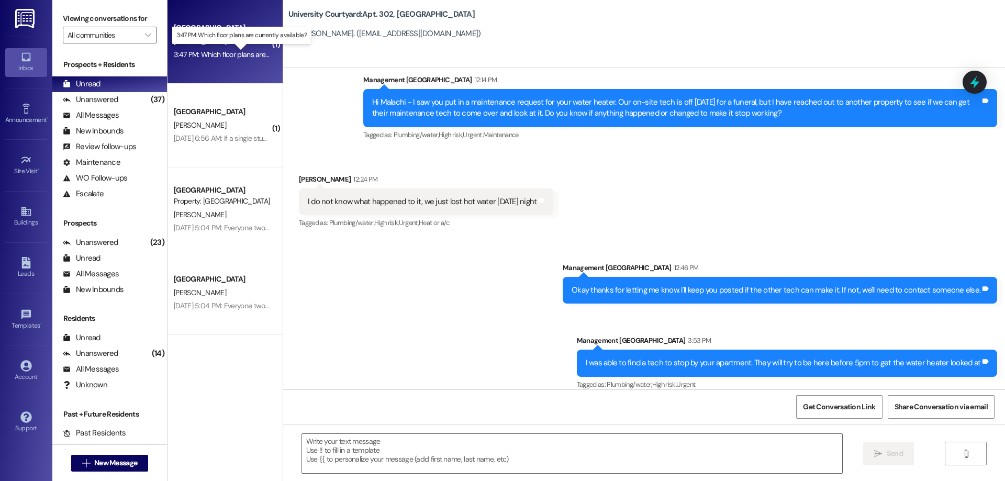
click at [243, 51] on div "3:47 PM: Which floor plans are currently available? 3:47 PM: Which floor plans …" at bounding box center [250, 54] width 152 height 9
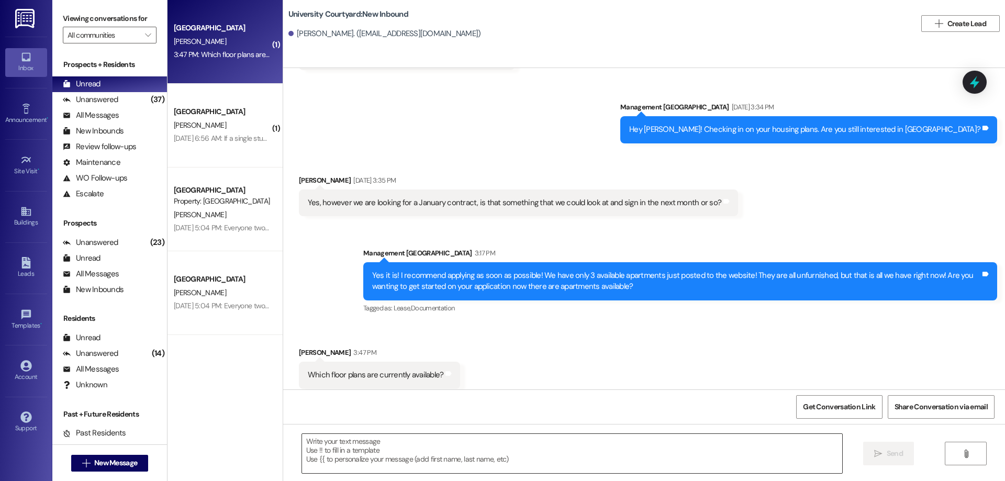
scroll to position [918, 0]
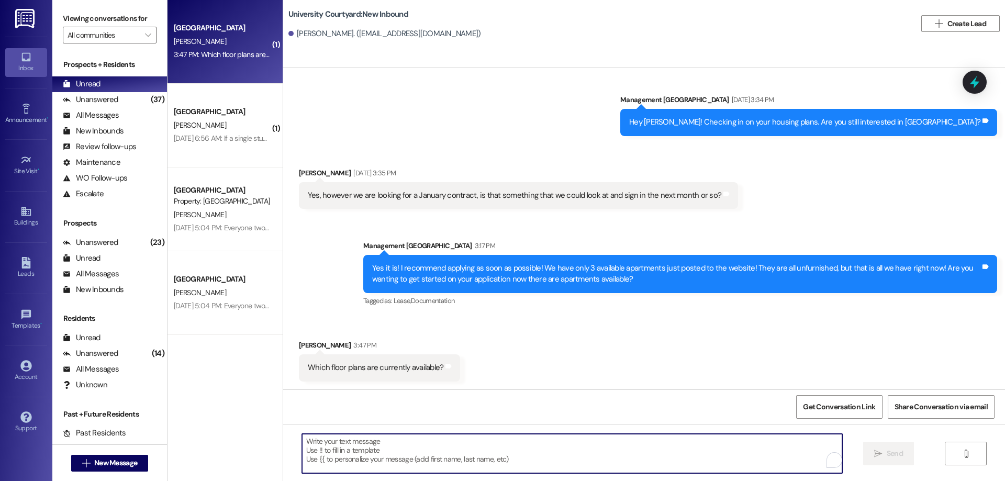
click at [461, 443] on textarea "To enrich screen reader interactions, please activate Accessibility in Grammarl…" at bounding box center [572, 453] width 540 height 39
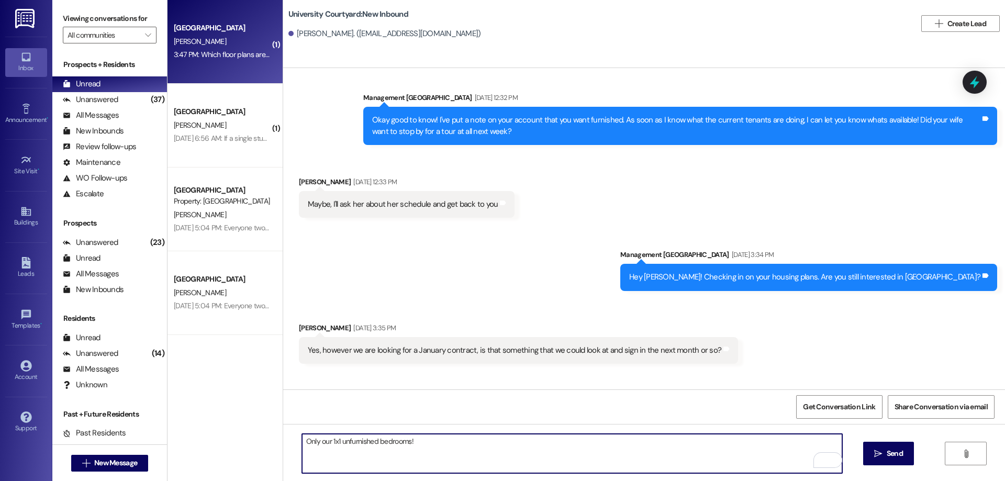
scroll to position [919, 0]
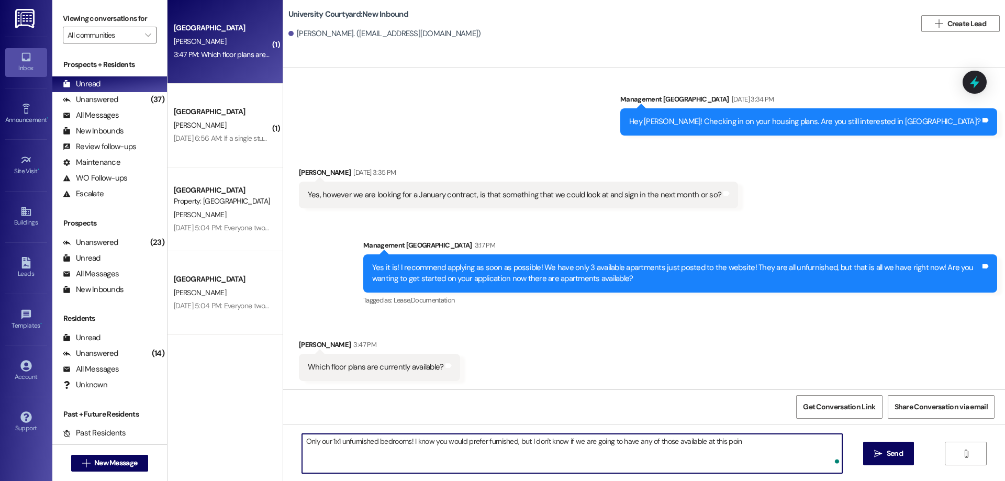
type textarea "Only our 1x1 unfurnished bedrooms! I know you would prefer furnished, but I don…"
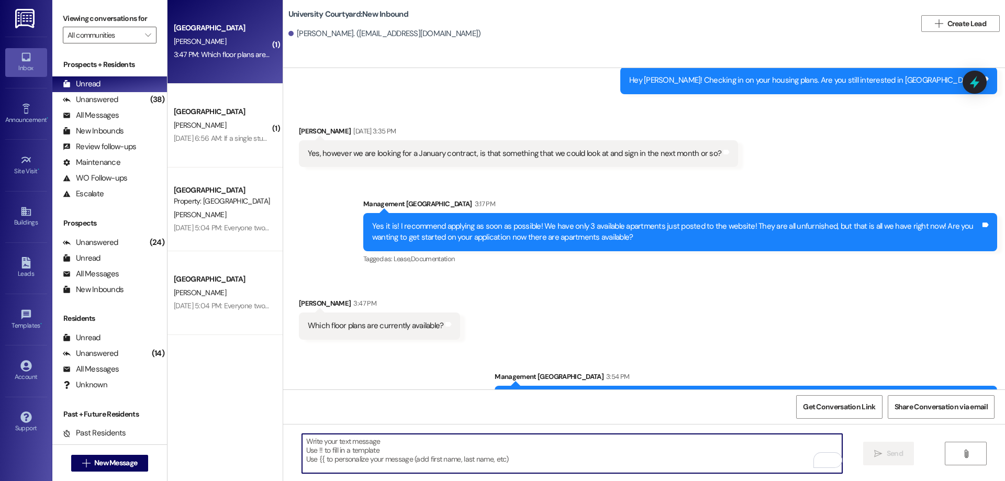
scroll to position [992, 0]
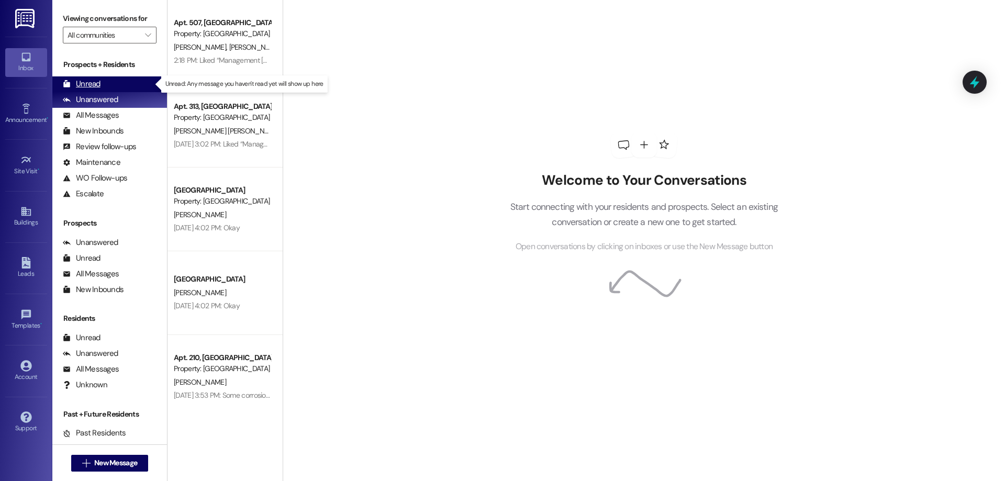
click at [81, 83] on div "Unread" at bounding box center [82, 83] width 38 height 11
click at [108, 89] on div "Unread (0)" at bounding box center [109, 84] width 115 height 16
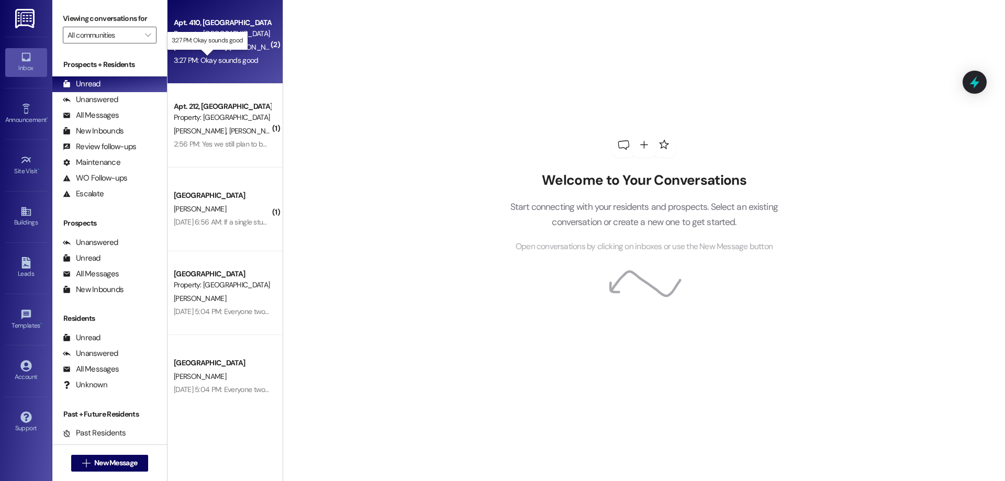
click at [241, 58] on div "3:27 PM: Okay sounds good 3:27 PM: Okay sounds good" at bounding box center [216, 59] width 85 height 9
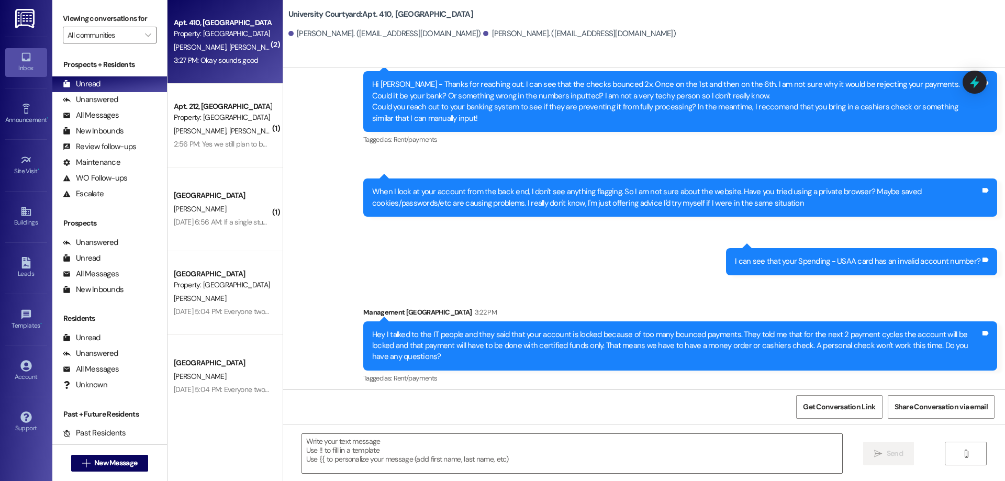
scroll to position [1785, 0]
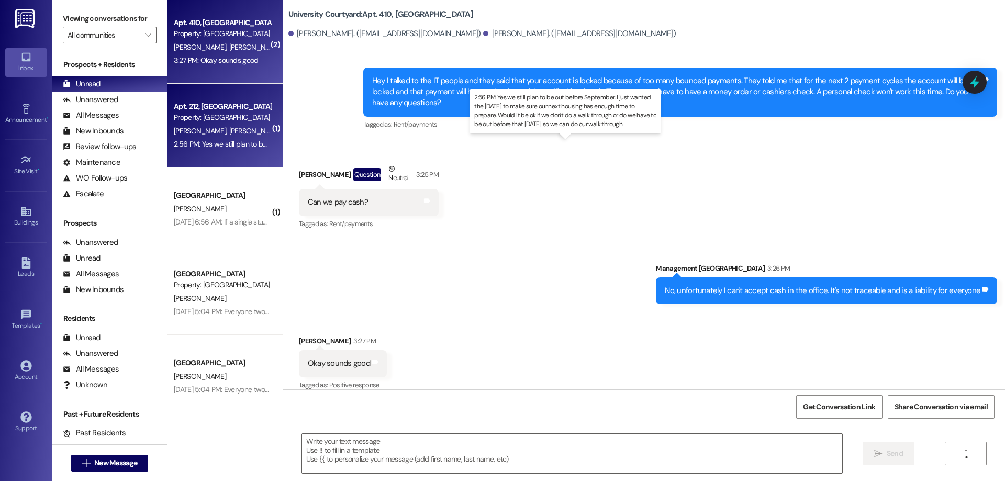
click at [210, 142] on div "2:56 PM: Yes we still plan to be out before September. I just wanted the [DATE]…" at bounding box center [562, 143] width 777 height 9
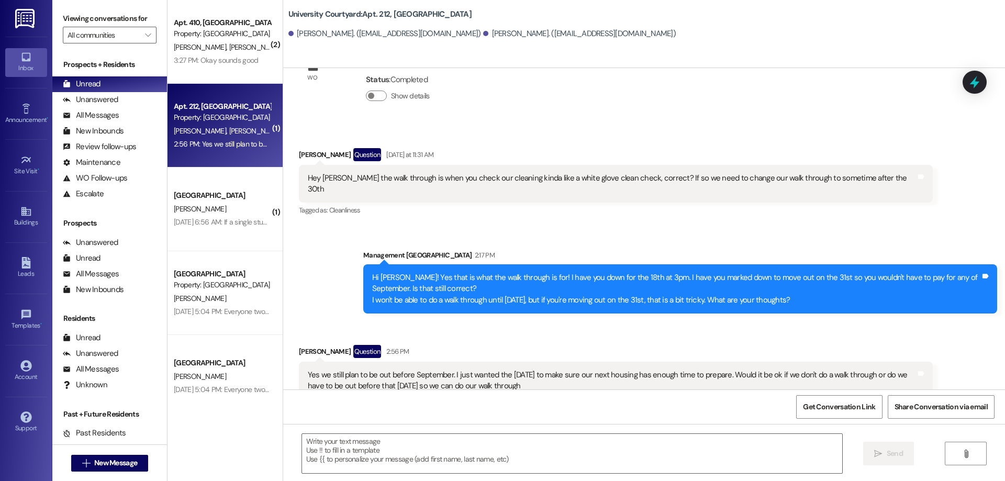
scroll to position [3389, 0]
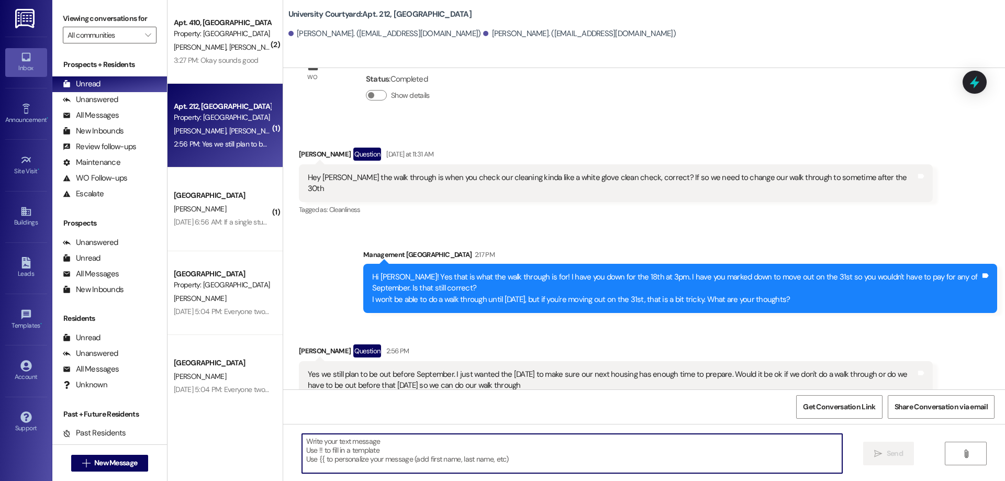
click at [472, 467] on textarea at bounding box center [572, 453] width 540 height 39
click at [479, 455] on textarea "To enrich screen reader interactions, please activate Accessibility in Grammarl…" at bounding box center [572, 453] width 540 height 39
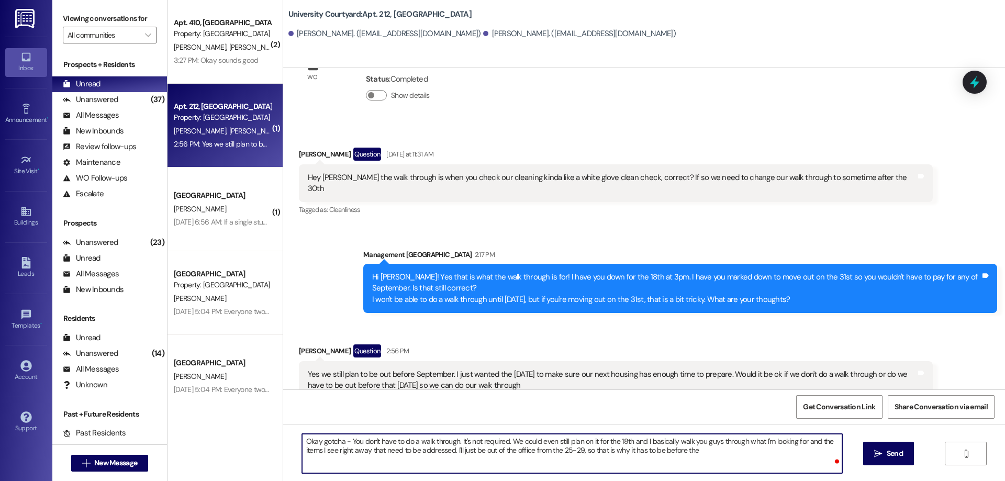
type textarea "Okay gotcha - You don't have to do a walk through. It's not required. We could …"
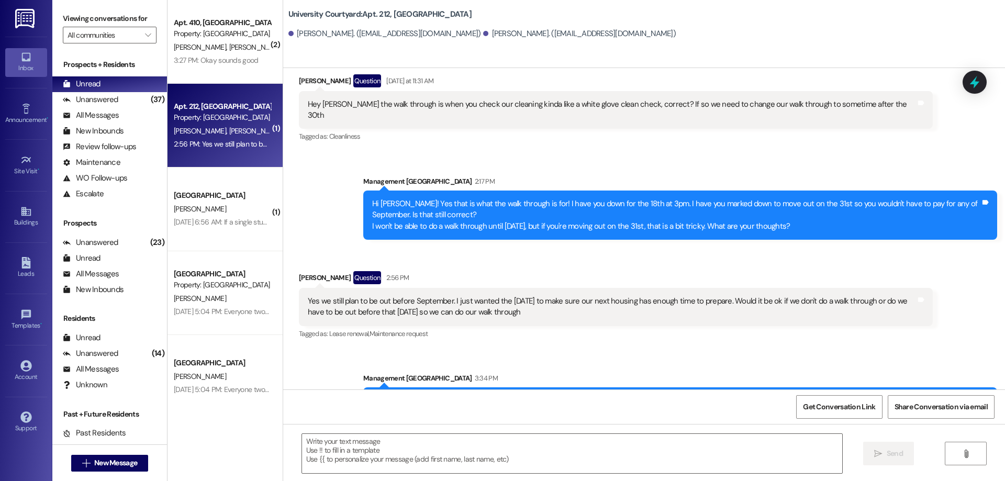
scroll to position [3473, 0]
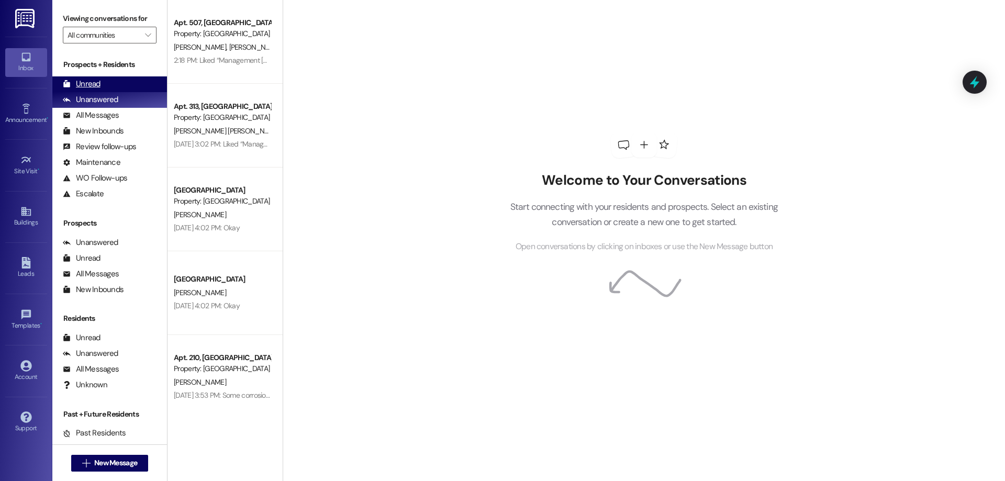
click at [117, 86] on div "Unread (0)" at bounding box center [109, 84] width 115 height 16
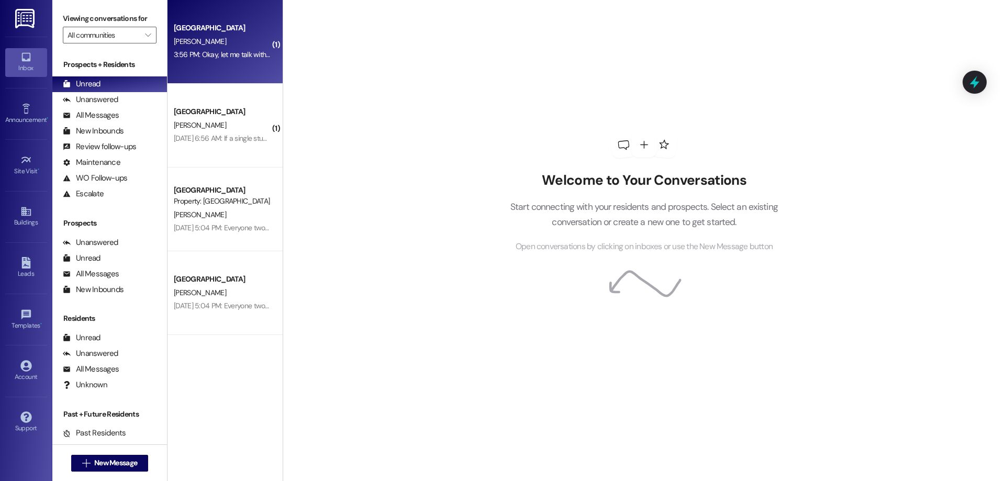
click at [174, 49] on div "3:56 PM: Okay, let me talk with my wife and see if there is a time she could ma…" at bounding box center [222, 54] width 99 height 13
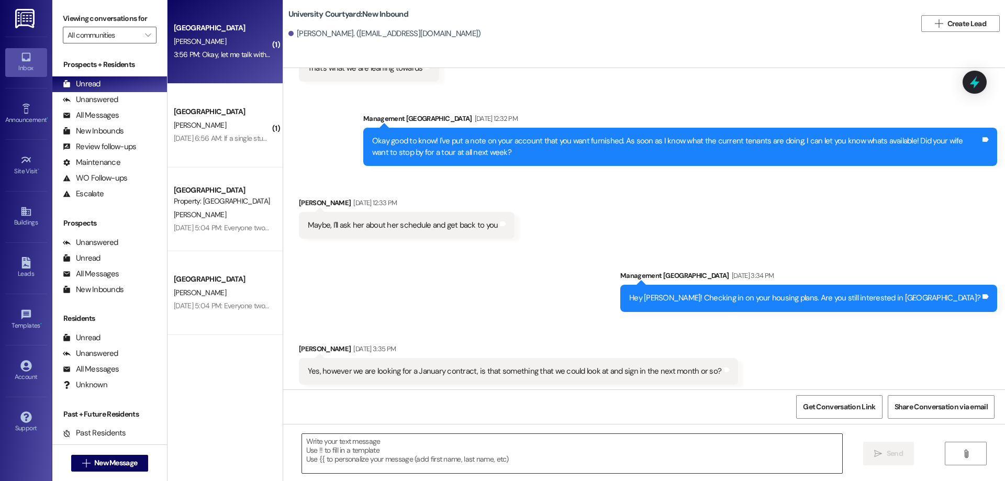
scroll to position [1064, 0]
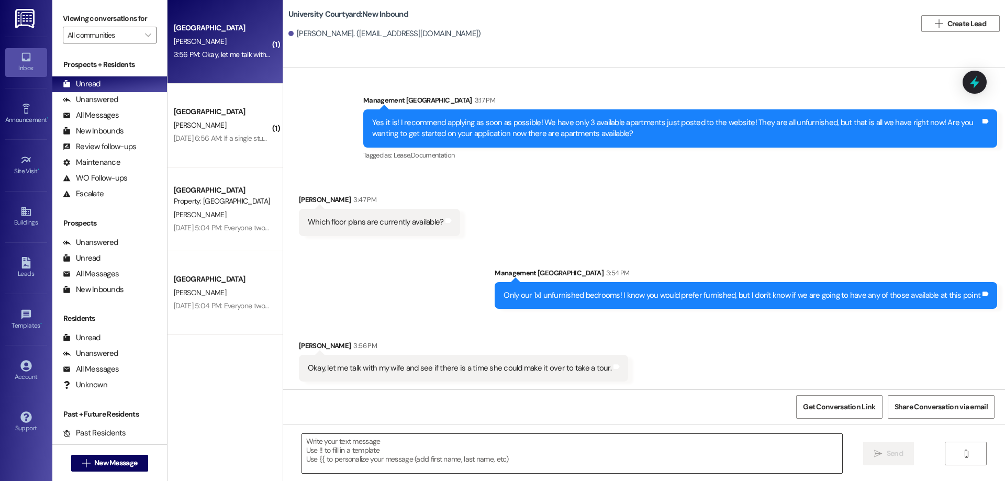
click at [510, 473] on textarea at bounding box center [572, 453] width 540 height 39
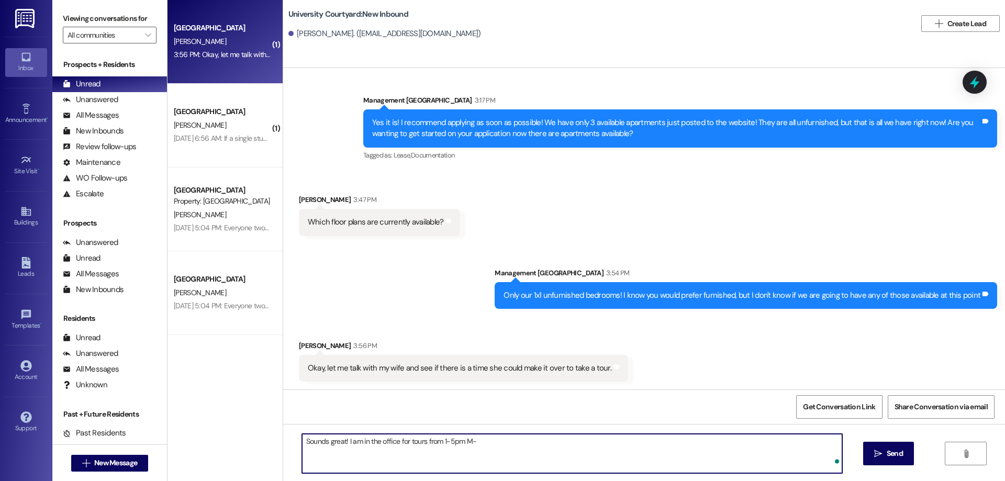
type textarea "Sounds great! I am in the office for tours from 1-5pm M-F"
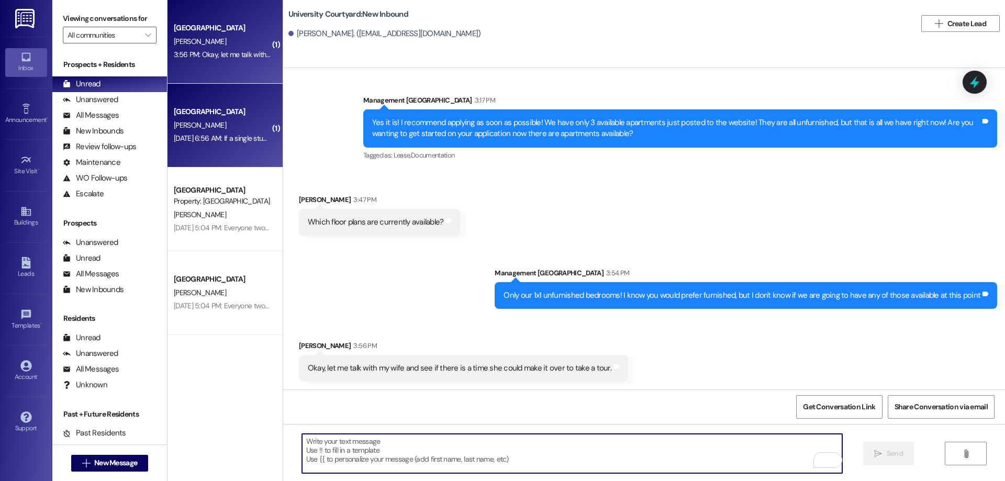
click at [197, 116] on div "[GEOGRAPHIC_DATA]" at bounding box center [222, 111] width 97 height 11
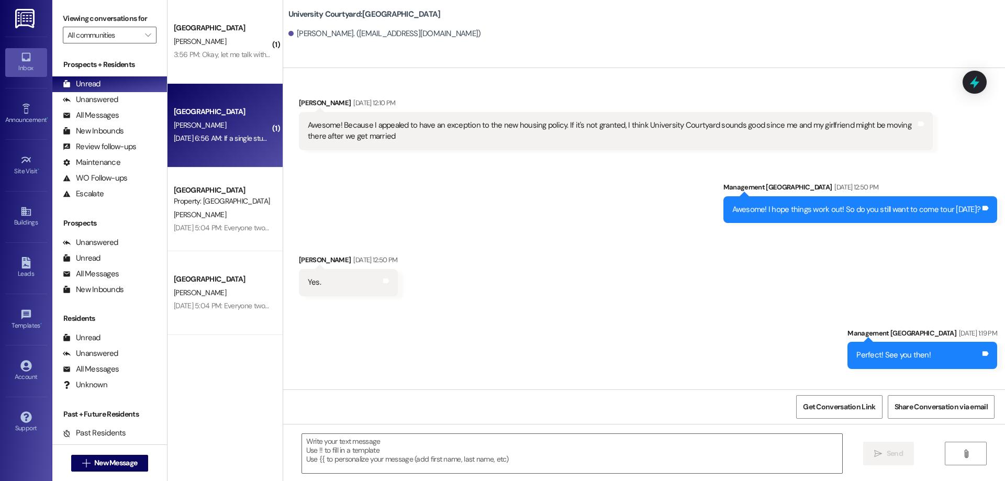
scroll to position [3294, 0]
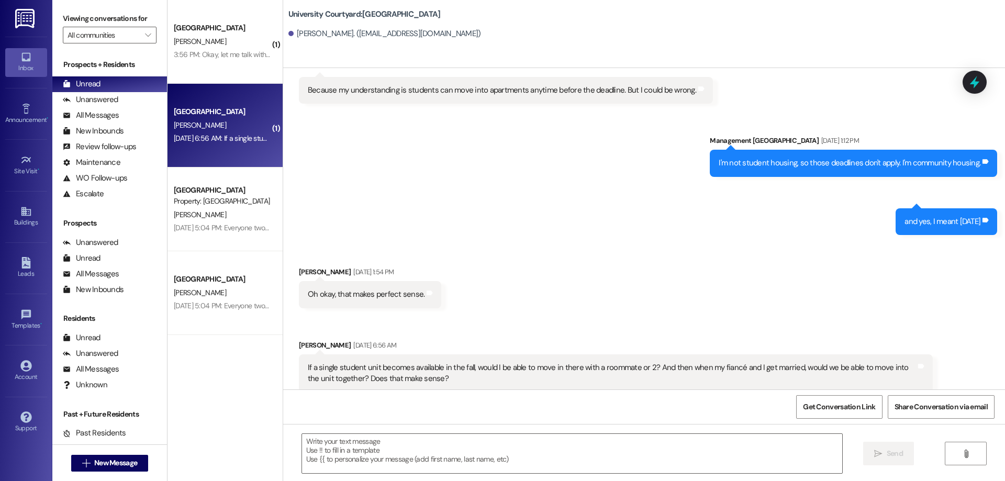
click at [451, 476] on div " Send " at bounding box center [644, 463] width 722 height 78
click at [432, 446] on textarea at bounding box center [572, 453] width 540 height 39
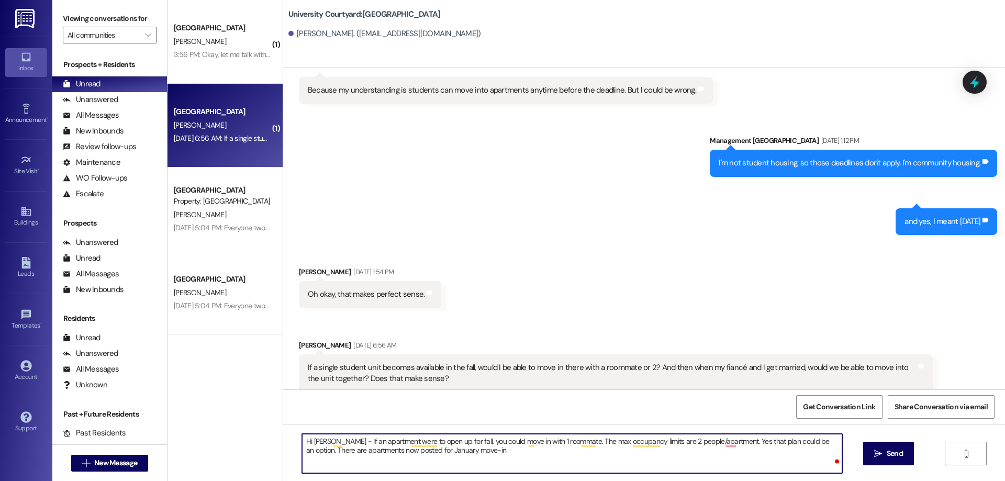
type textarea "Hi Adam - If an apartment were to open up for fall, you could move in with 1 ro…"
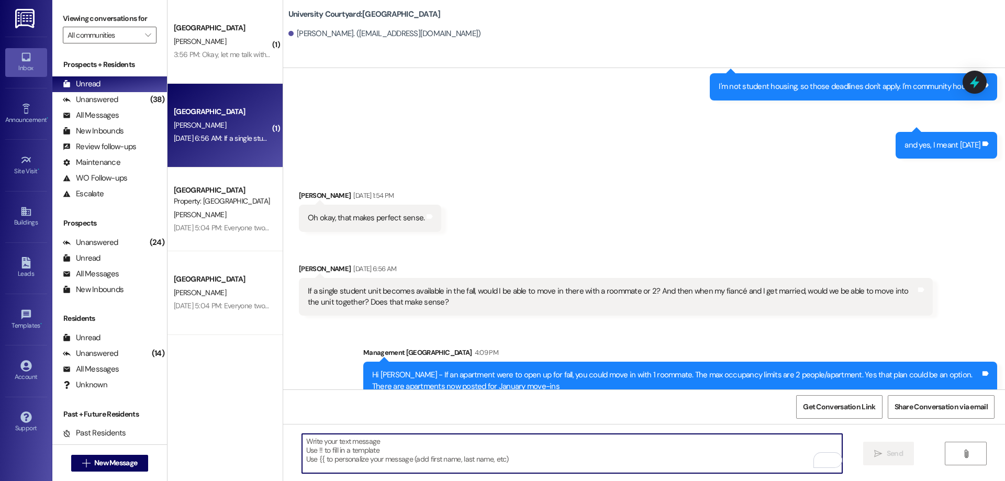
scroll to position [3379, 0]
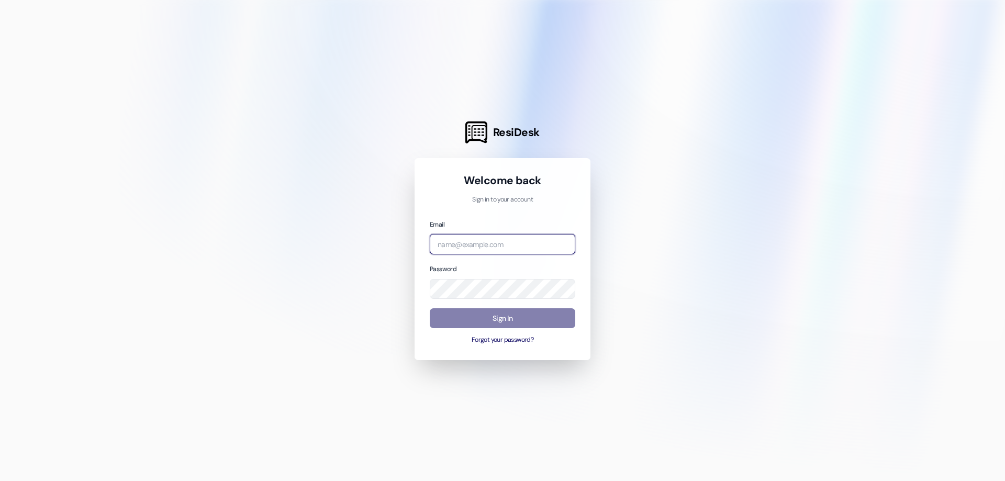
click at [507, 244] on input "email" at bounding box center [502, 244] width 145 height 20
type input "management.universitycourtyard@redstoneresidential.com"
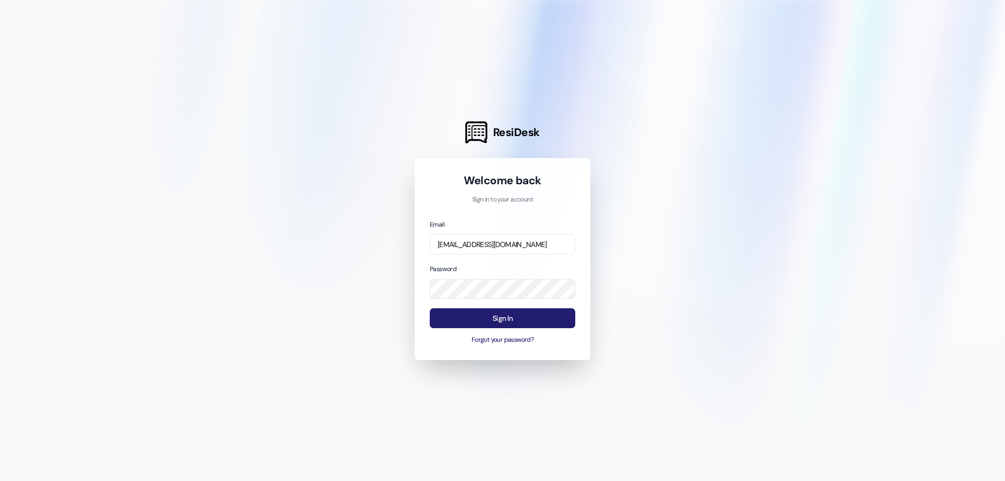
click at [543, 318] on button "Sign In" at bounding box center [502, 318] width 145 height 20
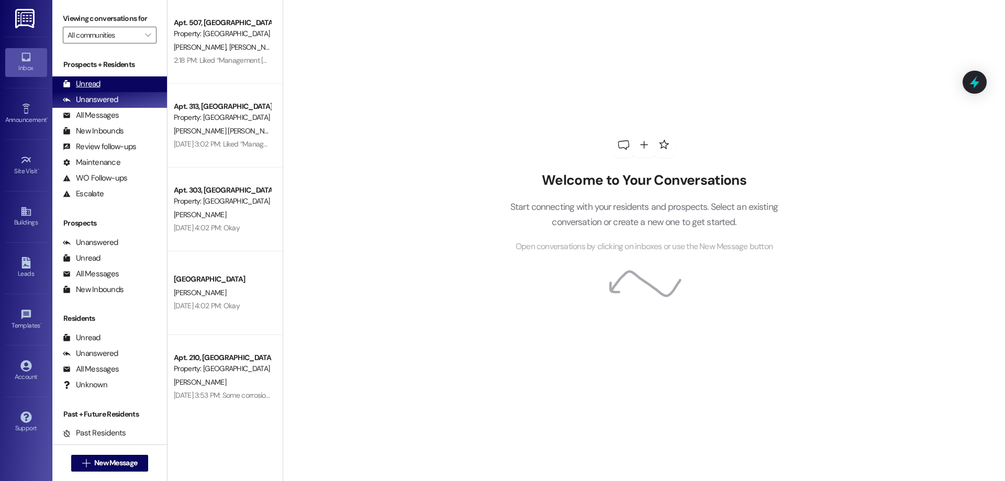
click at [106, 84] on div "Unread (0)" at bounding box center [109, 84] width 115 height 16
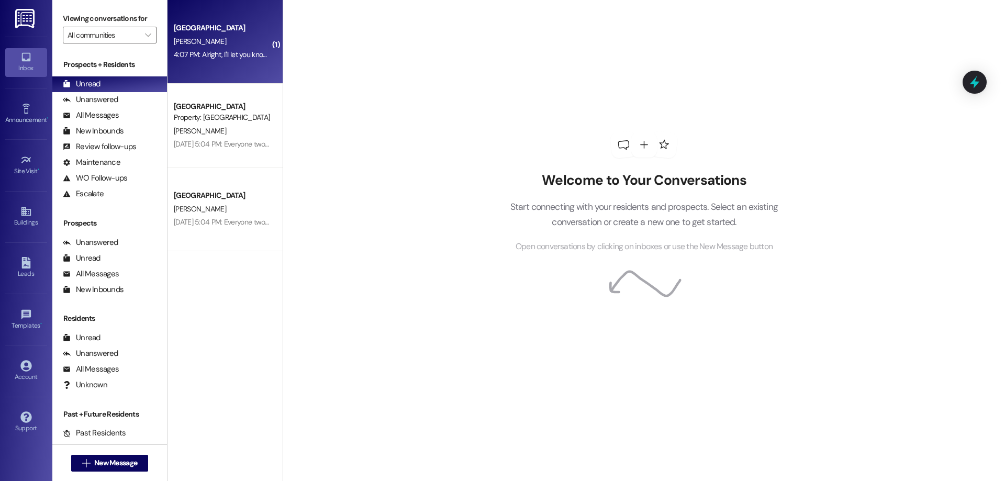
click at [202, 54] on div "4:07 PM: Alright, I'll let you know what she says. It will most likely be somet…" at bounding box center [306, 54] width 265 height 9
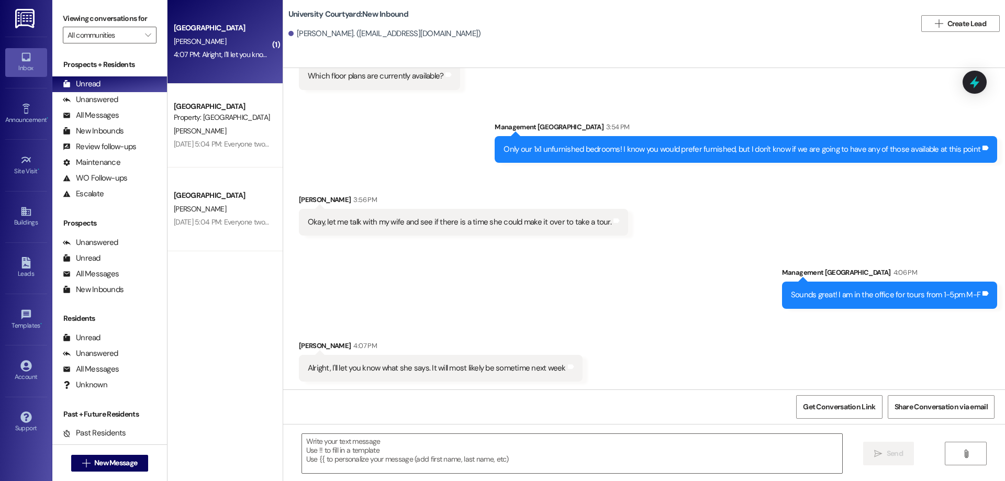
scroll to position [1210, 0]
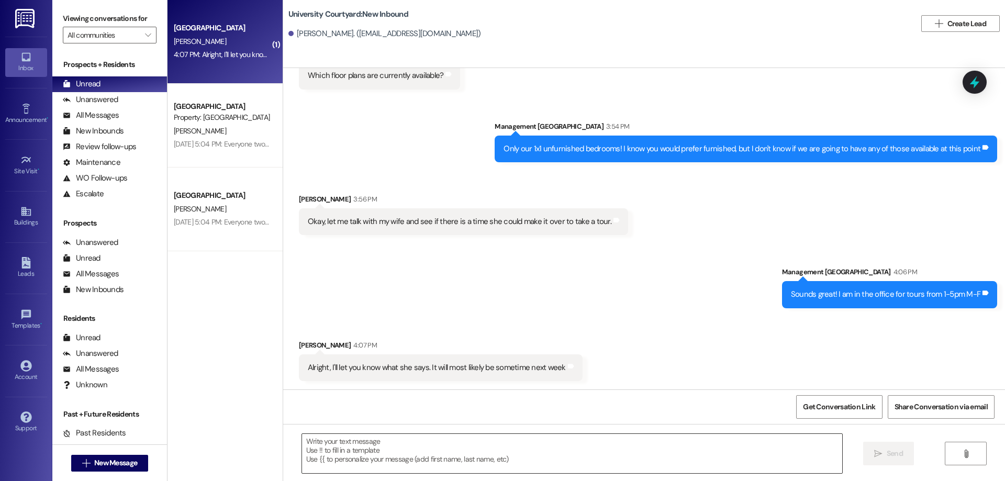
click at [412, 472] on textarea at bounding box center [572, 453] width 540 height 39
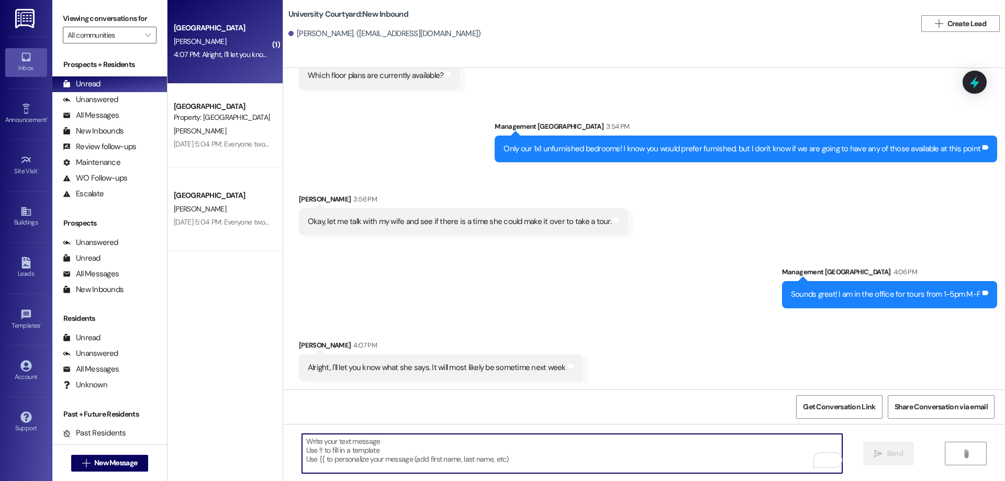
type textarea "S"
type textarea "Okay!"
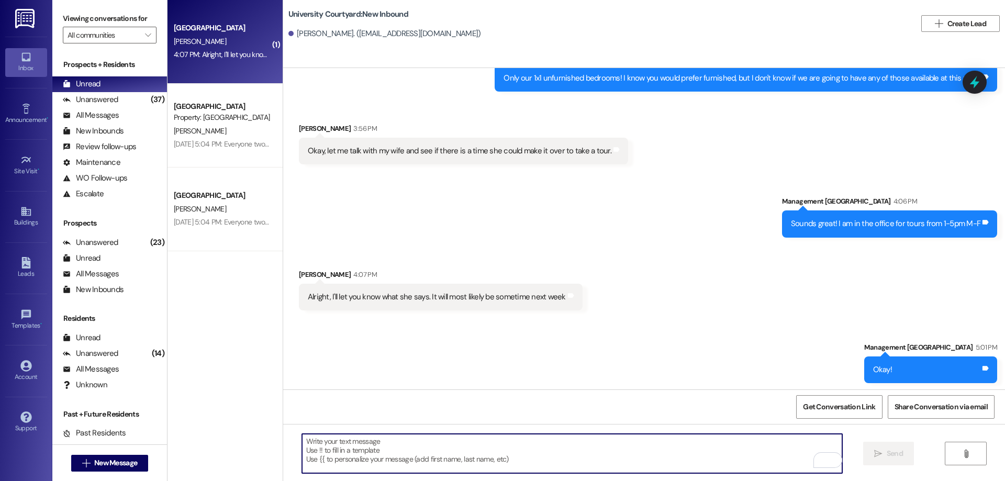
scroll to position [1283, 0]
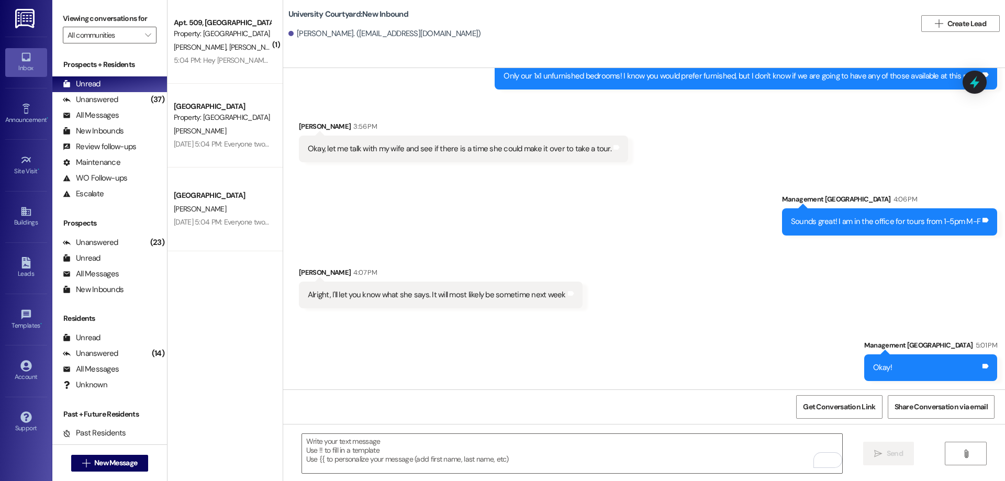
click at [188, 54] on div "5:04 PM: Hey Katelynn! Just wanted to give you a heads-up — there are a few pac…" at bounding box center [222, 60] width 99 height 13
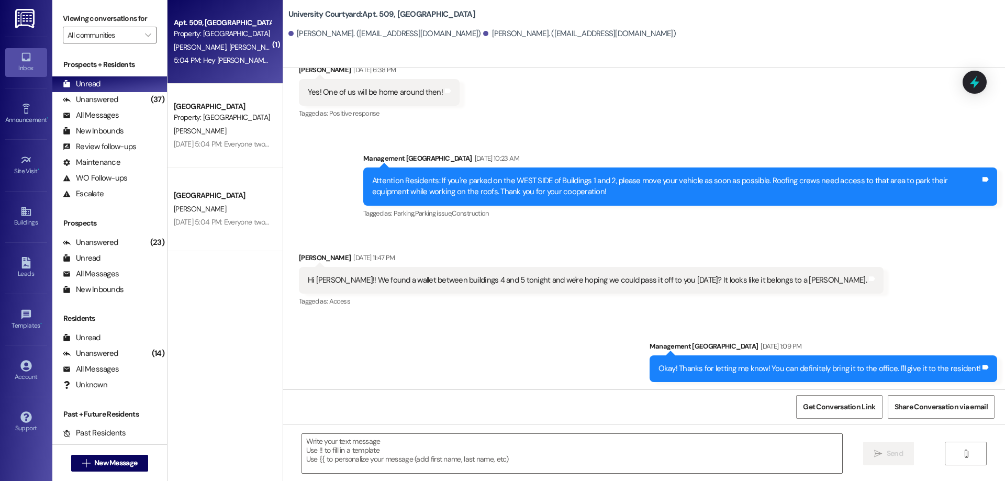
scroll to position [2287, 0]
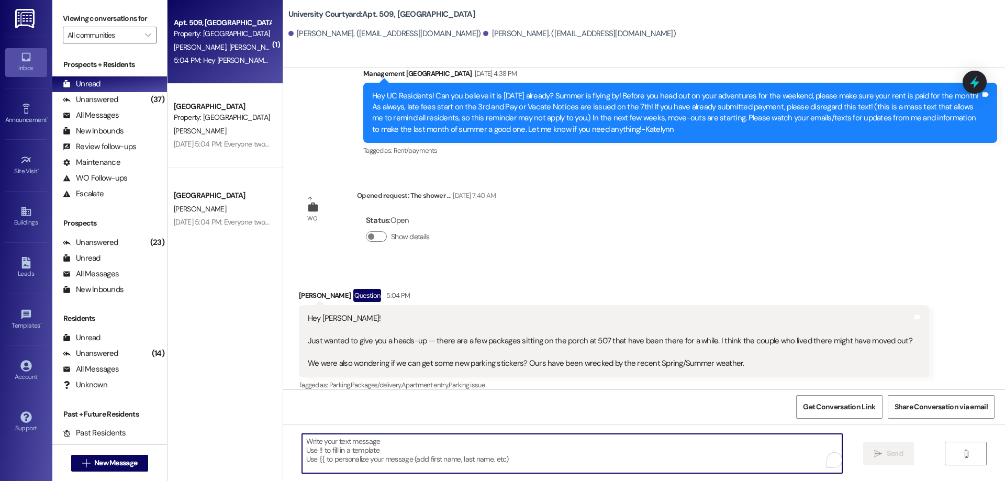
click at [505, 444] on textarea "To enrich screen reader interactions, please activate Accessibility in Grammarl…" at bounding box center [572, 453] width 540 height 39
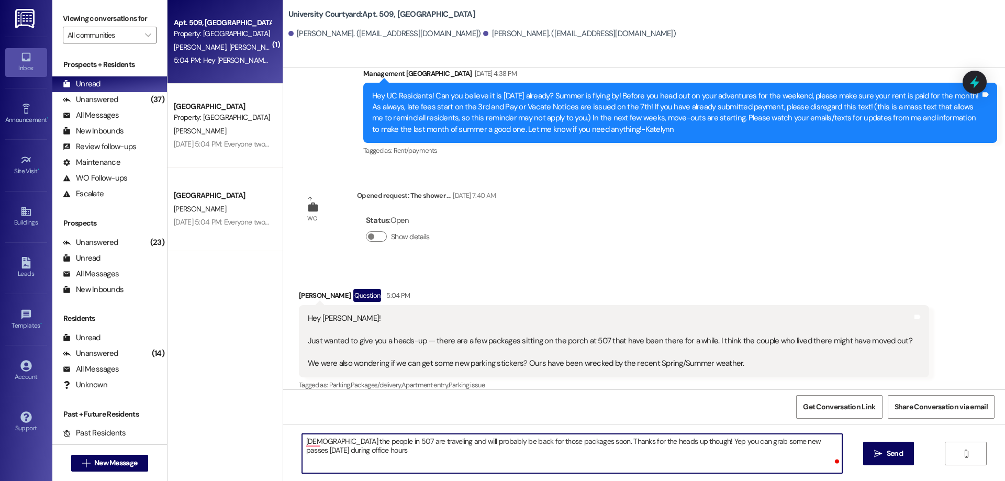
type textarea "Yeah the people in 507 are traveling and will probably be back for those packag…"
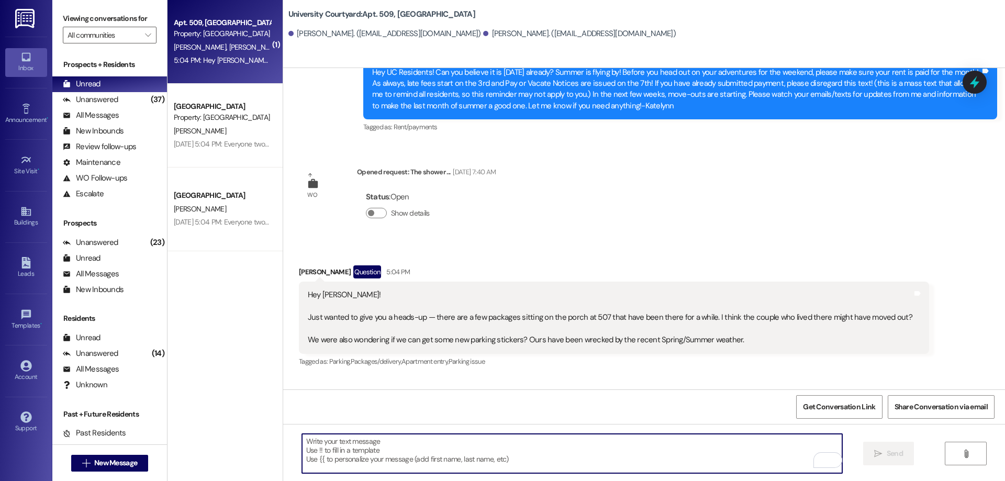
scroll to position [2360, 0]
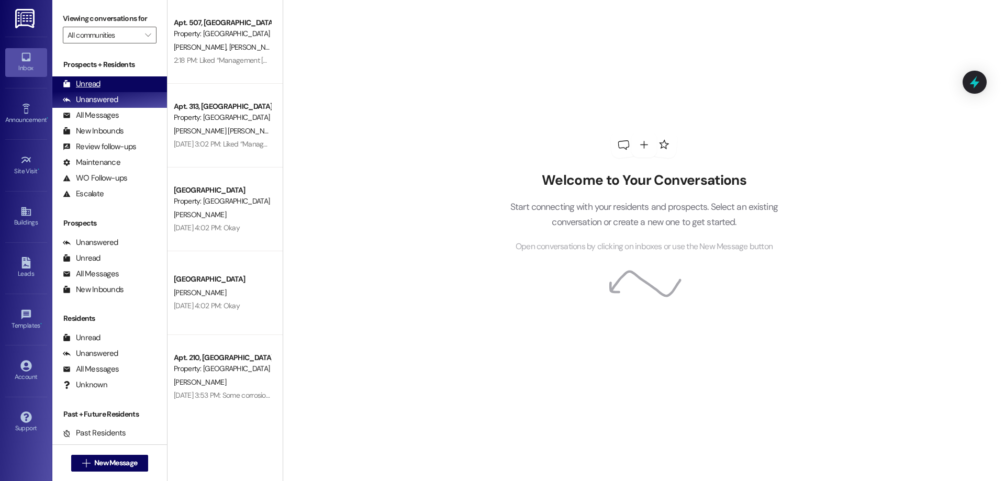
click at [131, 84] on div "Unread (0)" at bounding box center [109, 84] width 115 height 16
